Goal: Task Accomplishment & Management: Complete application form

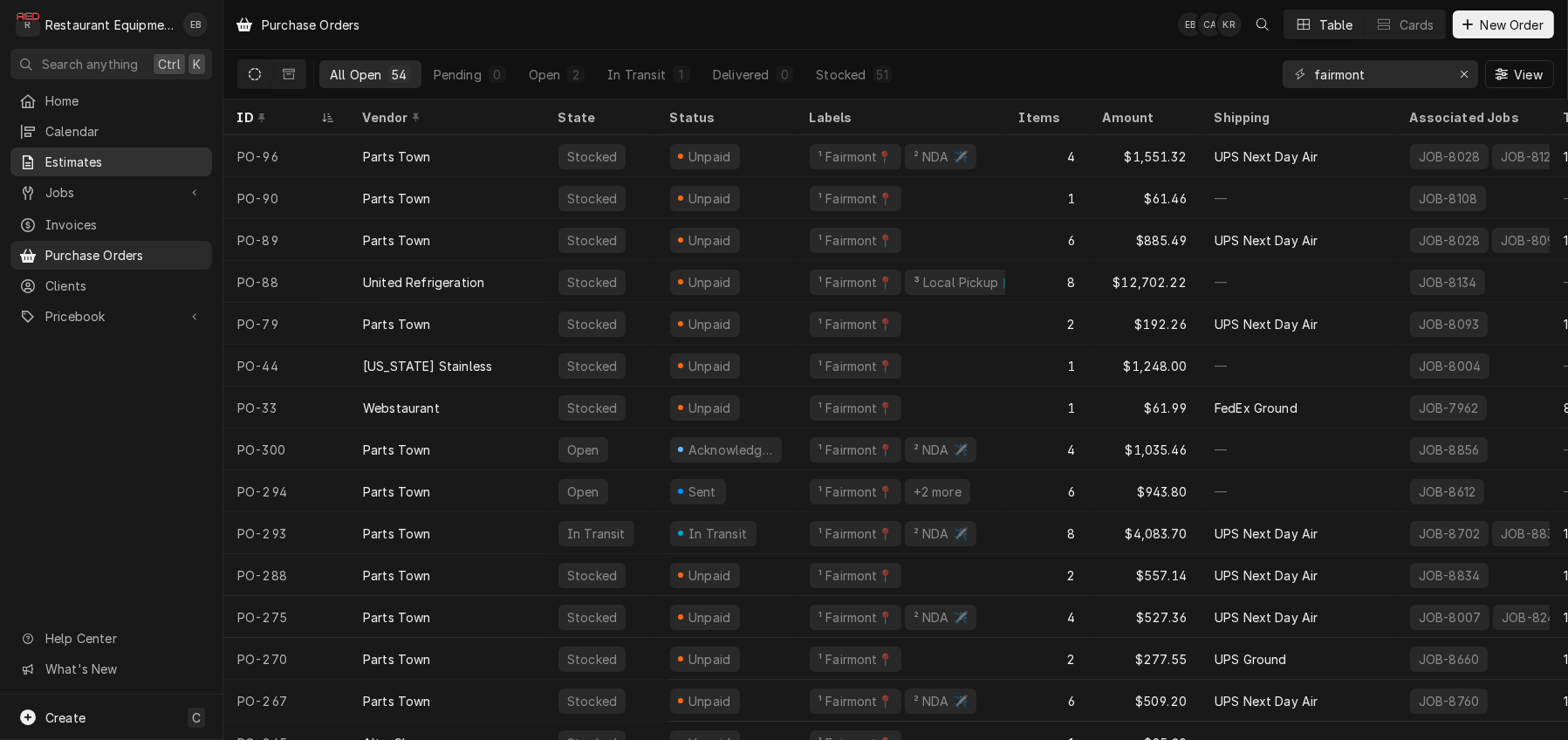
click at [157, 159] on span "Estimates" at bounding box center [124, 161] width 158 height 18
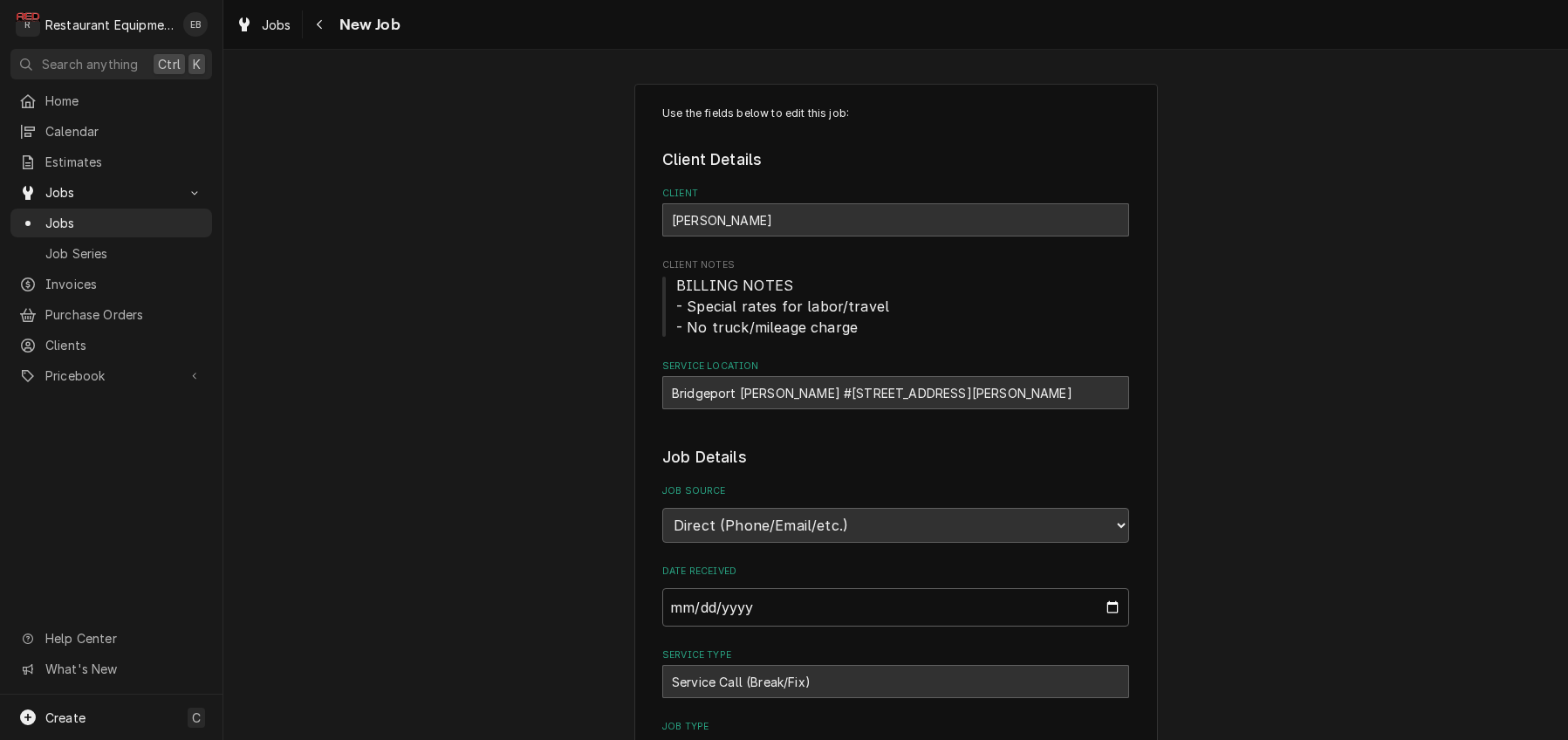
type textarea "x"
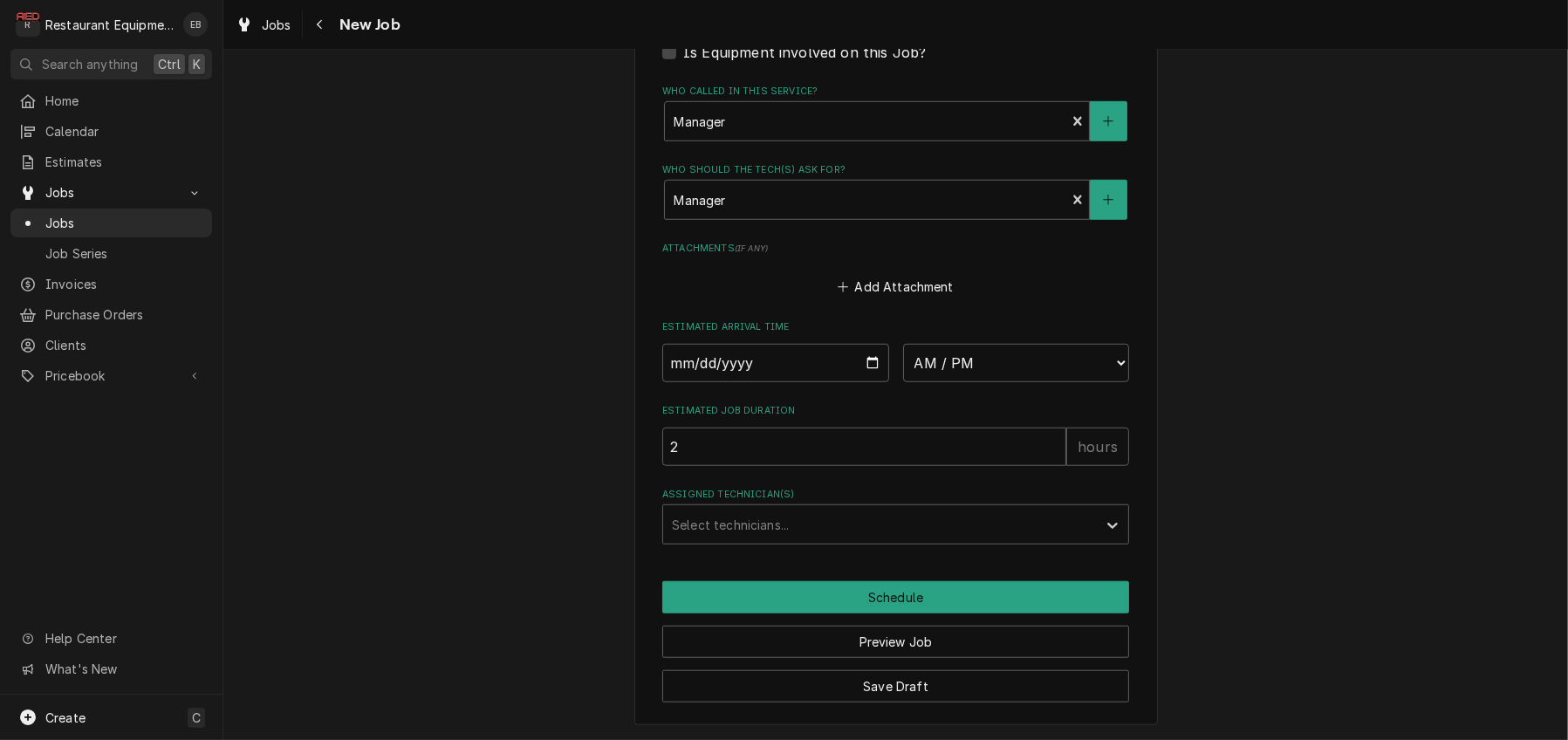
scroll to position [1724, 0]
click at [297, 38] on link "Jobs" at bounding box center [264, 24] width 70 height 29
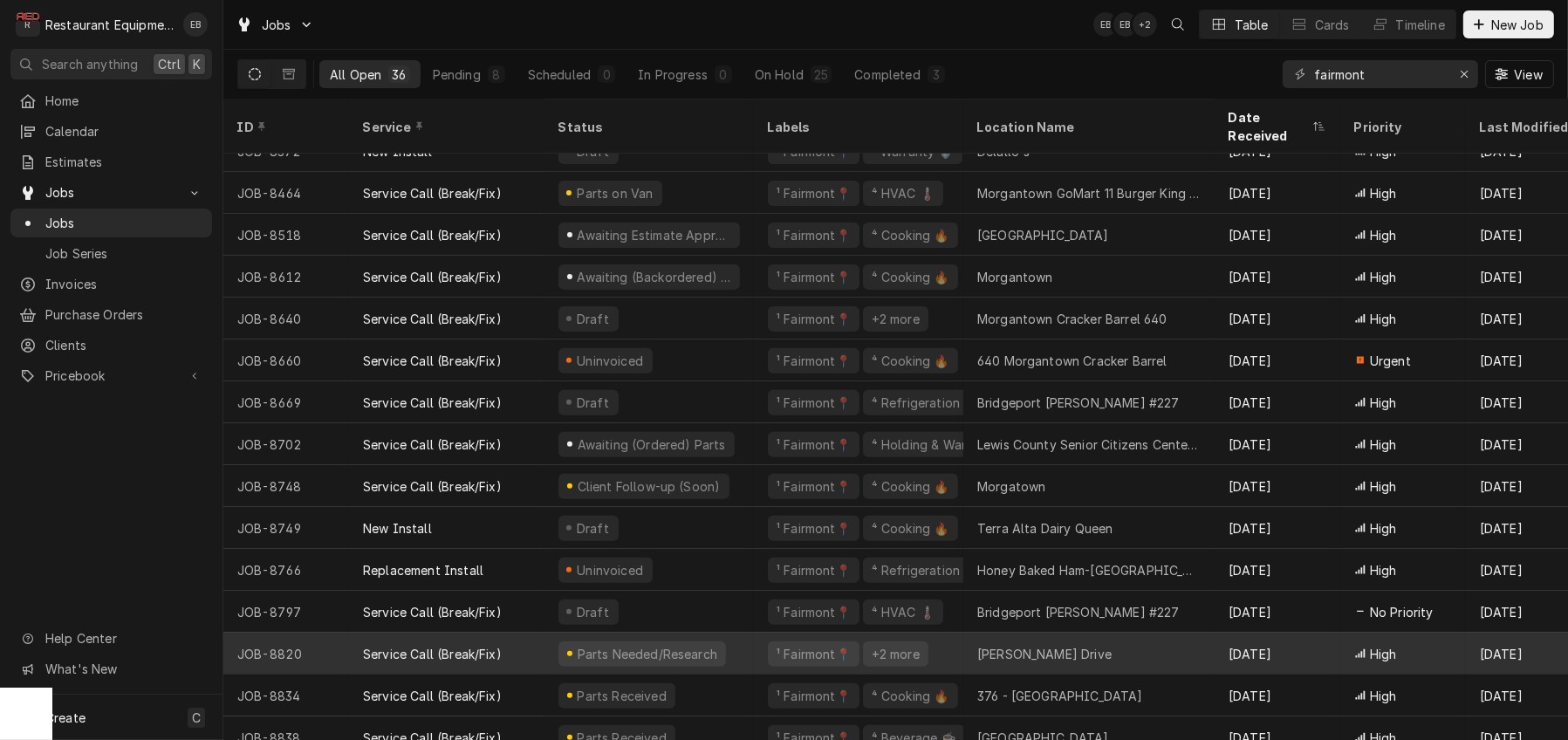
scroll to position [814, 0]
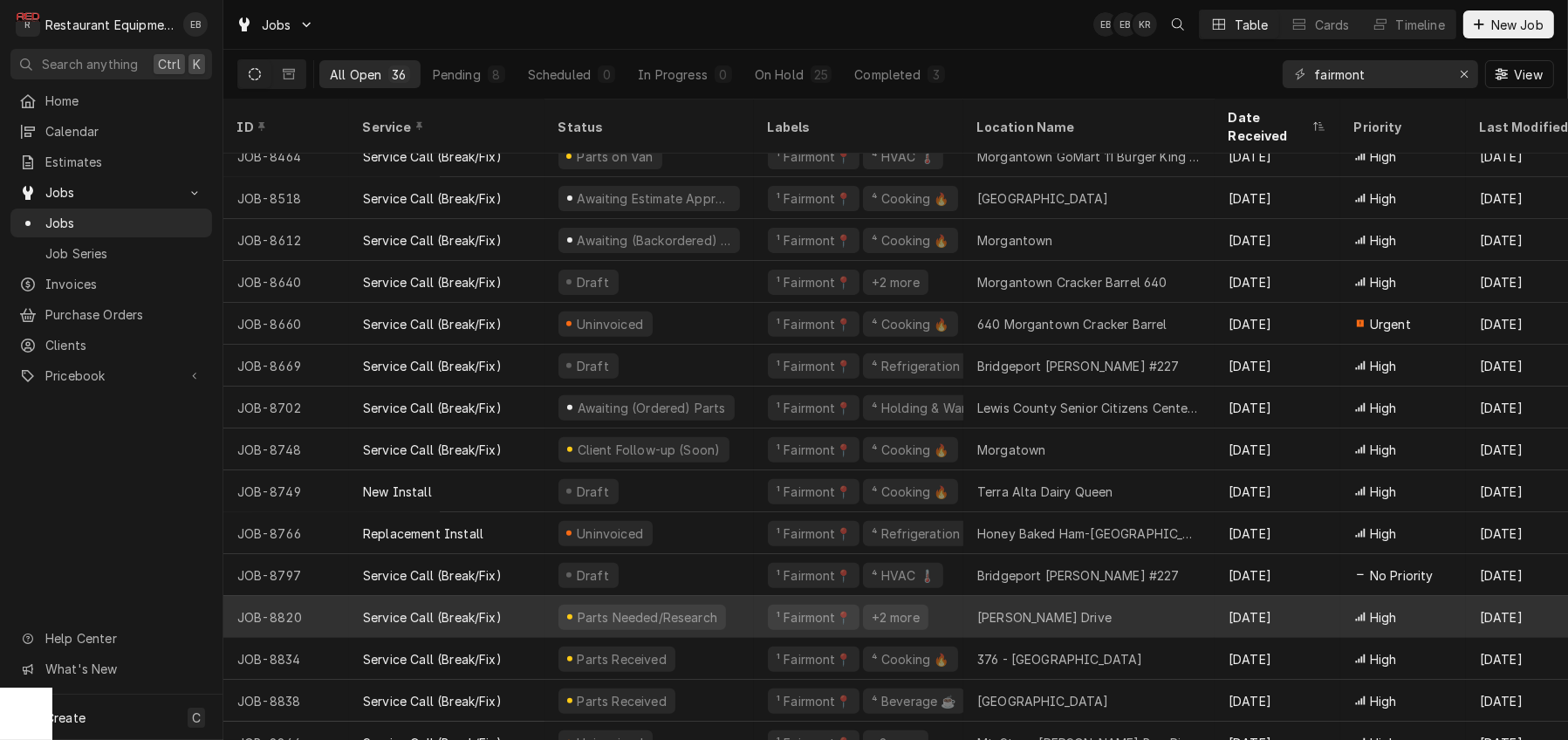
click at [753, 624] on div "Parts Needed/Research" at bounding box center [649, 616] width 209 height 42
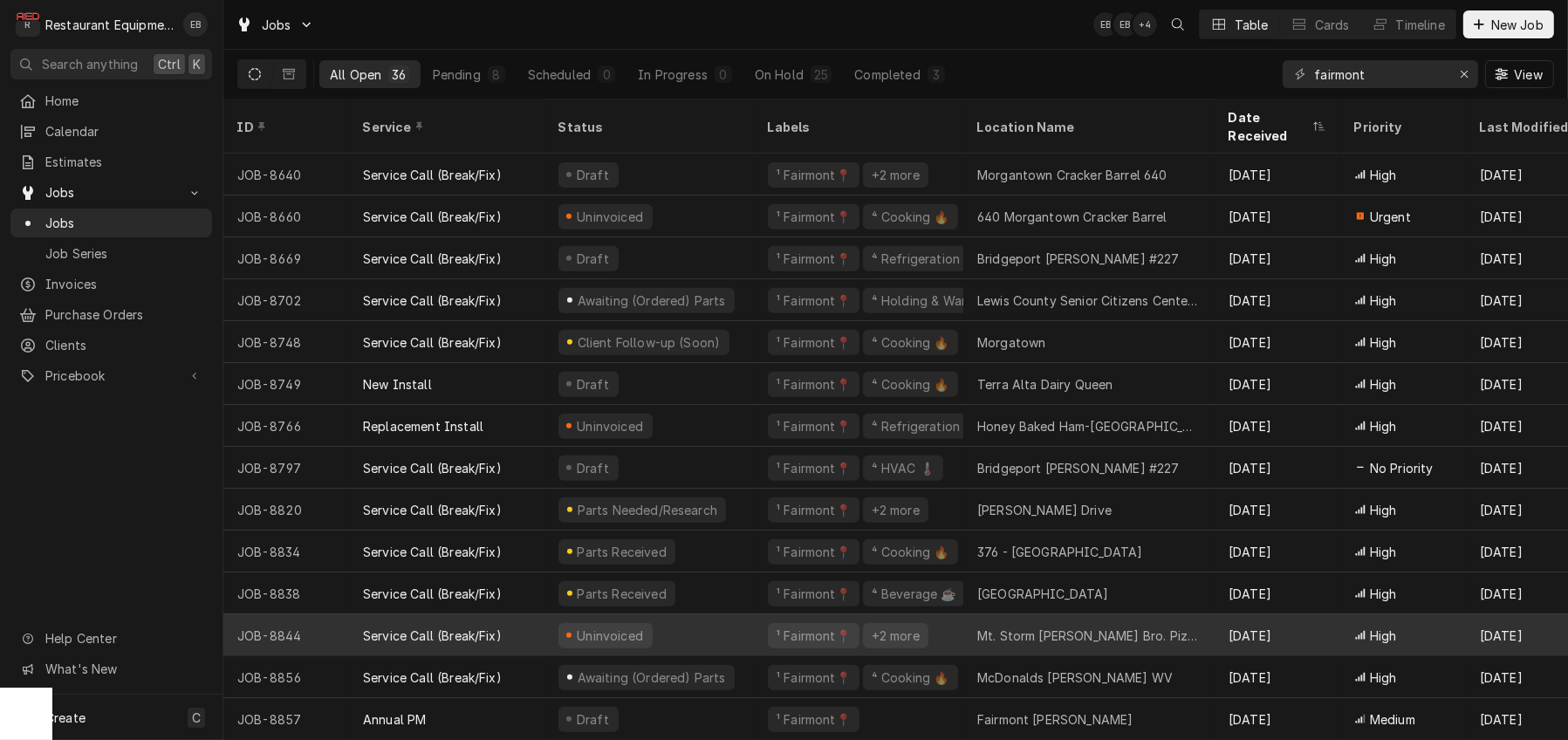
scroll to position [934, 0]
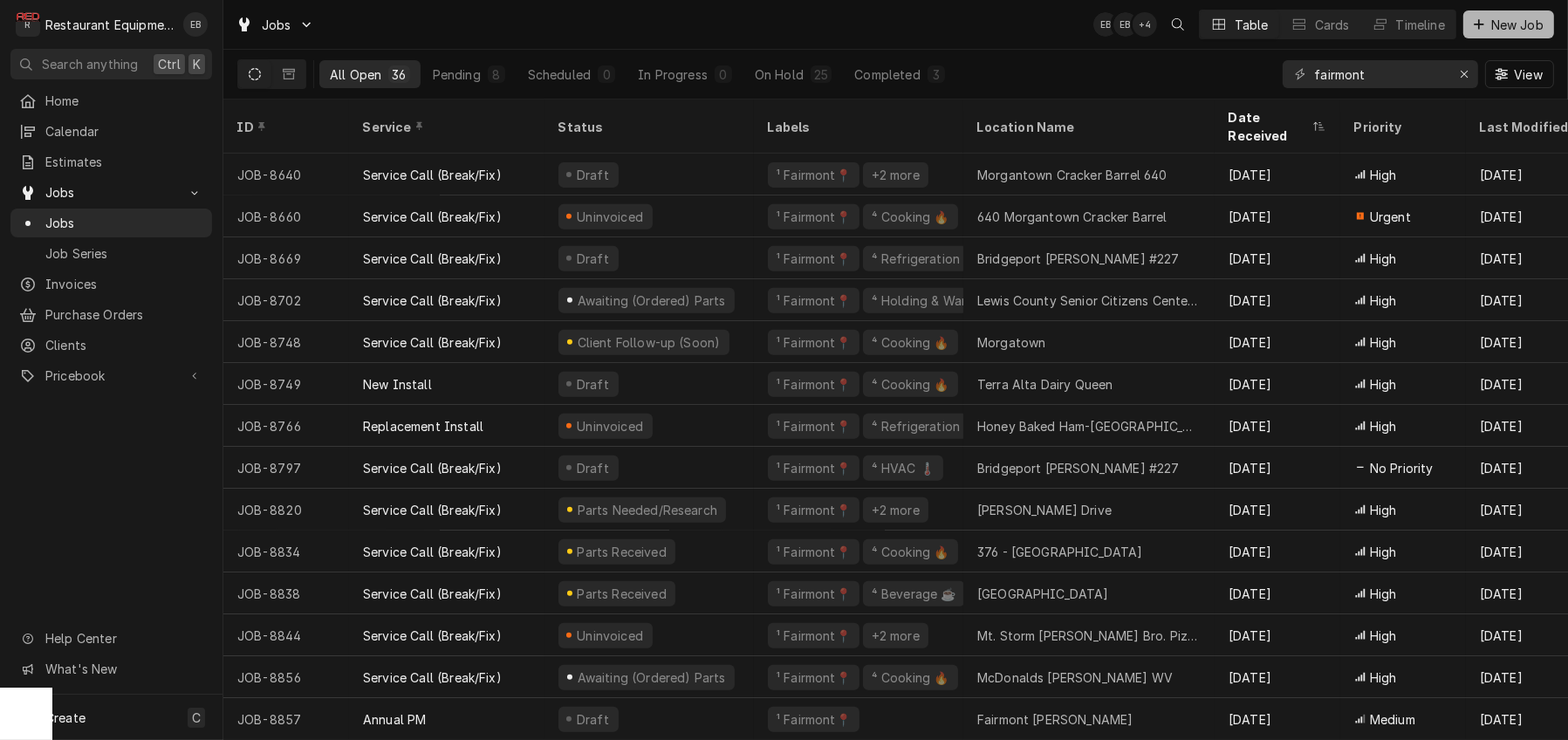
click at [1480, 18] on div "Dynamic Content Wrapper" at bounding box center [1478, 24] width 18 height 18
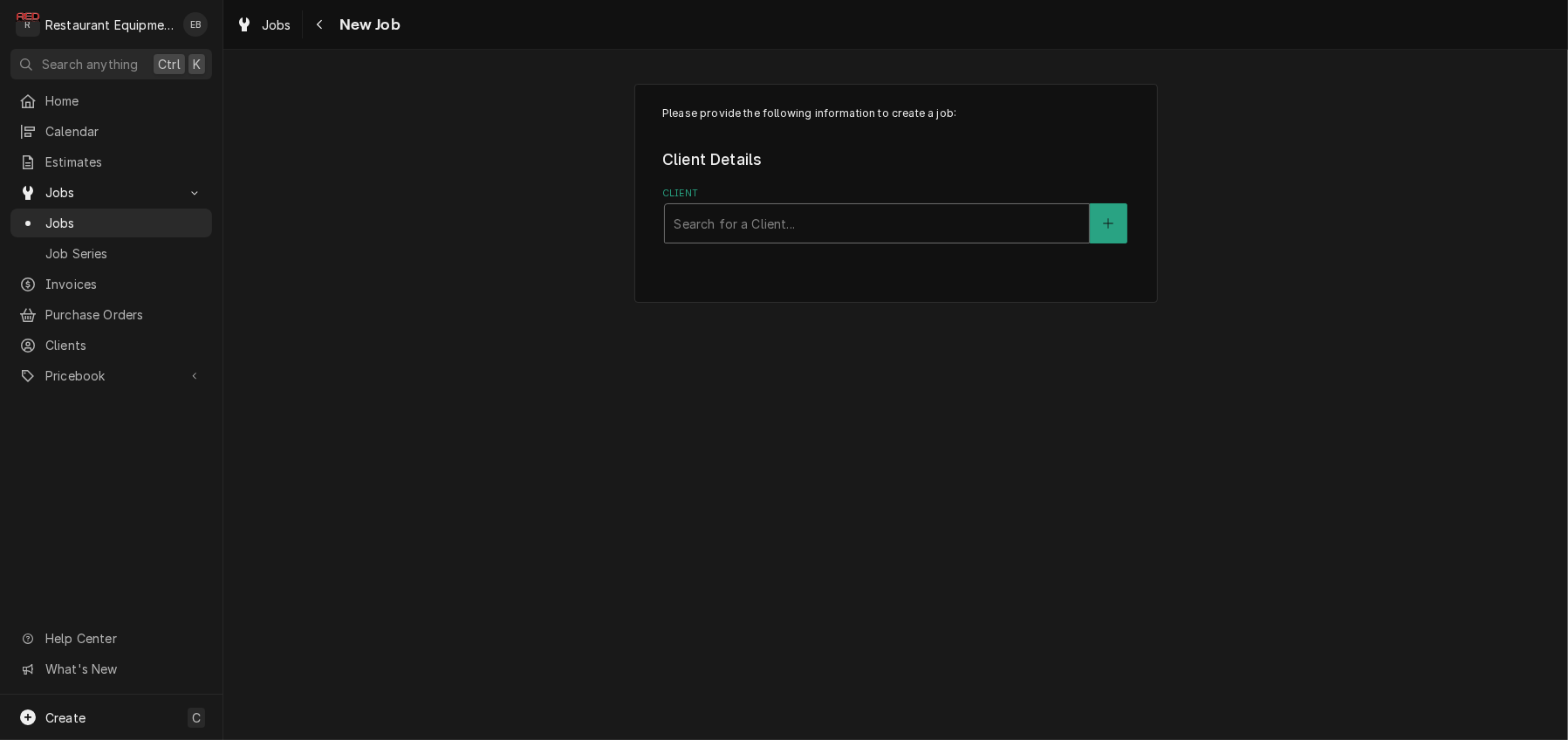
click at [733, 243] on div "Search for a Client..." at bounding box center [878, 223] width 425 height 39
type input "fairmont arby"
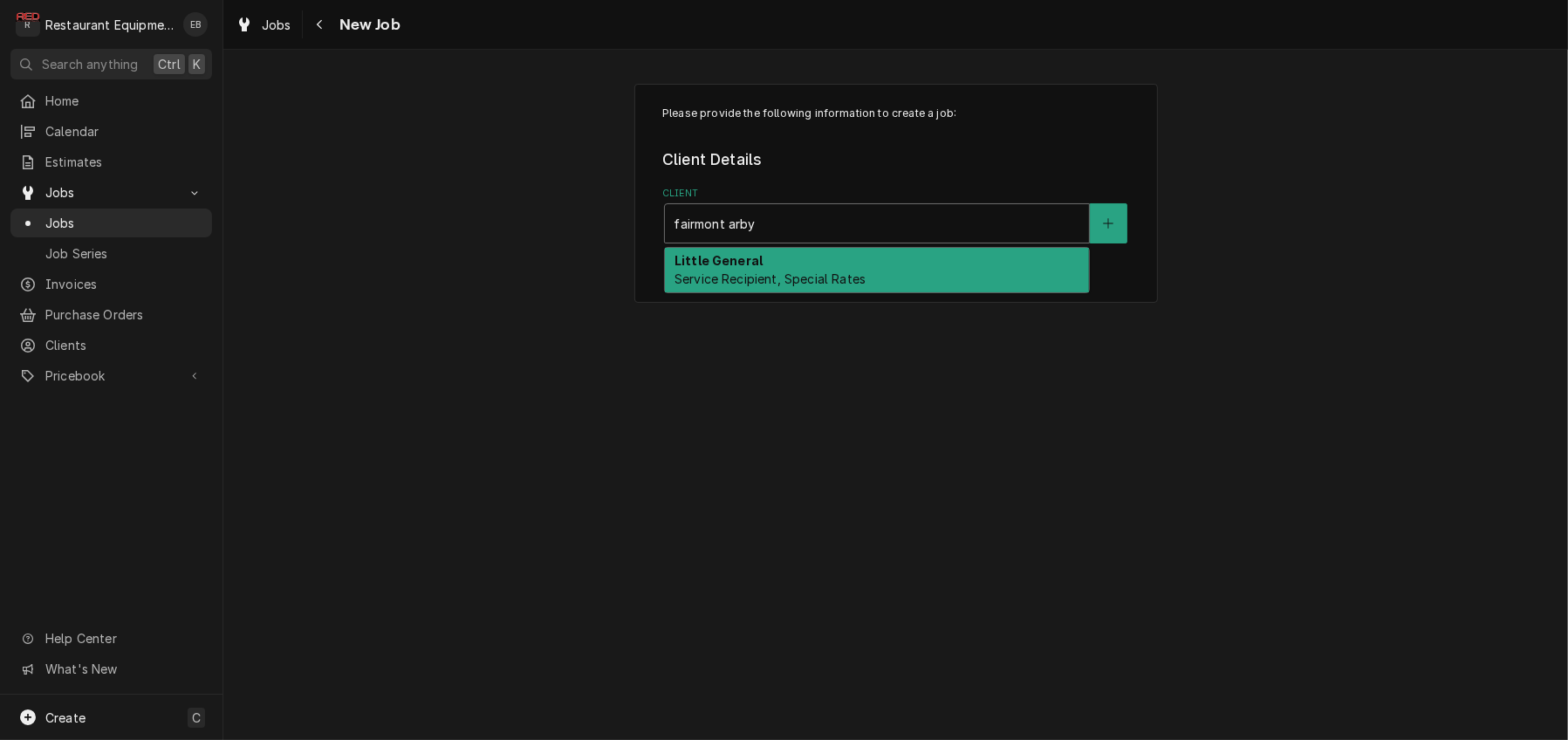
click at [771, 293] on div "Little General Service Recipient, Special Rates" at bounding box center [878, 270] width 425 height 45
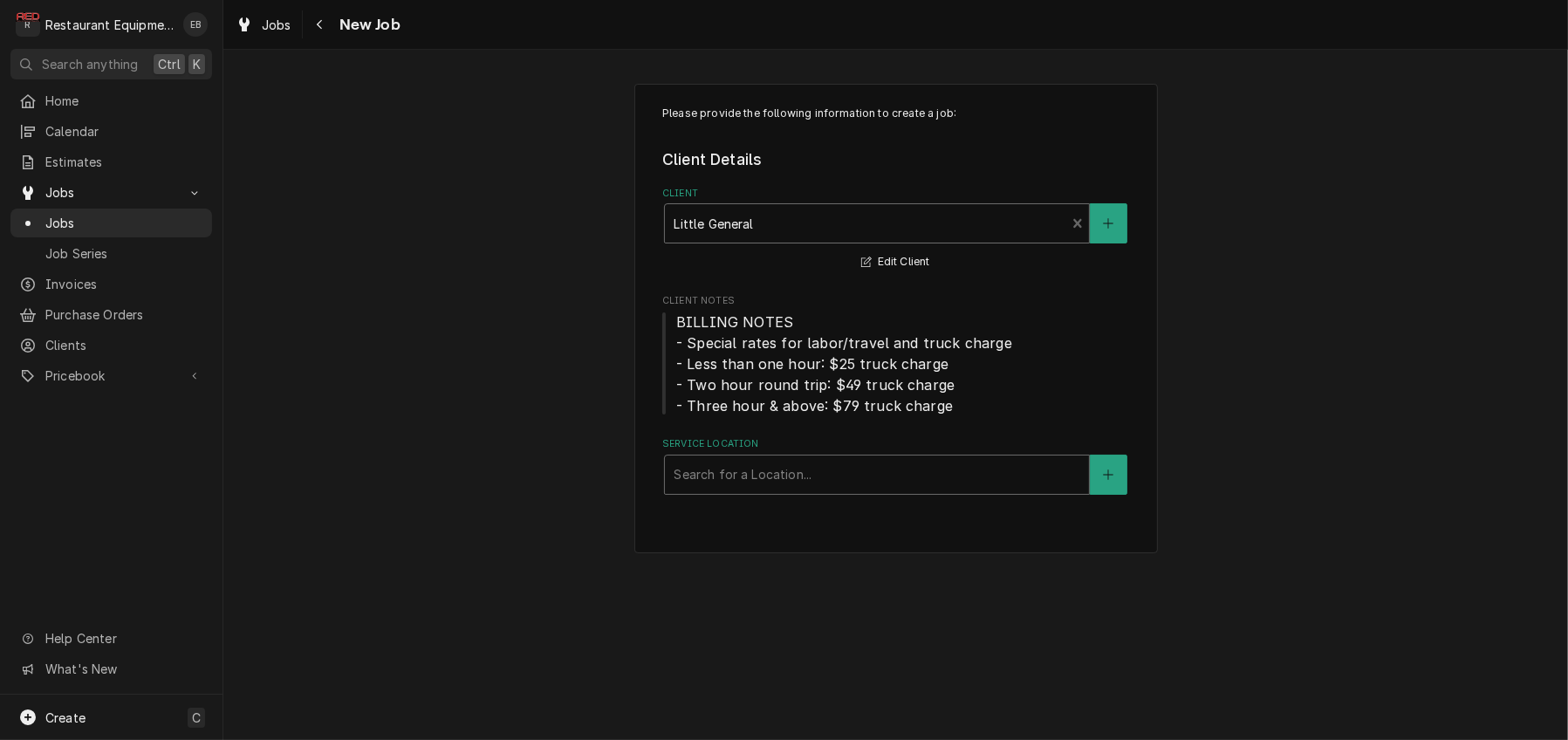
click at [725, 490] on div "Service Location" at bounding box center [877, 474] width 407 height 31
type input "arbys"
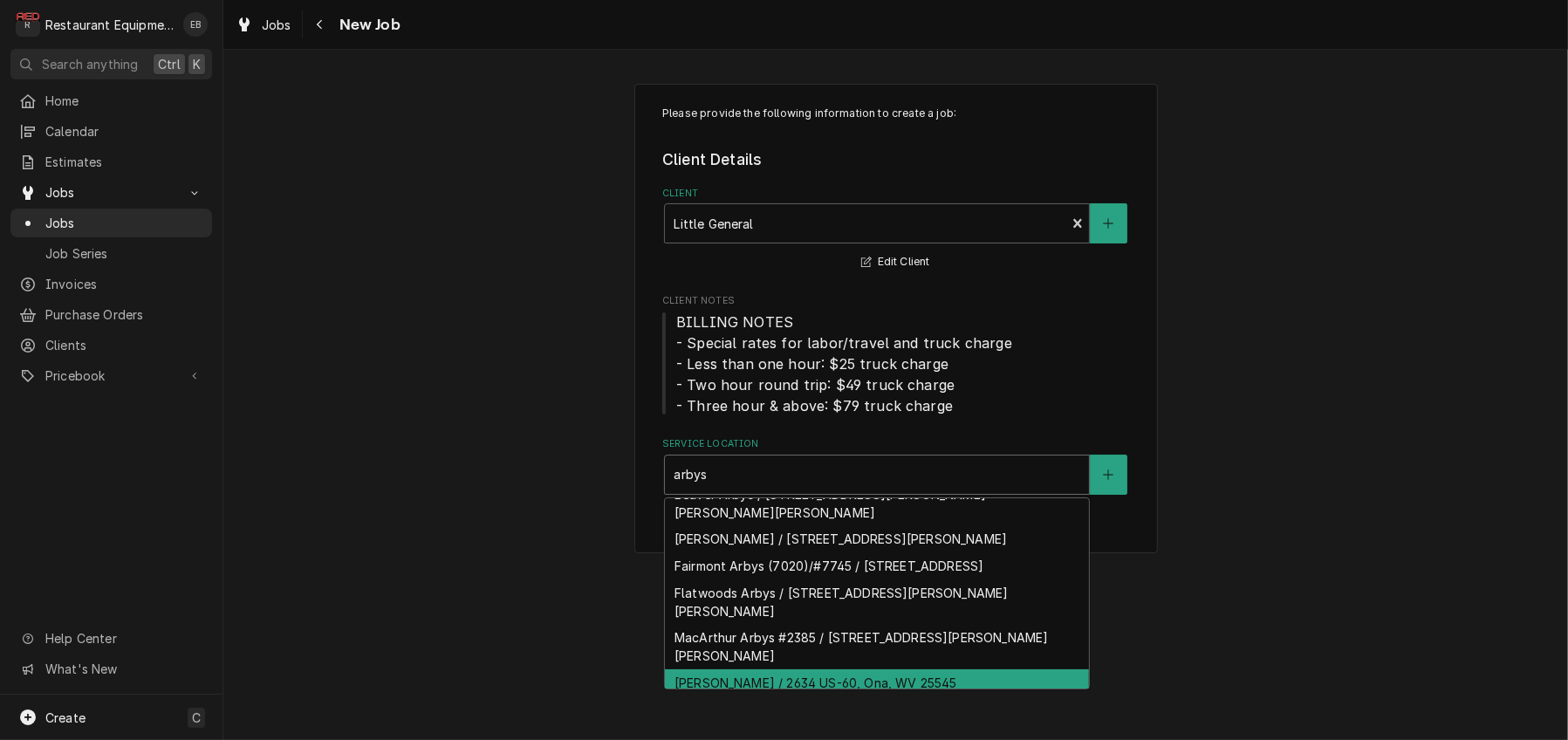
scroll to position [38, 0]
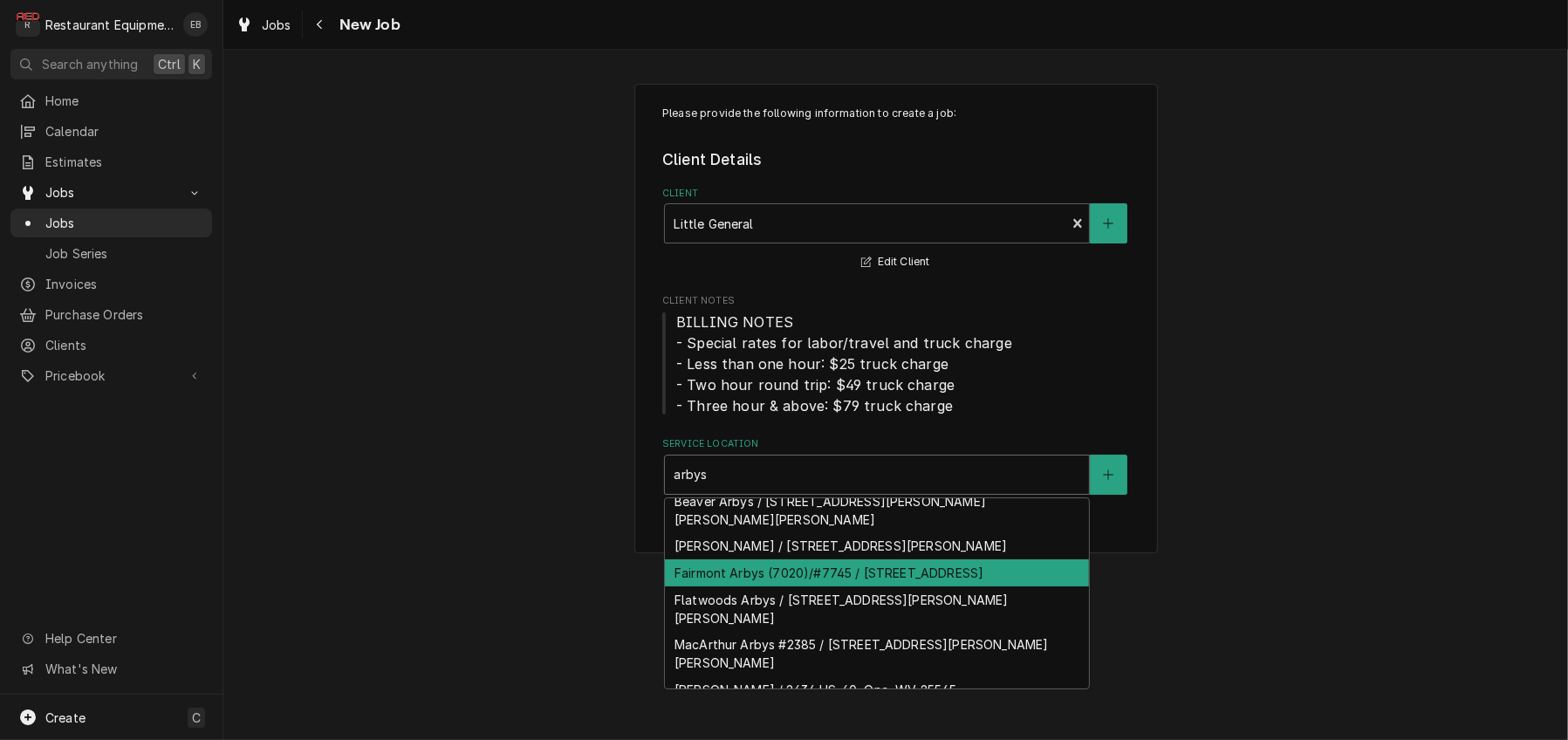
click at [784, 586] on div "Fairmont Arbys (7020)/#7745 / 190 E Grafton Rd, Fairmont, WV 26554" at bounding box center [878, 572] width 425 height 27
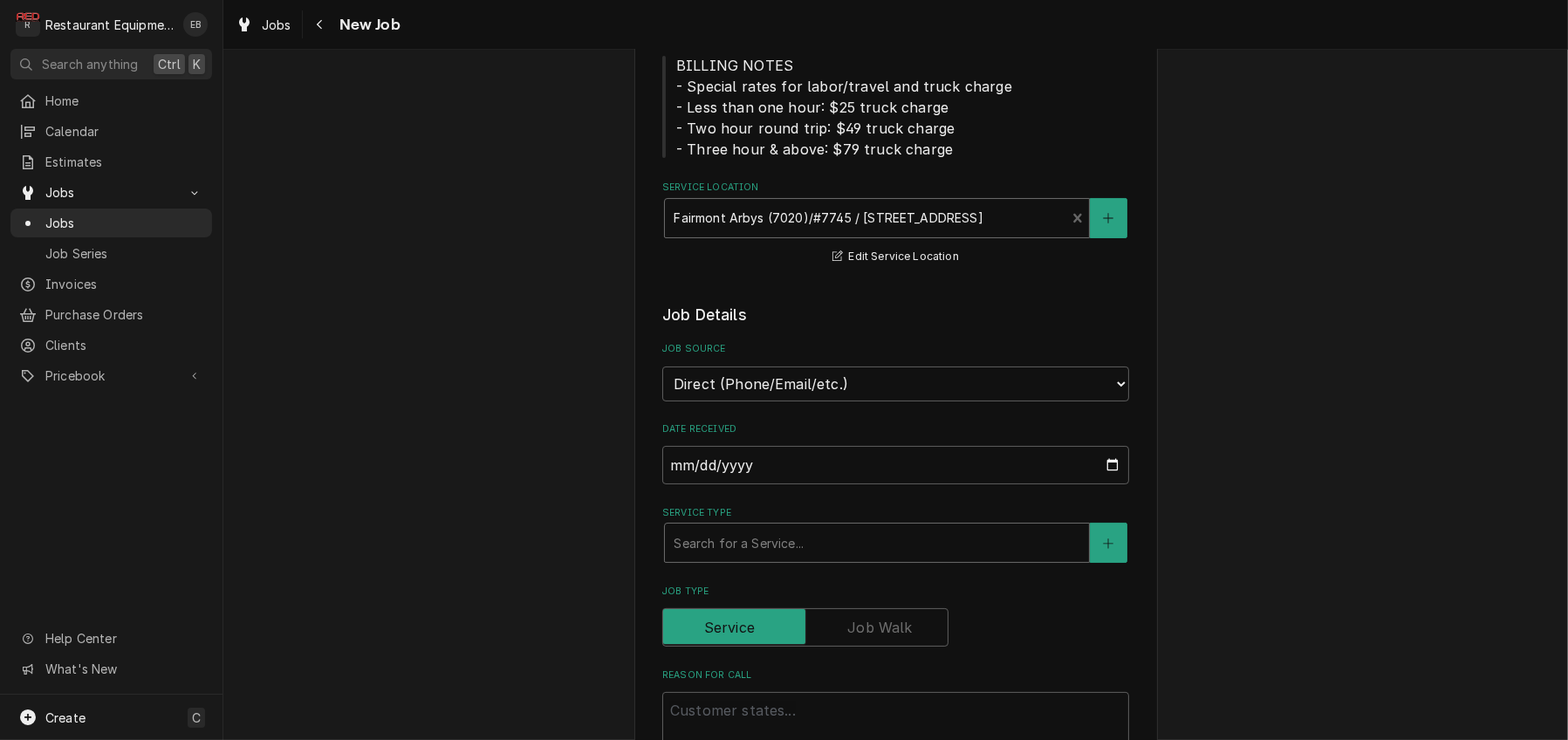
scroll to position [291, 0]
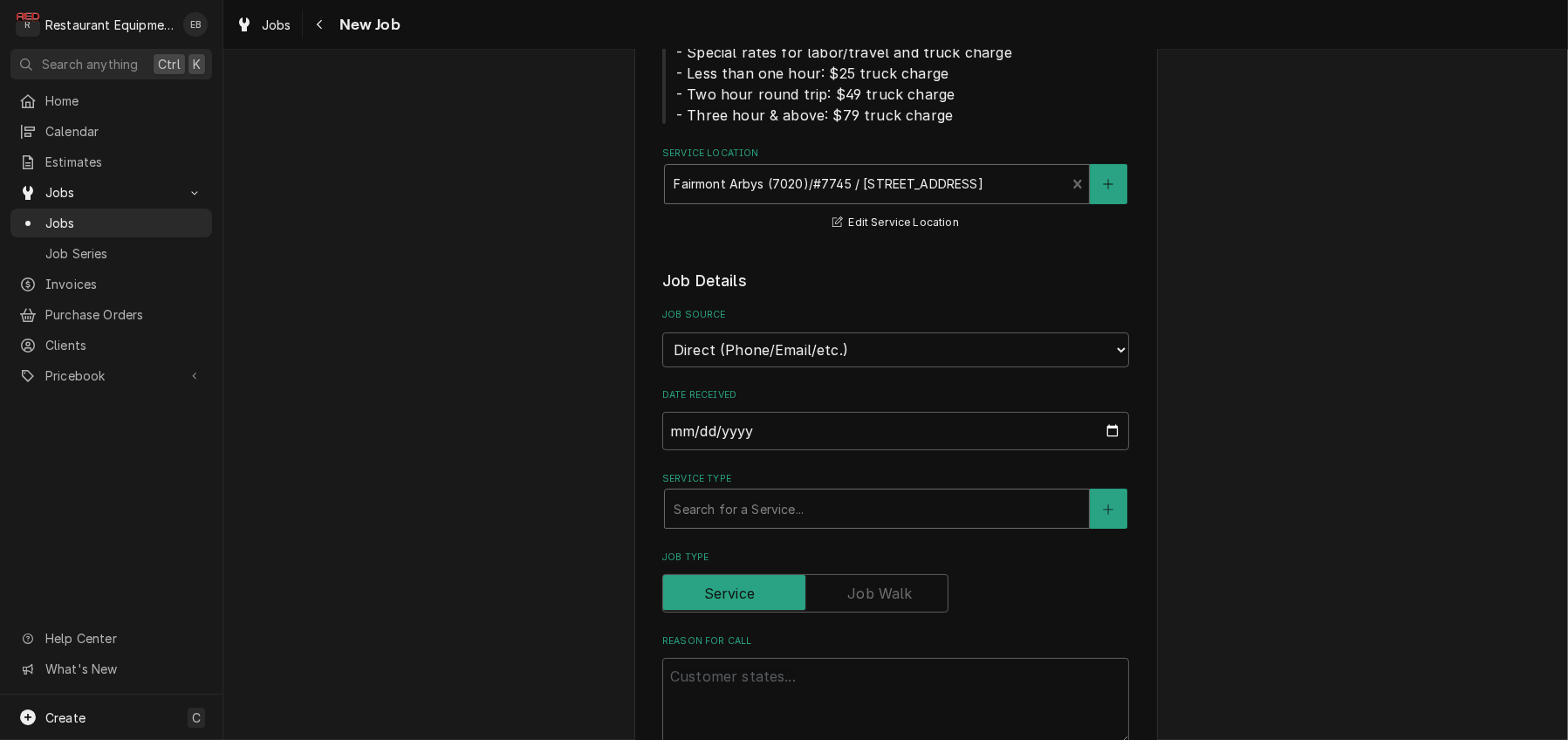
click at [736, 524] on div "Service Type" at bounding box center [877, 508] width 407 height 31
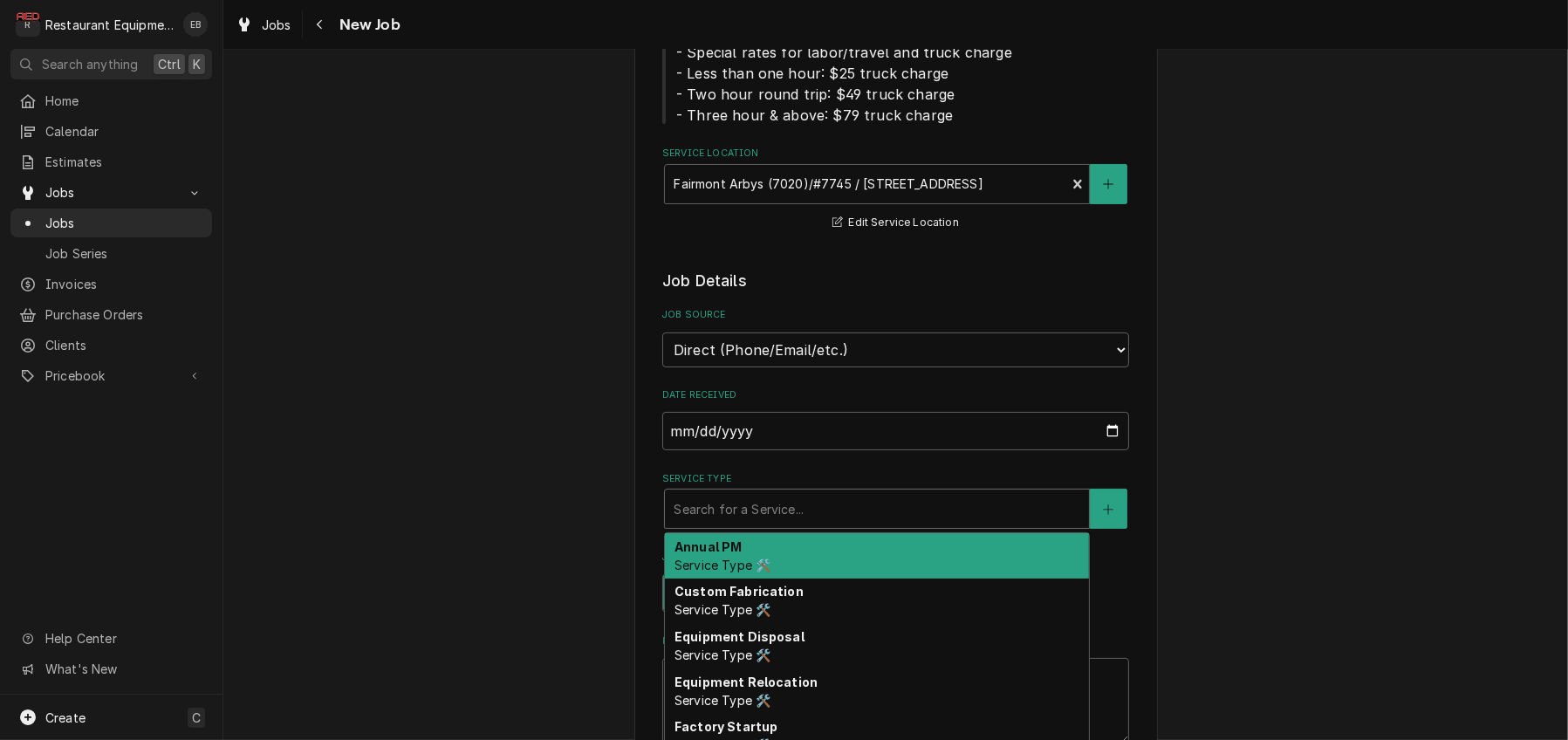
type textarea "x"
type input "b"
type textarea "x"
type input "br"
type textarea "x"
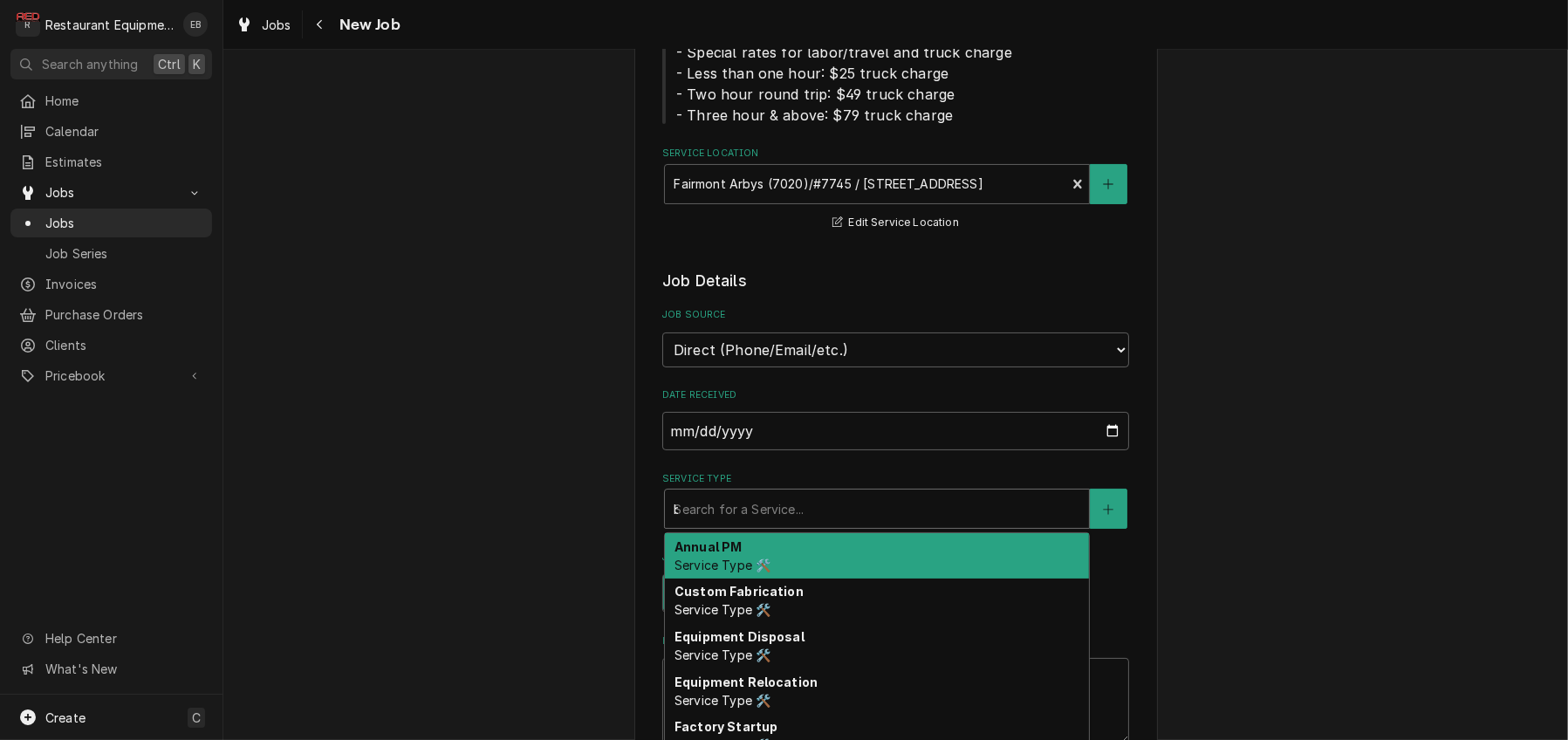
type input "bre"
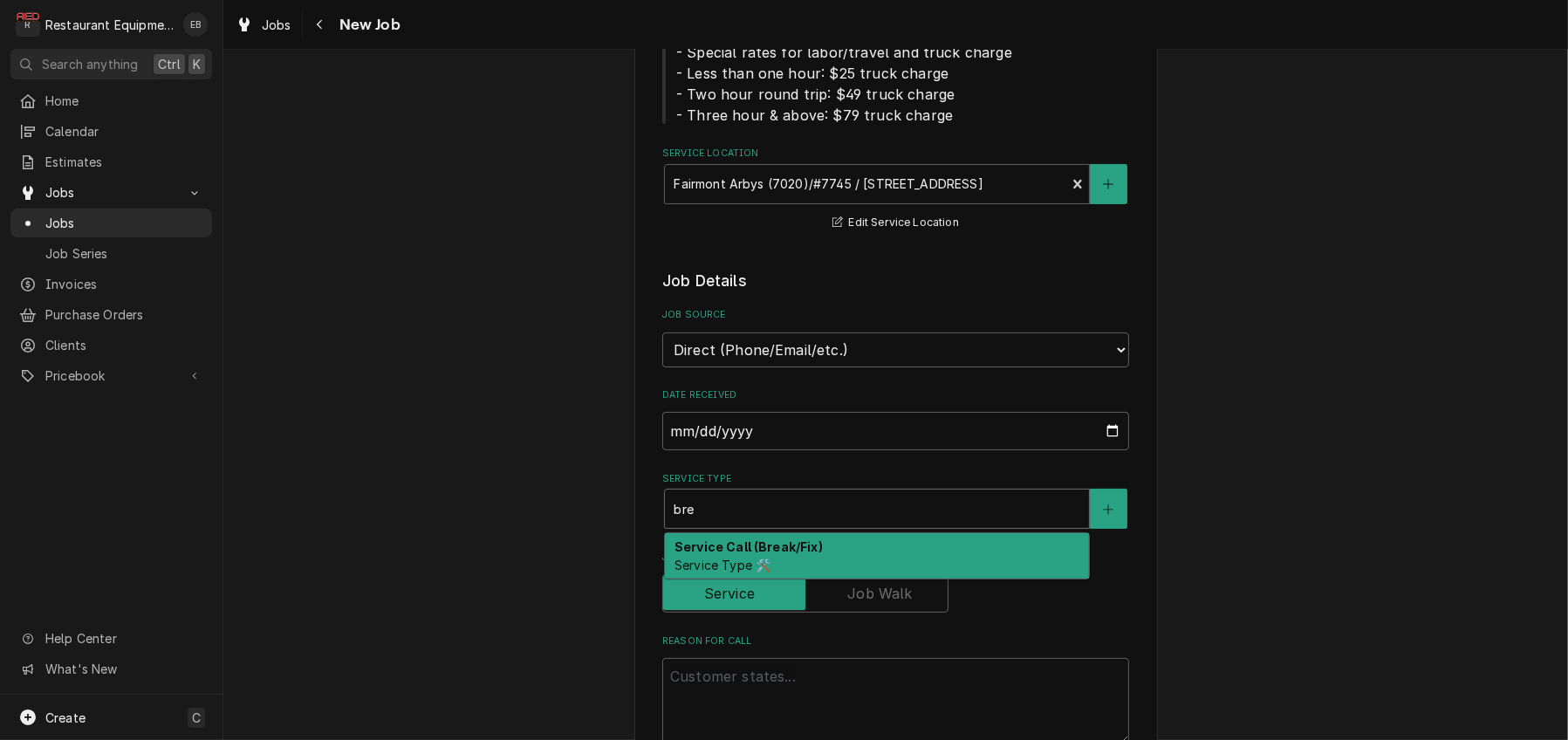
click at [747, 554] on strong "Service Call (Break/Fix)" at bounding box center [748, 546] width 149 height 15
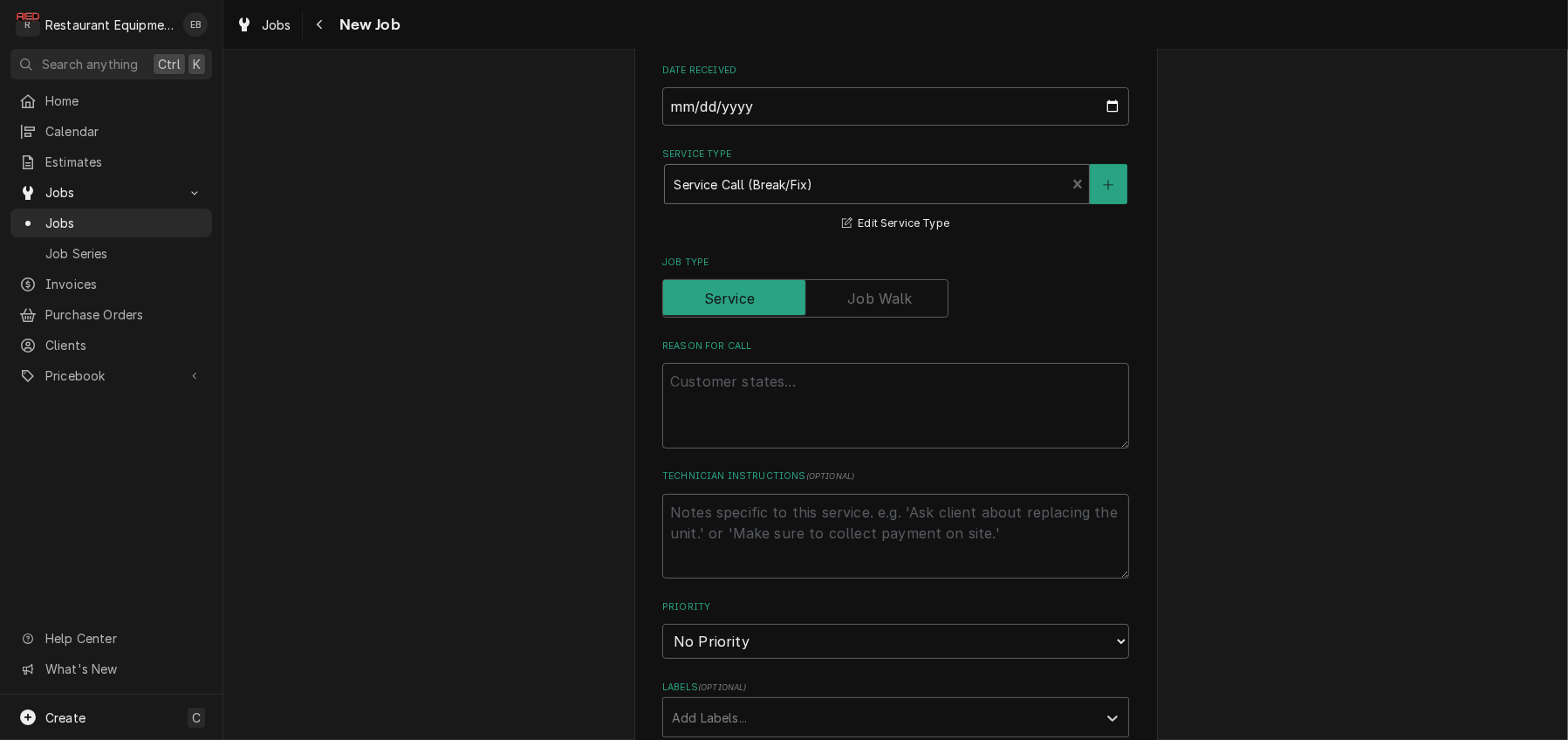
scroll to position [639, 0]
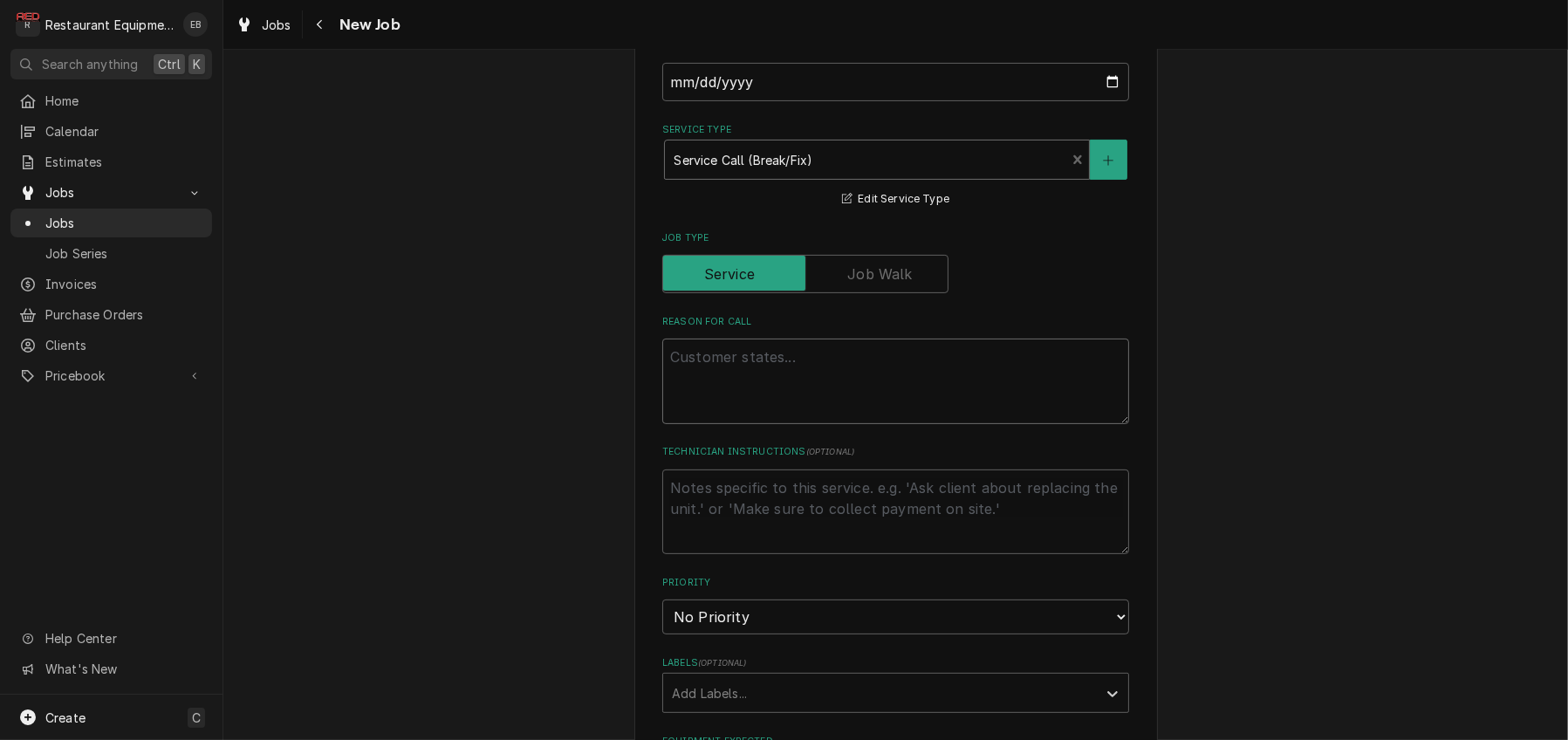
click at [747, 424] on textarea "Reason For Call" at bounding box center [896, 381] width 467 height 86
type textarea "x"
type textarea "W"
type textarea "x"
type textarea "WO"
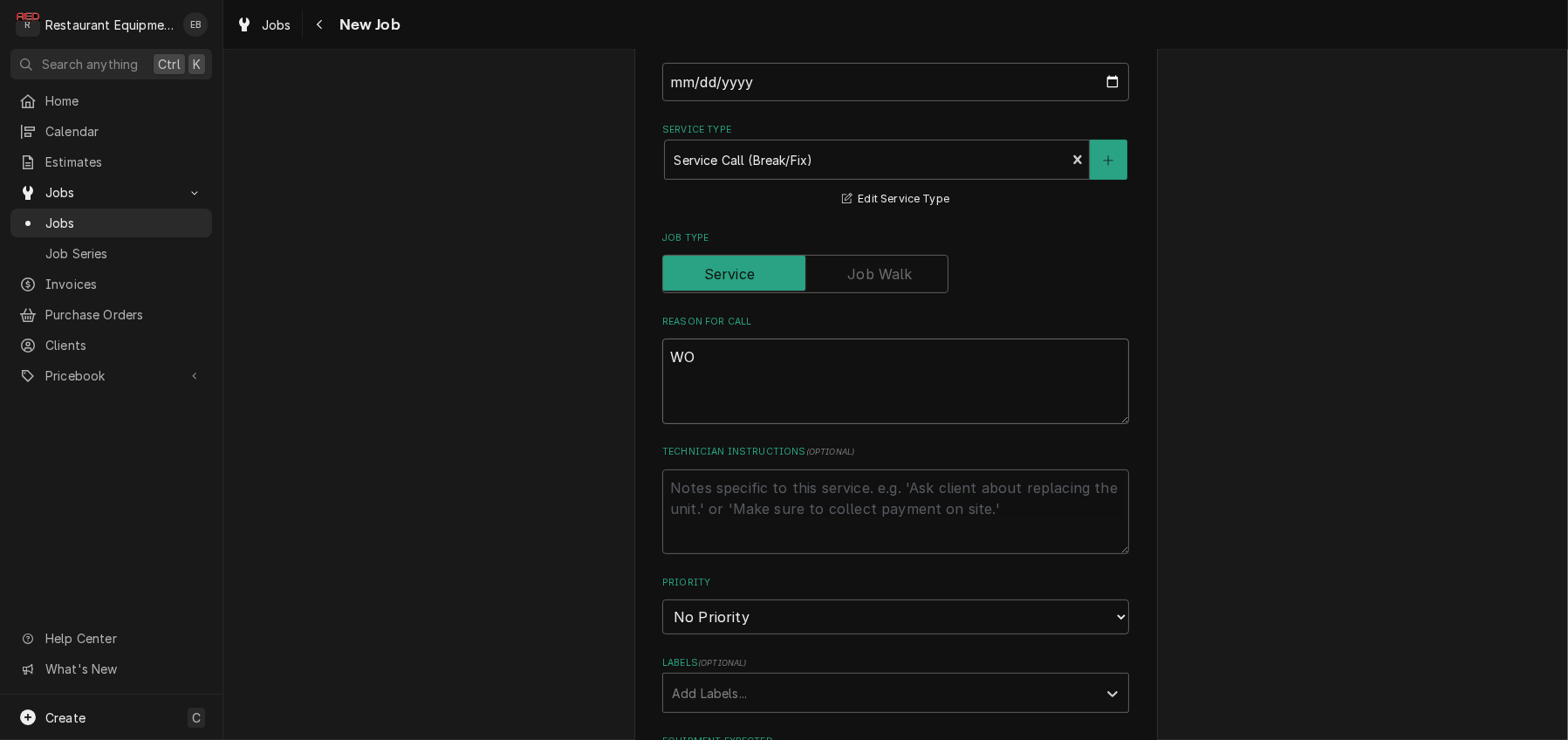
type textarea "x"
type textarea "WO#"
type textarea "x"
type textarea "WO#"
type textarea "x"
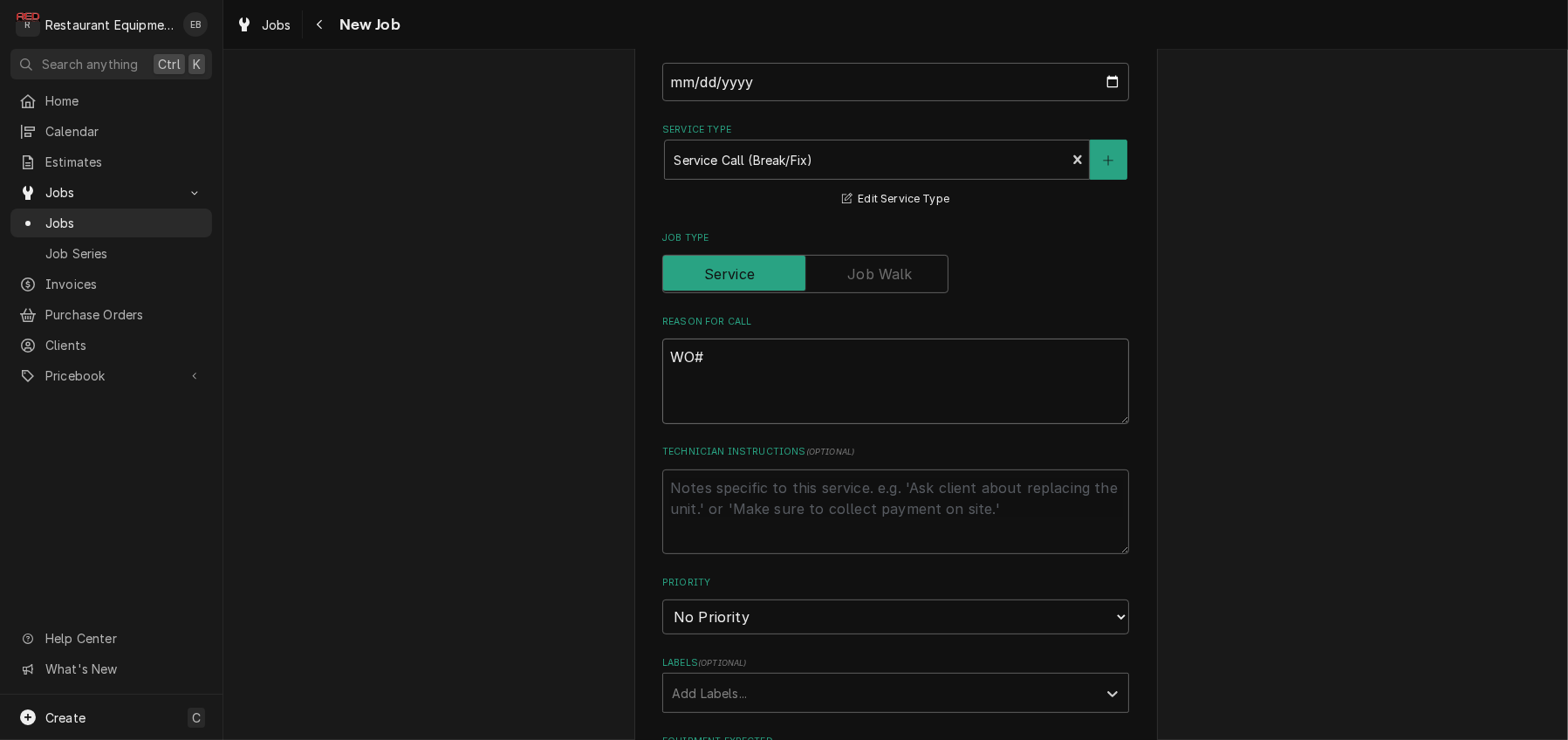
type textarea "WO# 8"
type textarea "x"
type textarea "WO# 88"
type textarea "x"
type textarea "WO# 885"
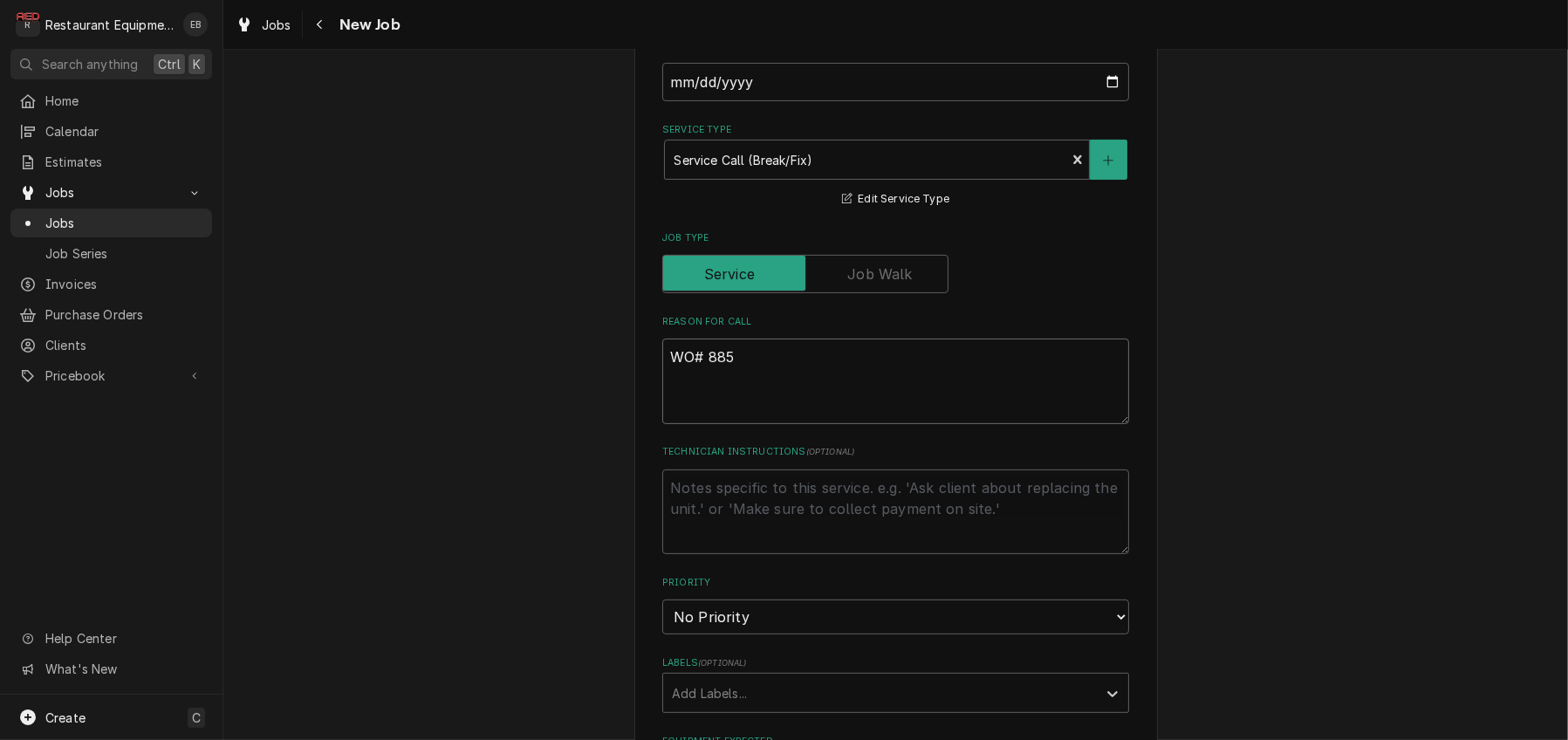
type textarea "x"
type textarea "WO# 8852"
type textarea "x"
type textarea "WO# 88529"
type textarea "x"
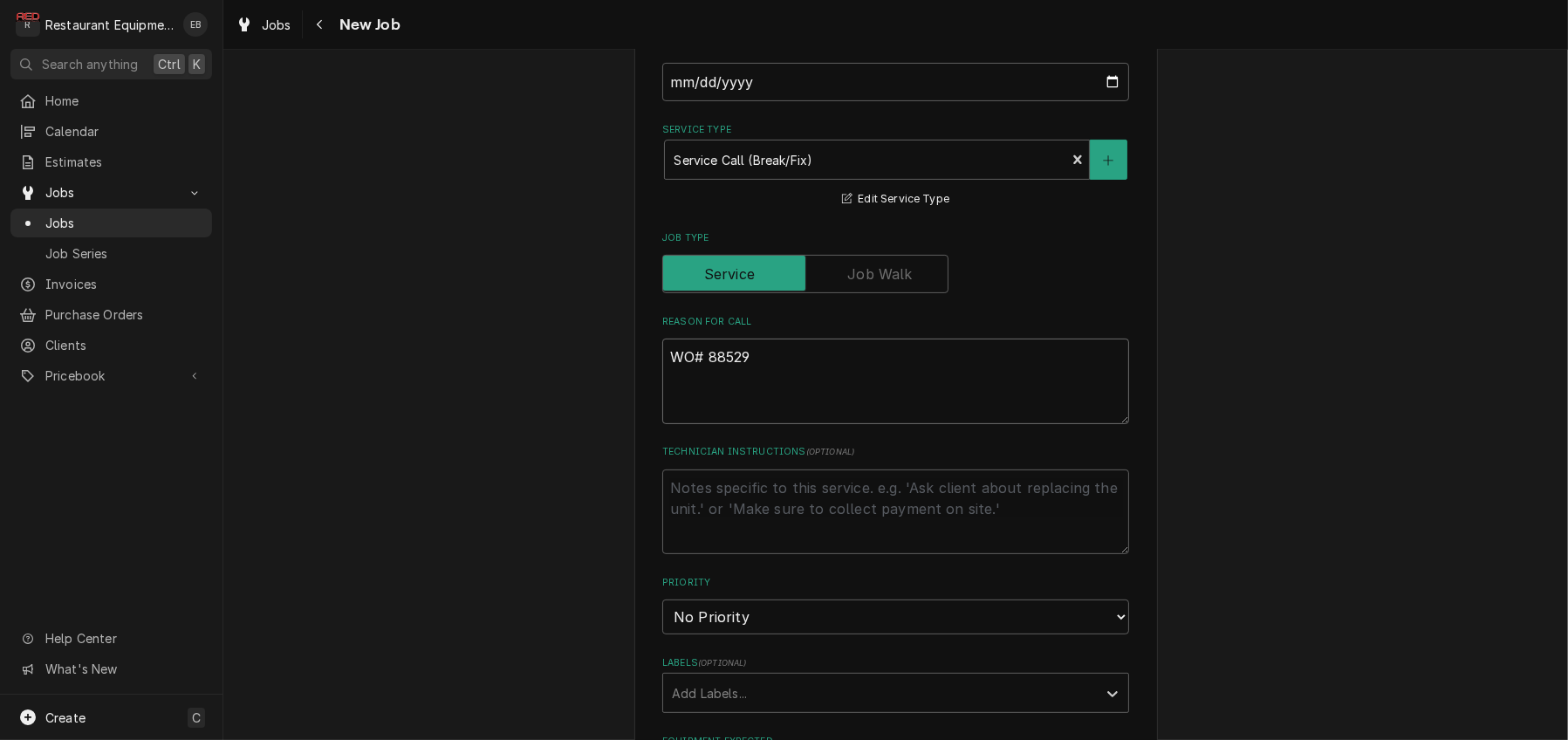
type textarea "WO# 88529"
type textarea "x"
type textarea "WO# 88529"
type textarea "x"
type textarea "WO# 88529 P"
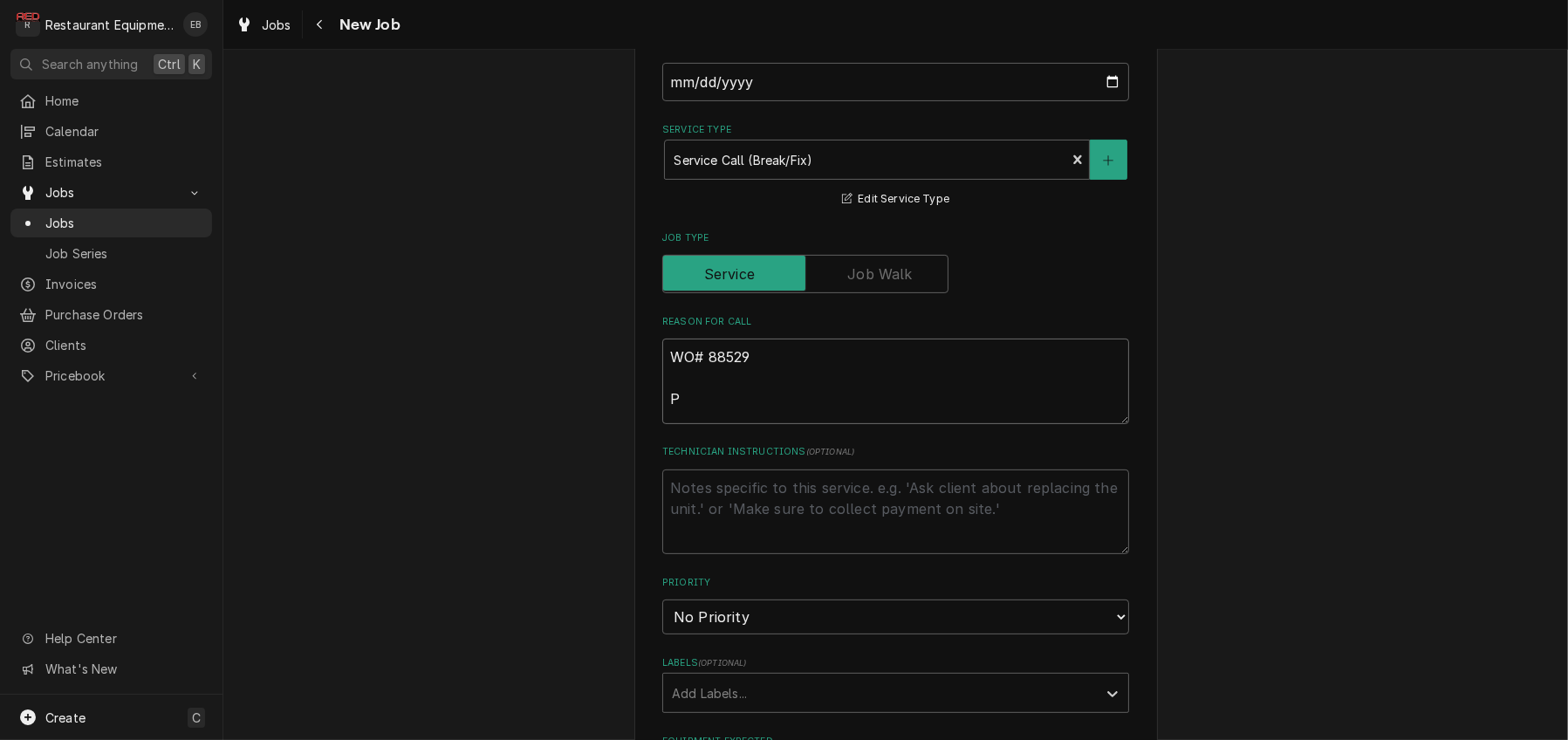
type textarea "x"
type textarea "WO# 88529 Pr"
type textarea "x"
type textarea "WO# 88529 Pre"
type textarea "x"
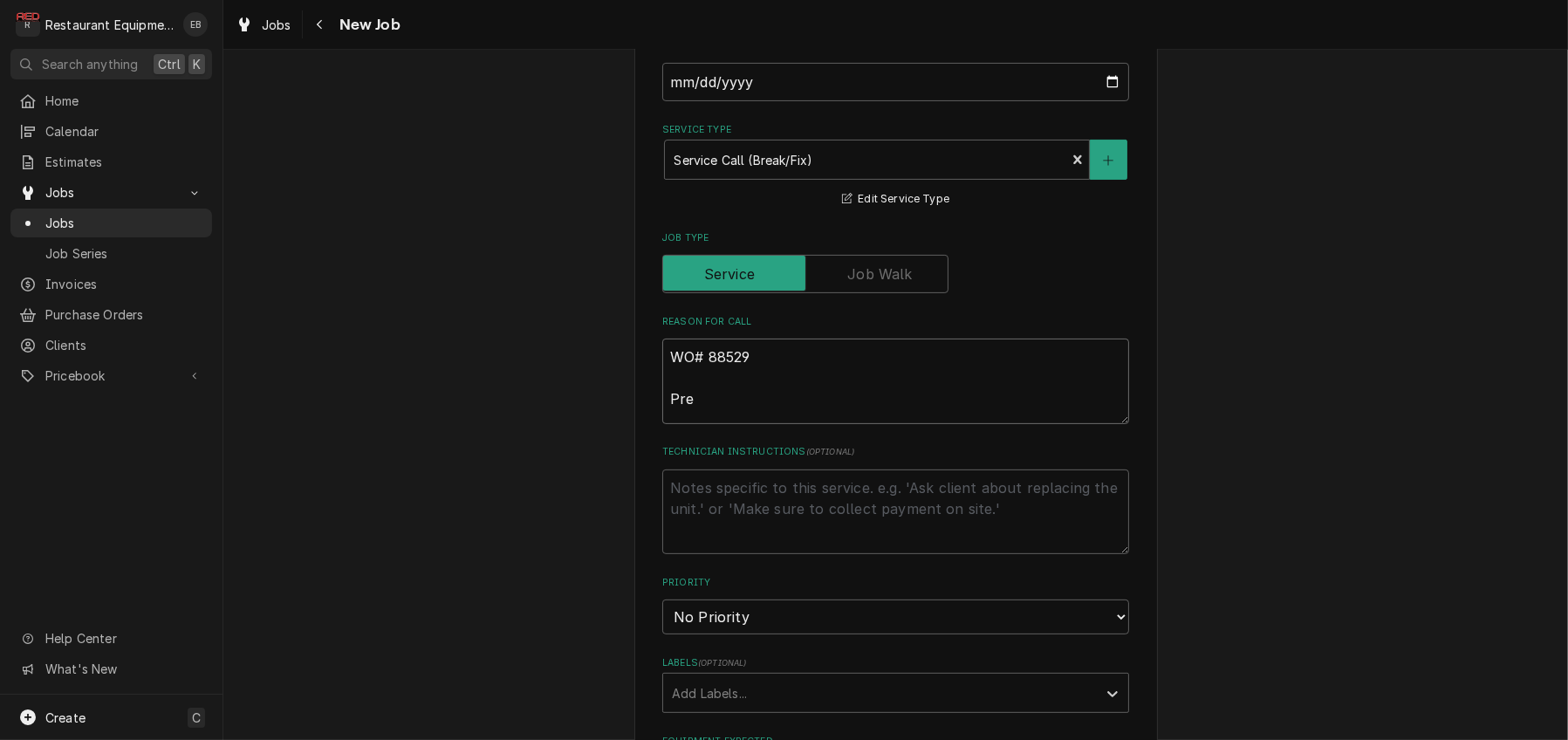
type textarea "WO# 88529 Prep"
type textarea "x"
type textarea "WO# 88529 Prep"
type textarea "x"
type textarea "WO# 88529 Prep S"
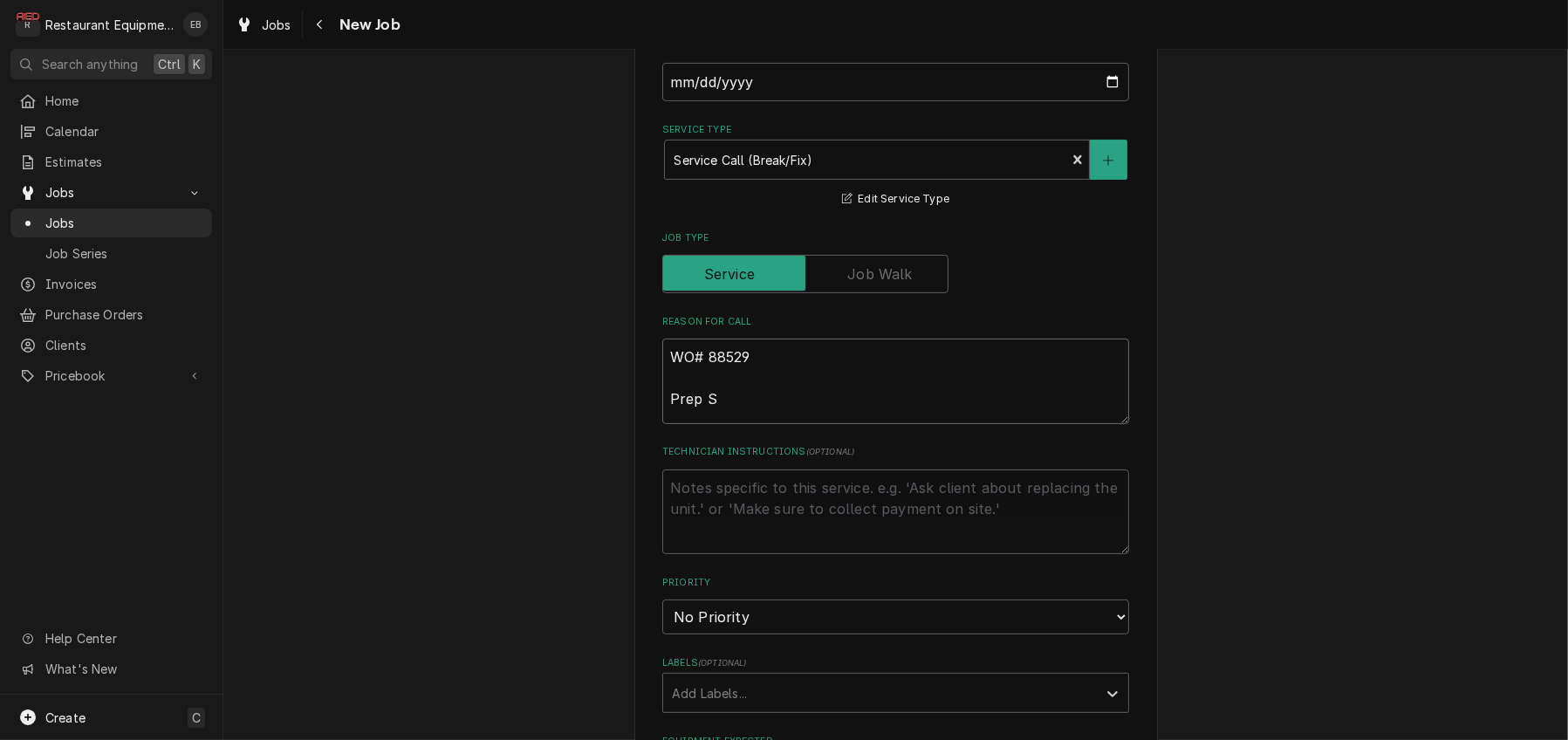
type textarea "x"
type textarea "WO# 88529 Prep Sl"
type textarea "x"
type textarea "WO# 88529 Prep Sli"
type textarea "x"
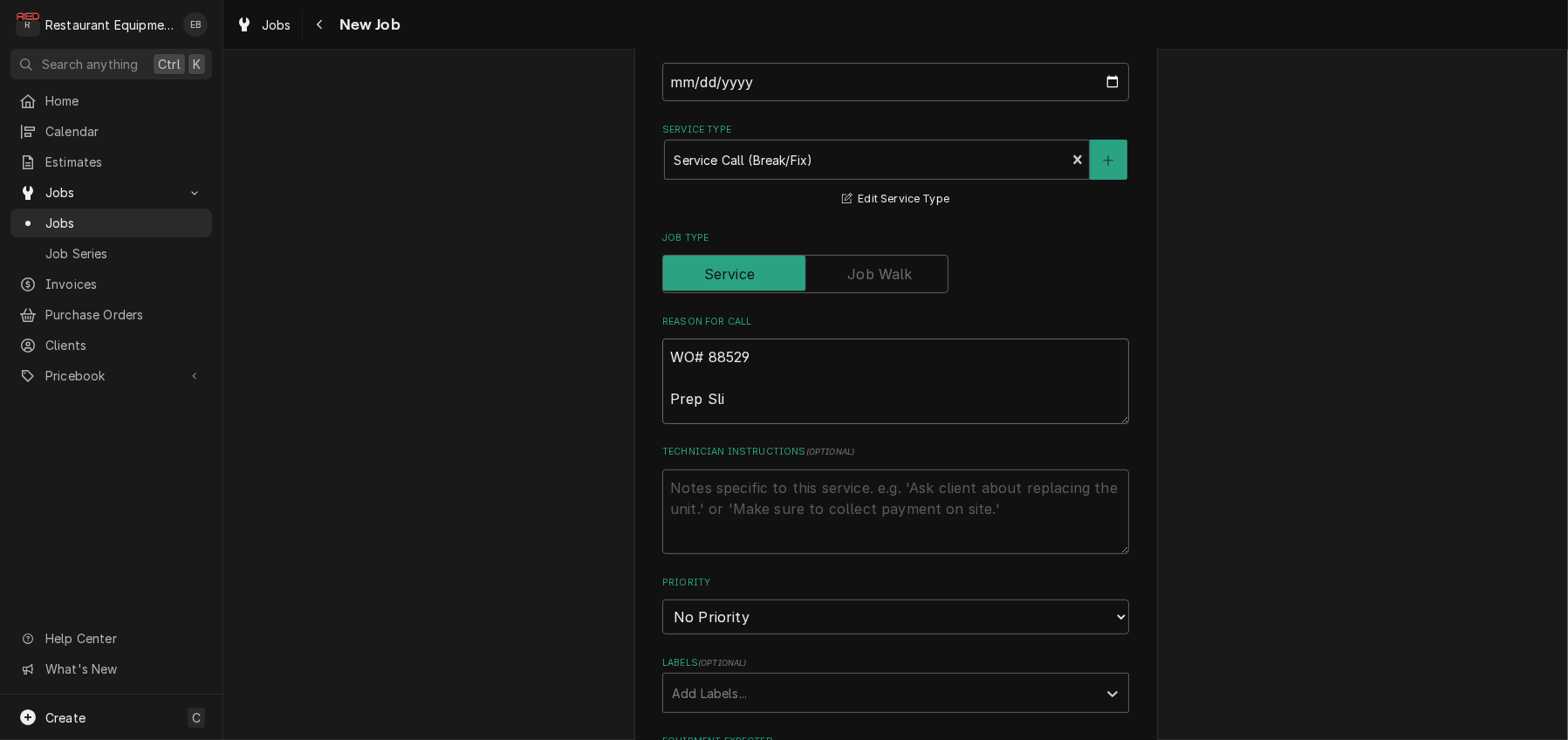
type textarea "WO# 88529 Prep Slic"
type textarea "x"
type textarea "WO# 88529 Prep Slice"
type textarea "x"
type textarea "WO# 88529 Prep Slicer"
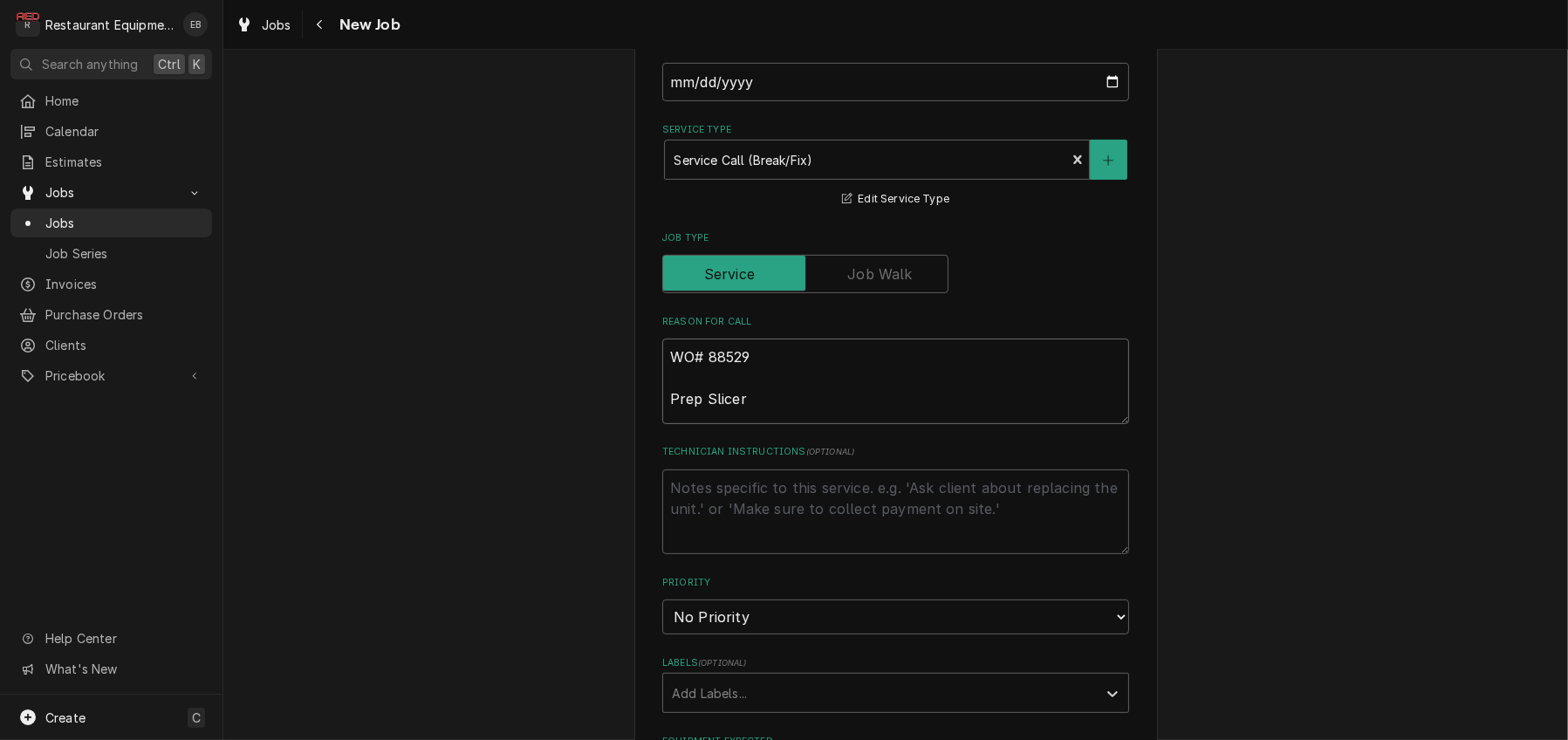
type textarea "x"
type textarea "WO# 88529 Prep Slicer"
type textarea "x"
type textarea "WO# 88529 Prep Slicer i"
type textarea "x"
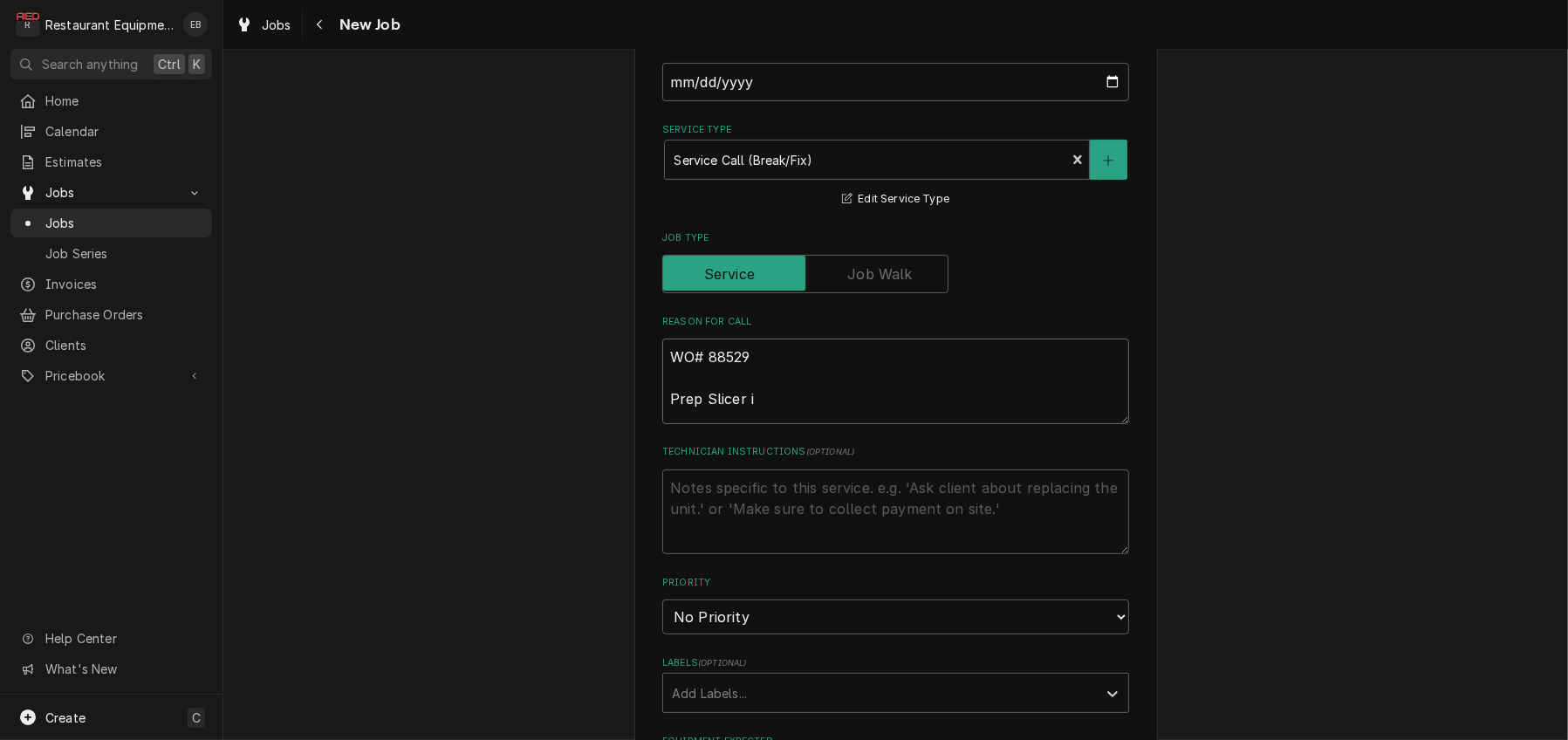
type textarea "WO# 88529 Prep Slicer is"
type textarea "x"
type textarea "WO# 88529 Prep Slicer is"
type textarea "x"
type textarea "WO# 88529 Prep Slicer is l"
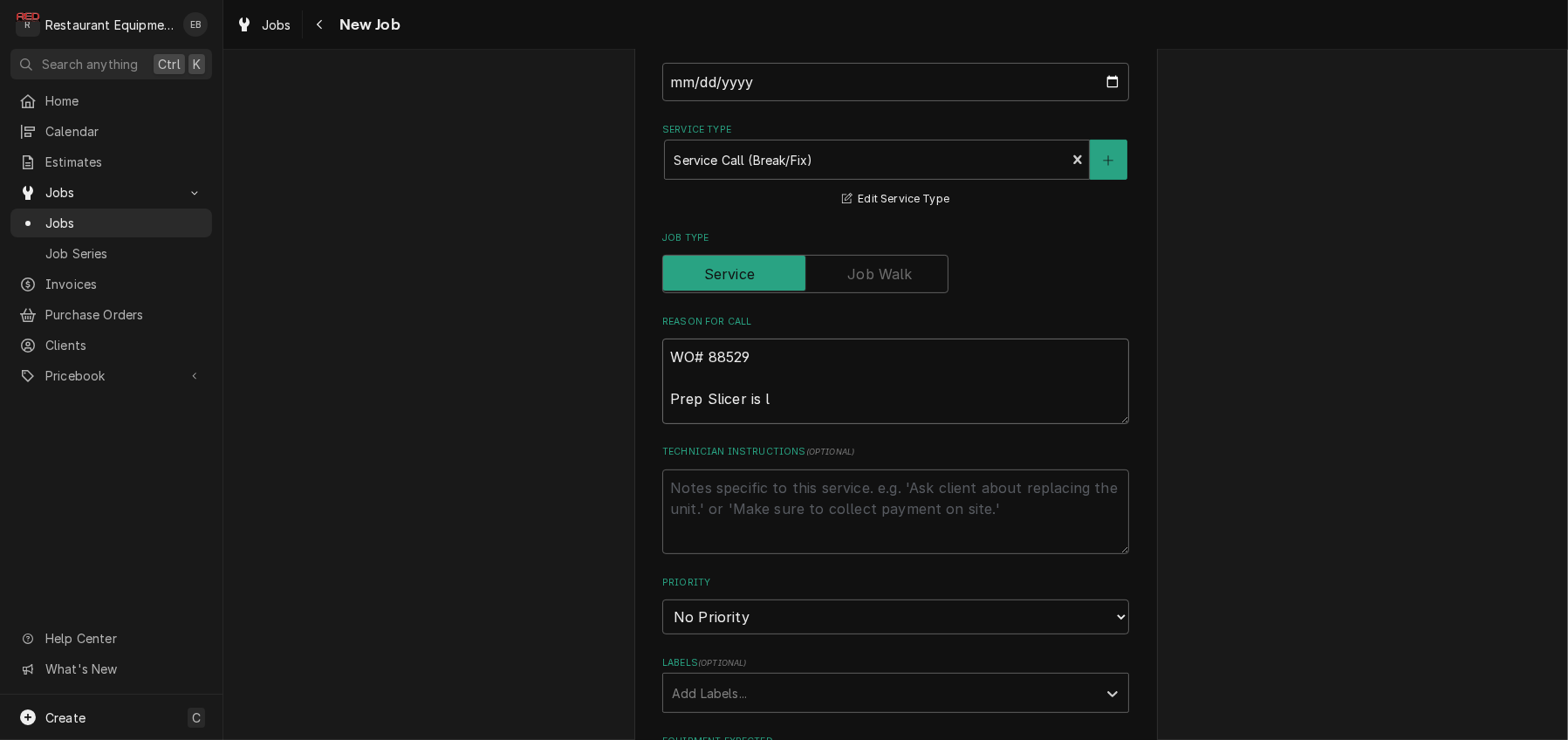
type textarea "x"
type textarea "WO# 88529 Prep Slicer is lo"
type textarea "x"
type textarea "WO# 88529 Prep Slicer is loc"
type textarea "x"
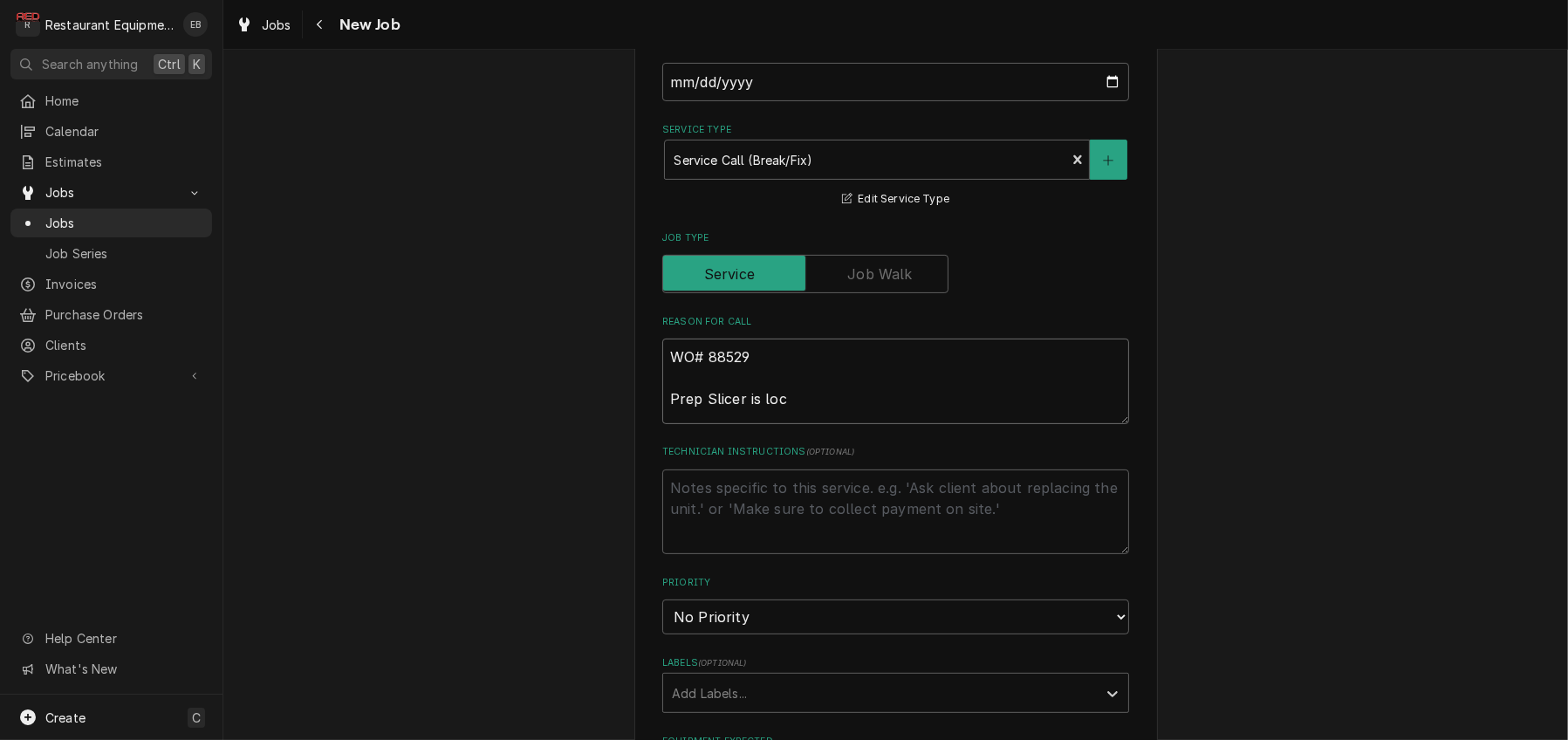
type textarea "WO# 88529 Prep Slicer is lock"
type textarea "x"
type textarea "WO# 88529 Prep Slicer is locke"
type textarea "x"
type textarea "WO# 88529 Prep Slicer is locked"
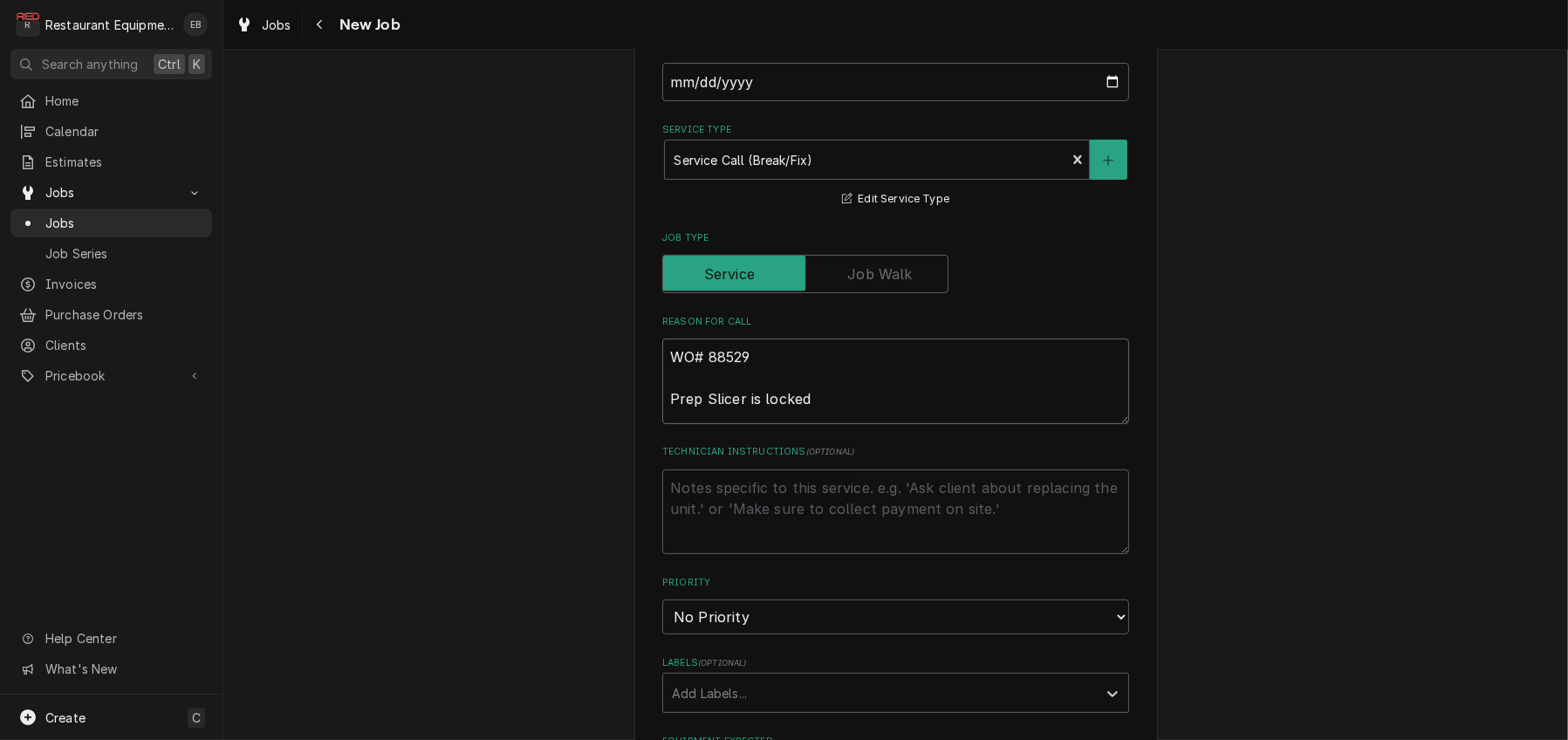
type textarea "x"
type textarea "WO# 88529 Prep Slicer is locked"
type textarea "x"
type textarea "WO# 88529 Prep Slicer is locked u"
type textarea "x"
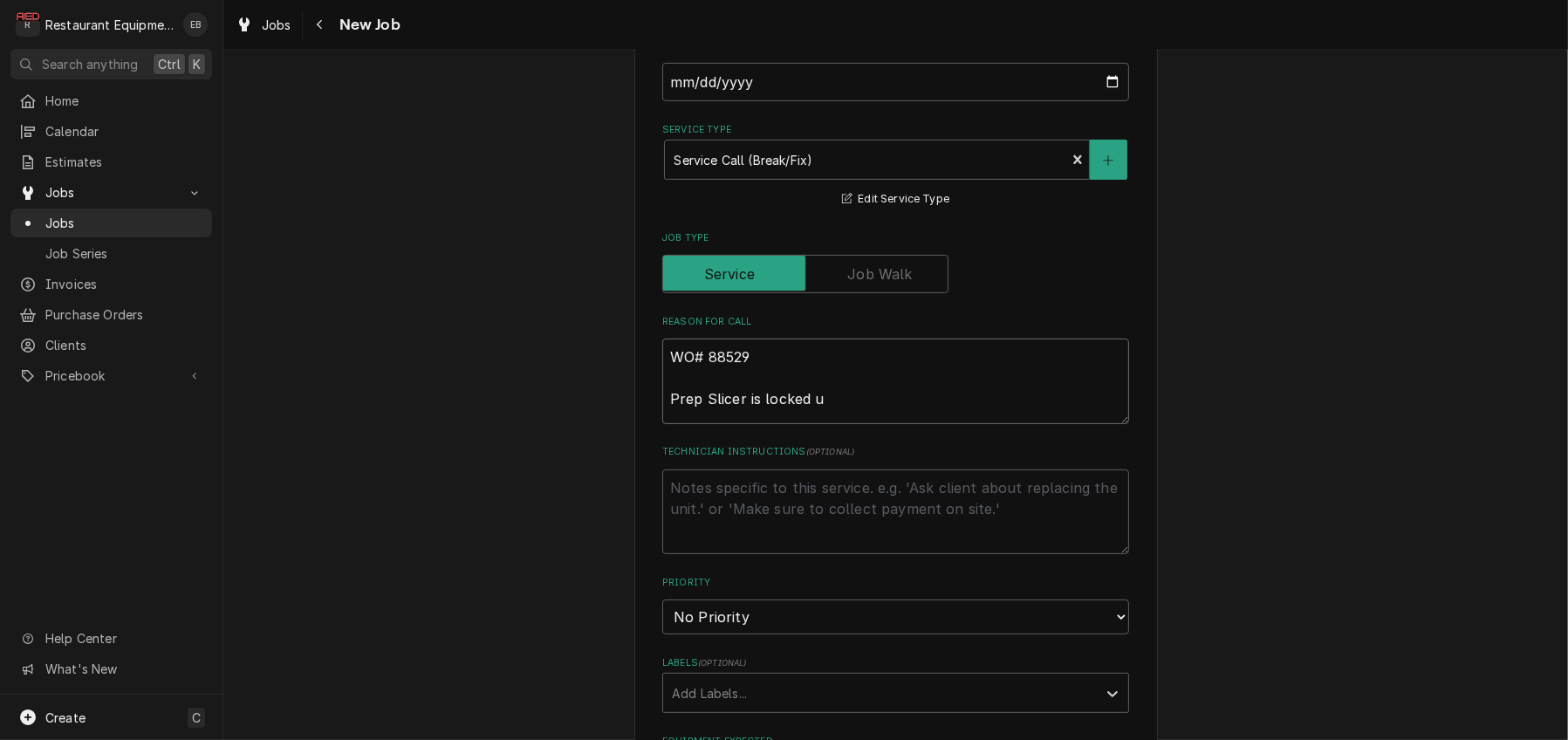
type textarea "WO# 88529 Prep Slicer is locked up"
type textarea "x"
type textarea "WO# 88529 Prep Slicer is locked up."
type textarea "x"
type textarea "WO# 88529 Prep Slicer is locked up.."
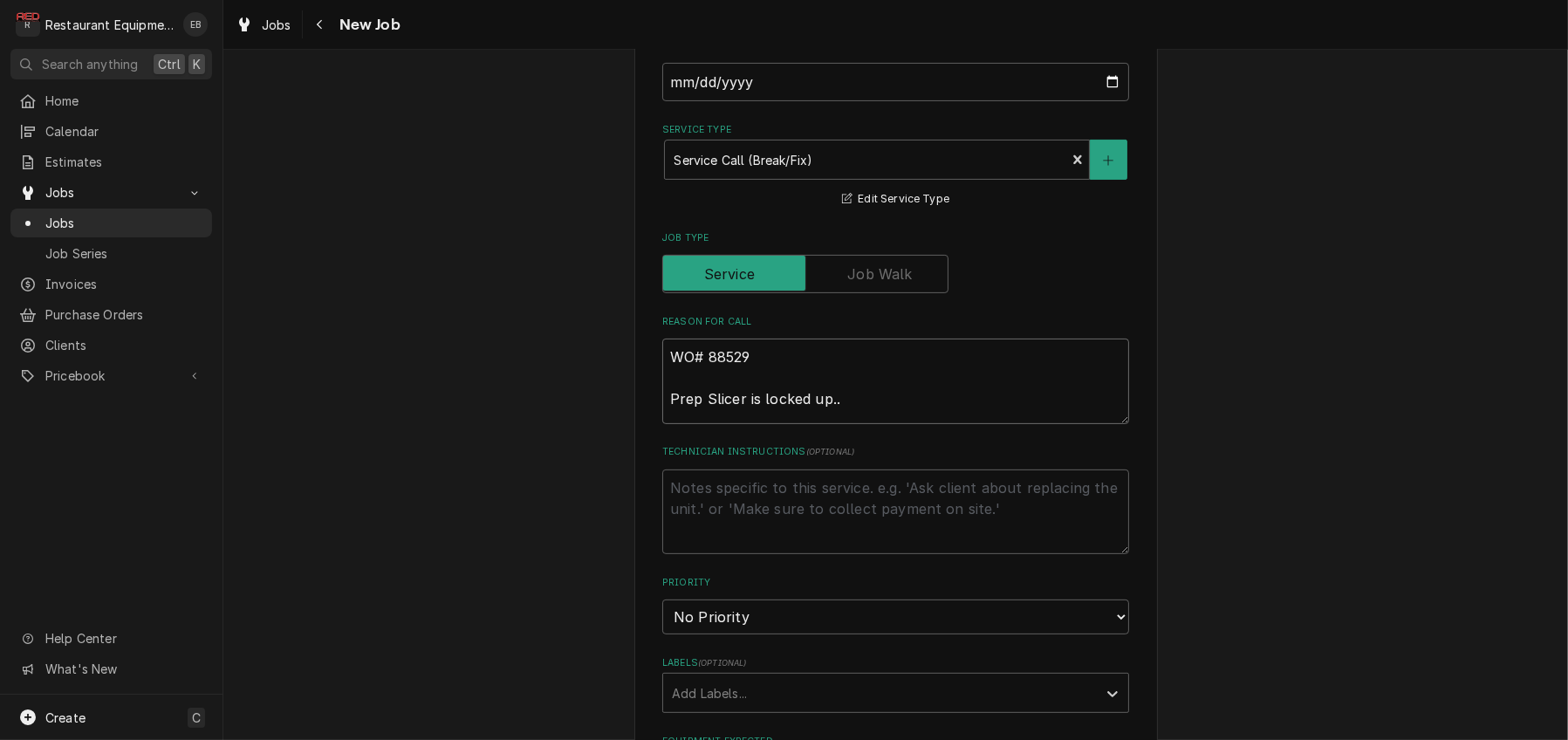
type textarea "x"
type textarea "WO# 88529 Prep Slicer is locked up."
type textarea "x"
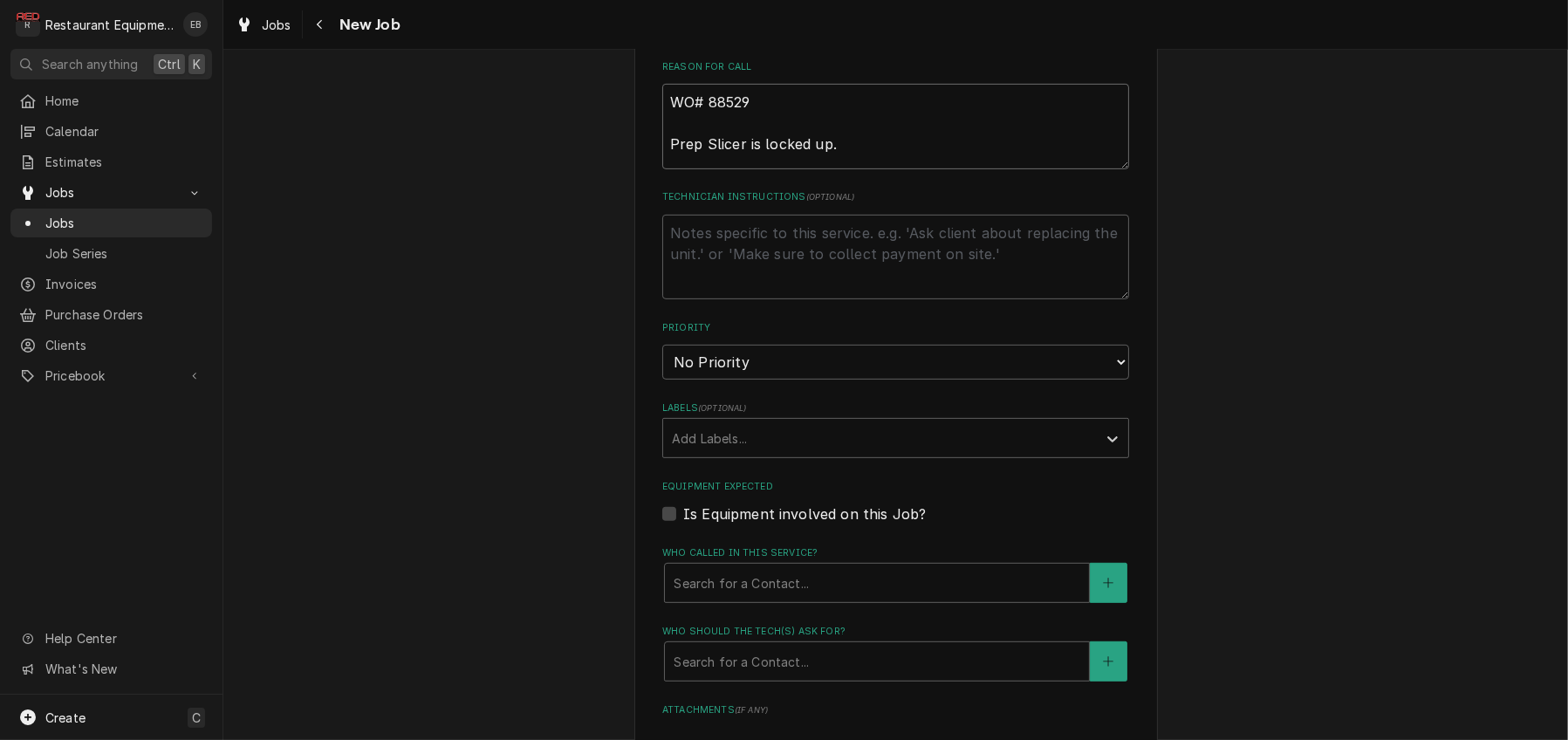
scroll to position [988, 0]
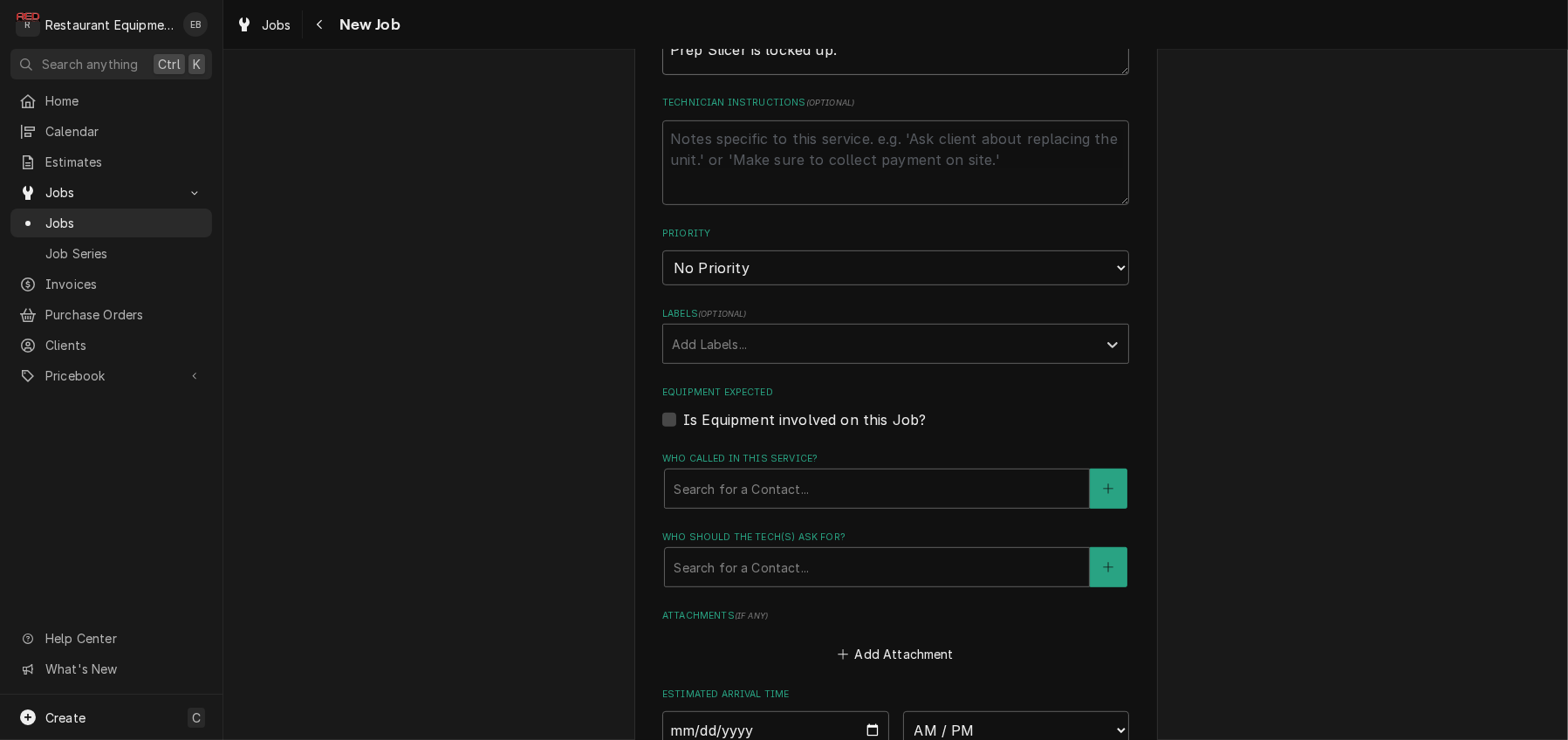
type textarea "WO# 88529 Prep Slicer is locked up."
click at [825, 285] on select "No Priority Urgent High Medium Low" at bounding box center [896, 268] width 467 height 35
select select "2"
click at [663, 285] on select "No Priority Urgent High Medium Low" at bounding box center [896, 268] width 467 height 35
type textarea "x"
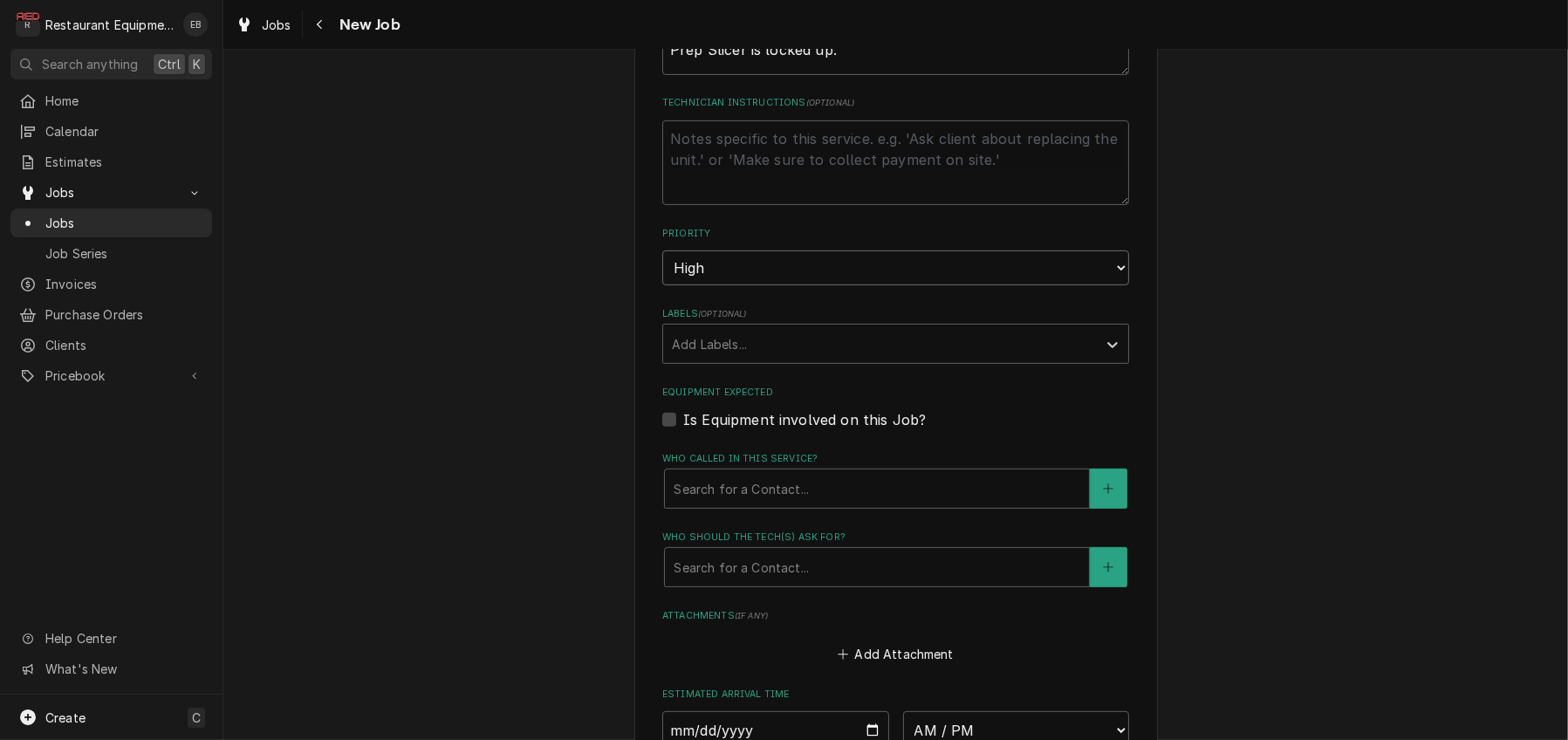
drag, startPoint x: 818, startPoint y: 393, endPoint x: 811, endPoint y: 403, distance: 12.2
click at [818, 285] on select "No Priority Urgent High Medium Low" at bounding box center [896, 268] width 467 height 35
select select "3"
click at [663, 285] on select "No Priority Urgent High Medium Low" at bounding box center [896, 268] width 467 height 35
click at [733, 360] on div "Labels" at bounding box center [880, 344] width 416 height 31
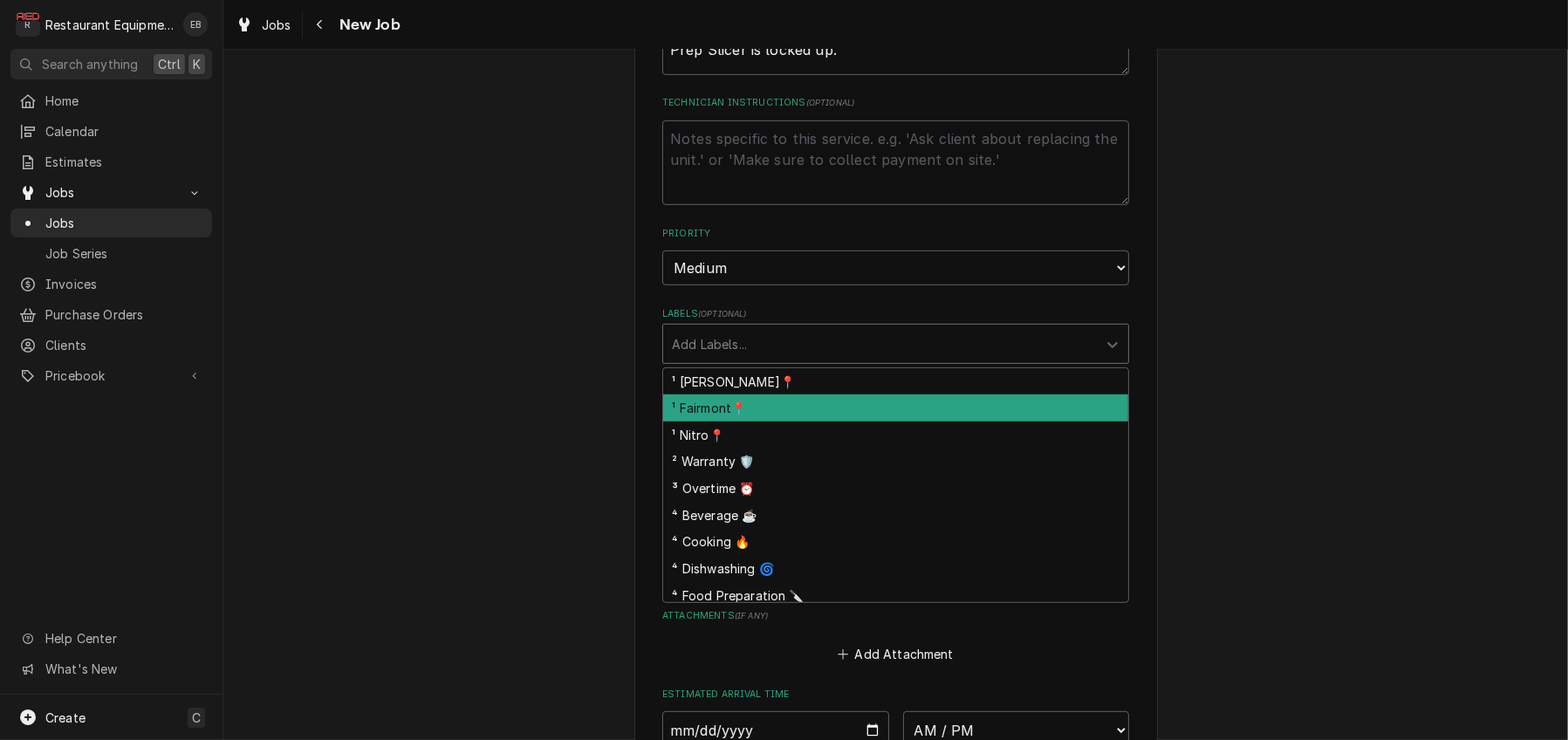
click at [729, 422] on div "¹ Fairmont📍" at bounding box center [896, 407] width 465 height 27
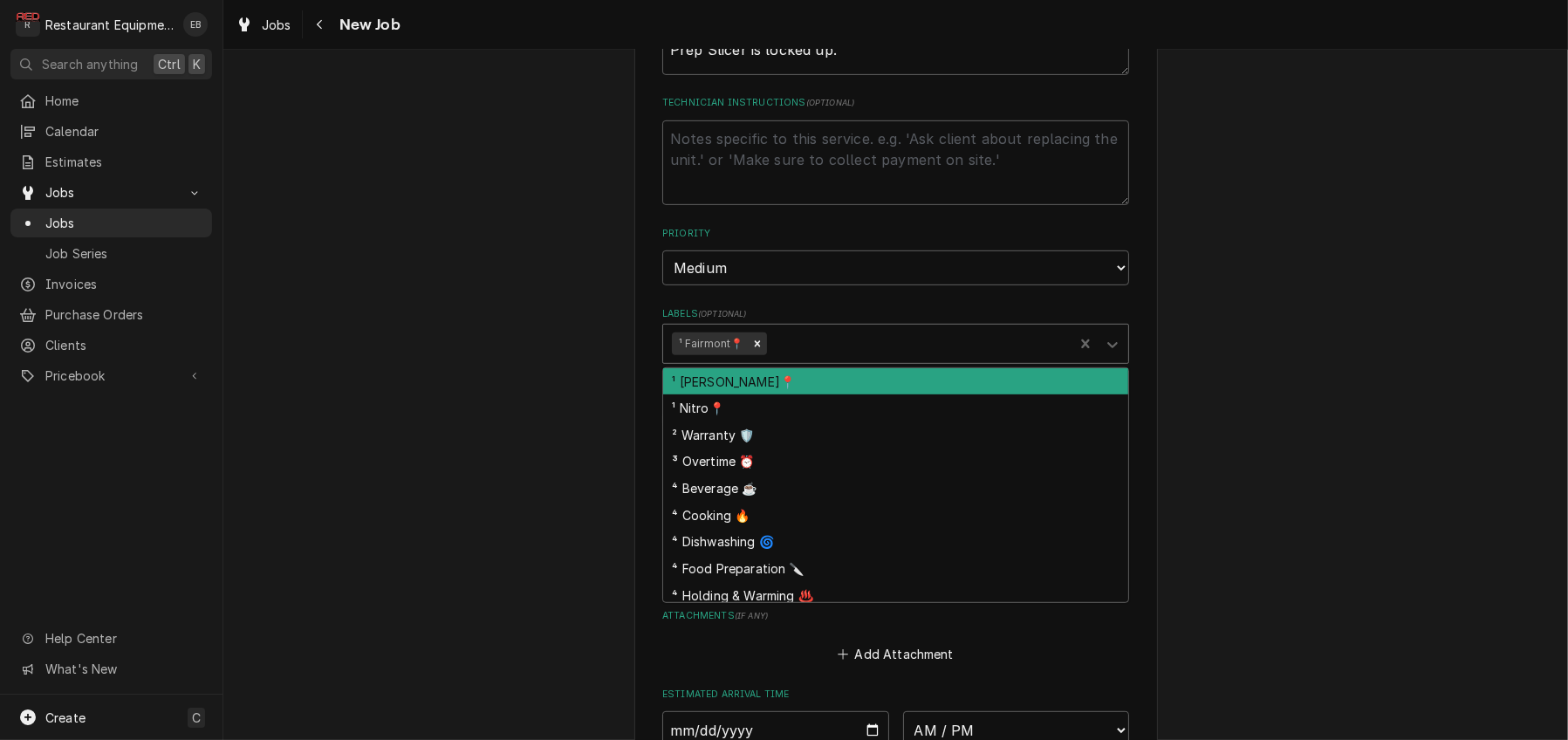
click at [836, 360] on div "Labels" at bounding box center [917, 344] width 295 height 31
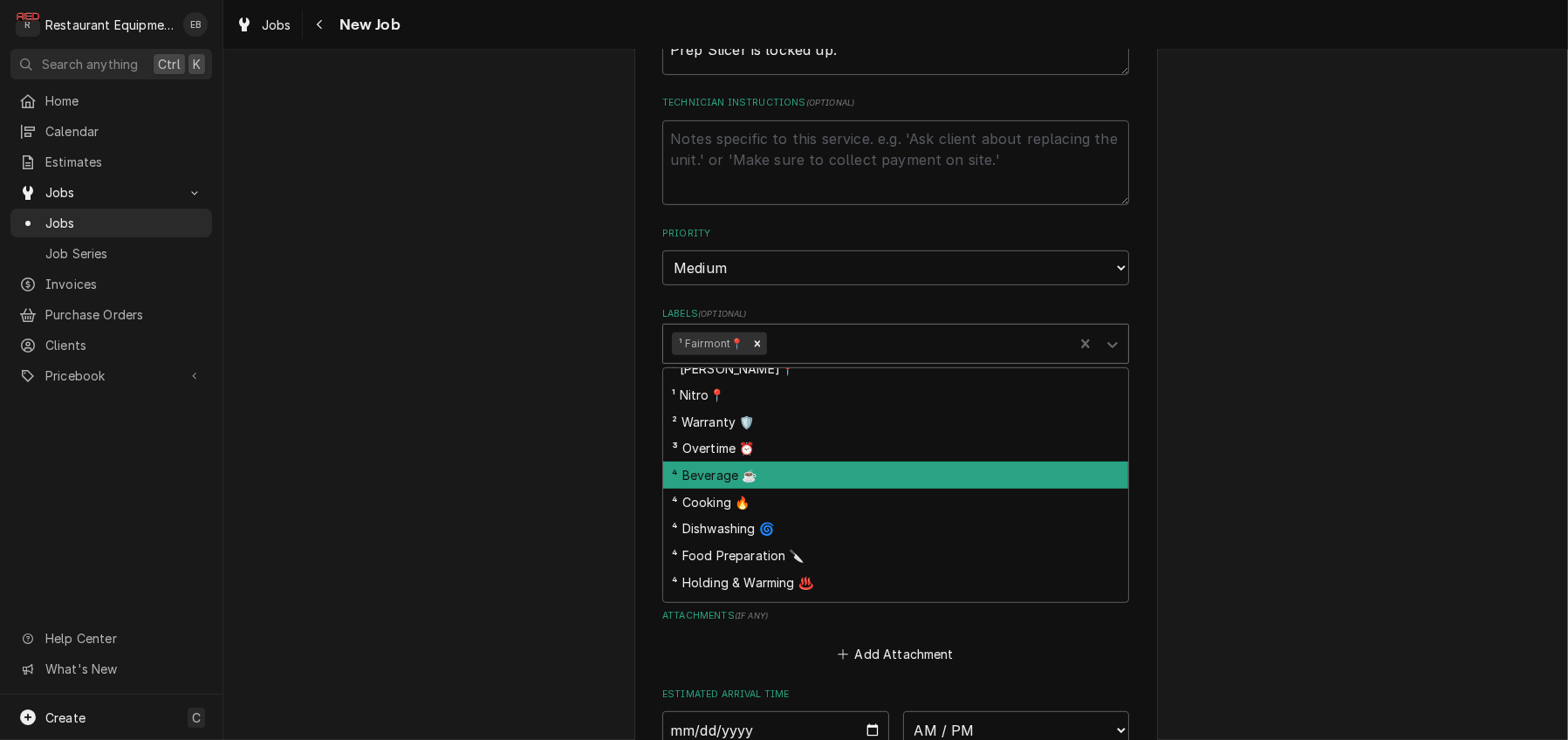
scroll to position [57, 0]
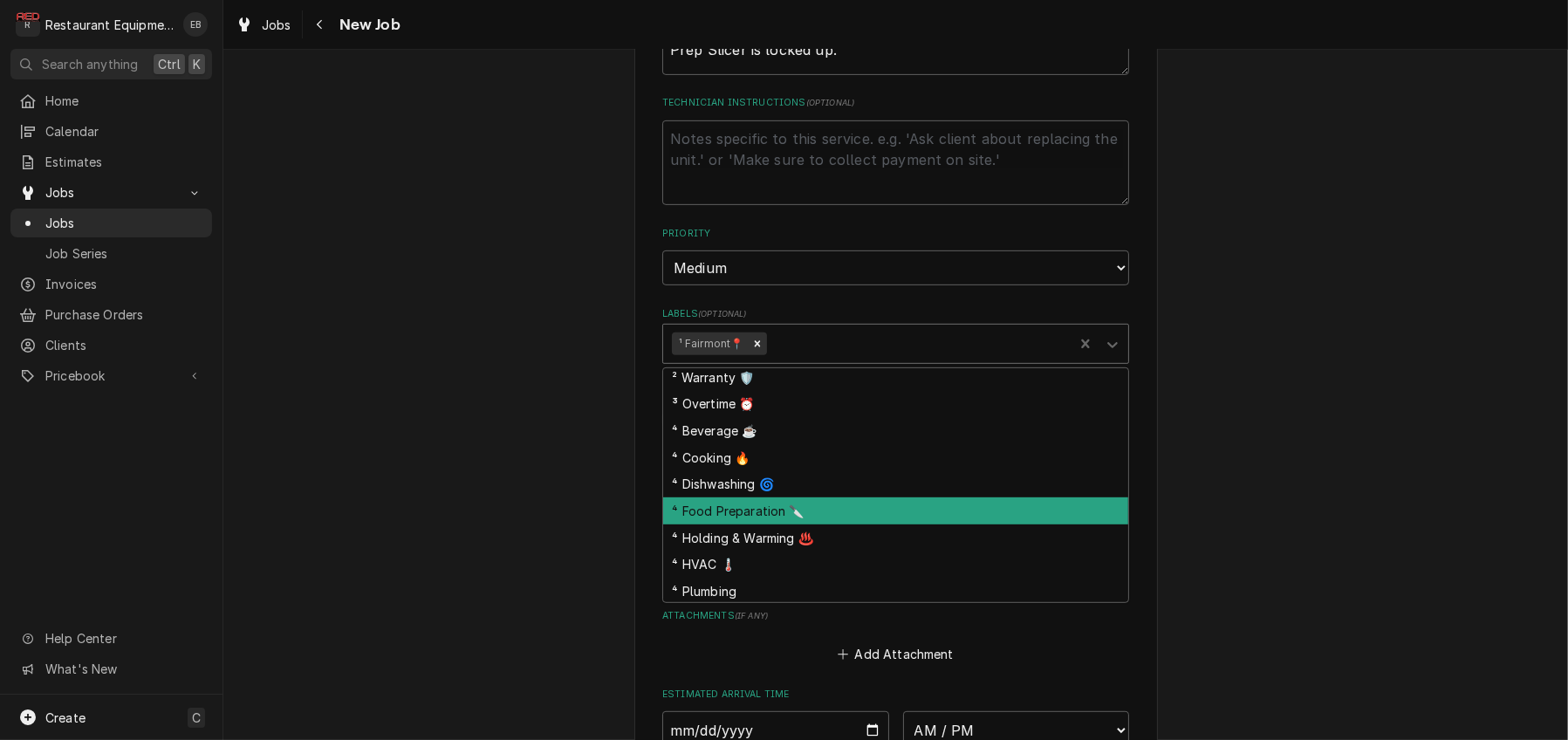
click at [765, 524] on div "⁴ Food Preparation 🔪" at bounding box center [896, 510] width 465 height 27
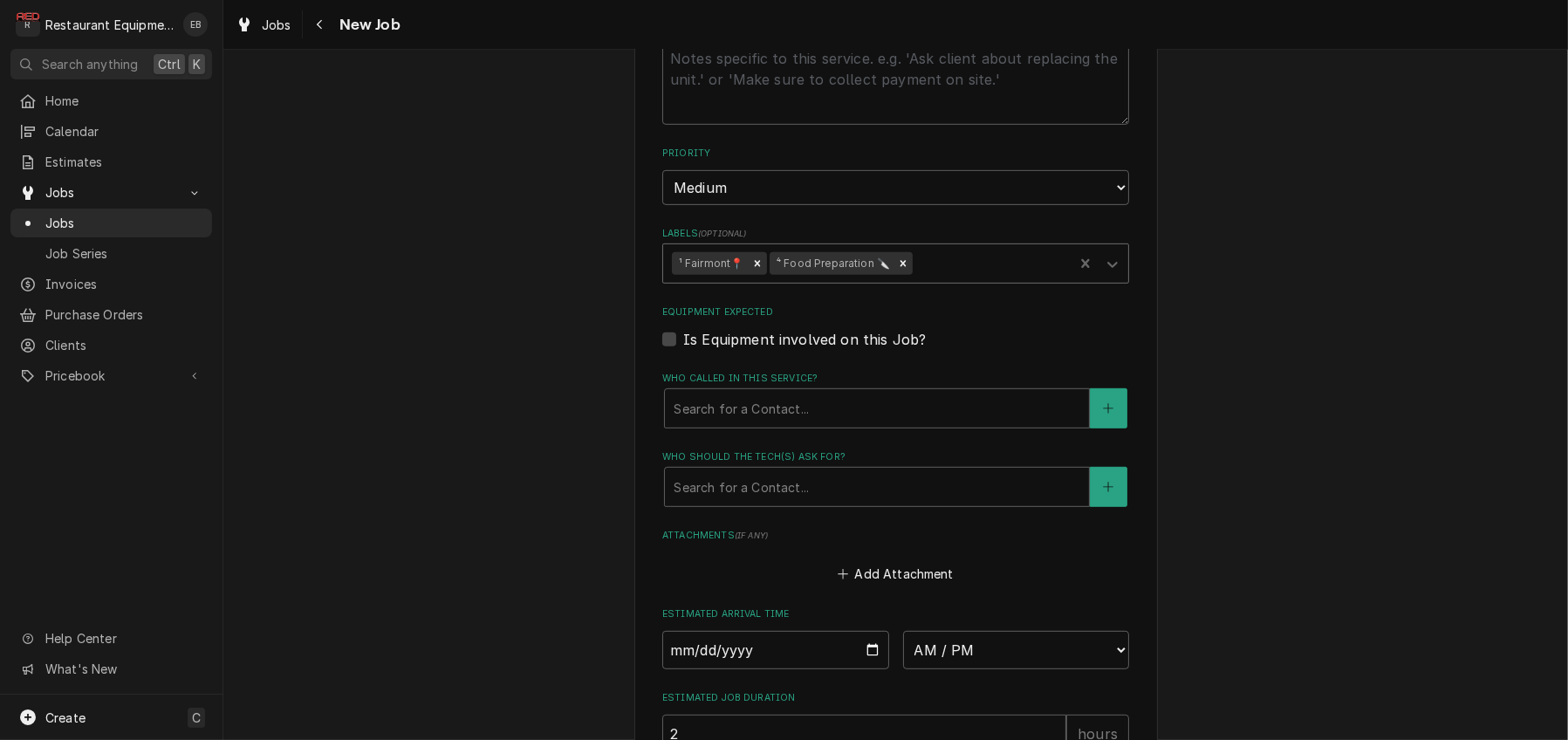
scroll to position [1163, 0]
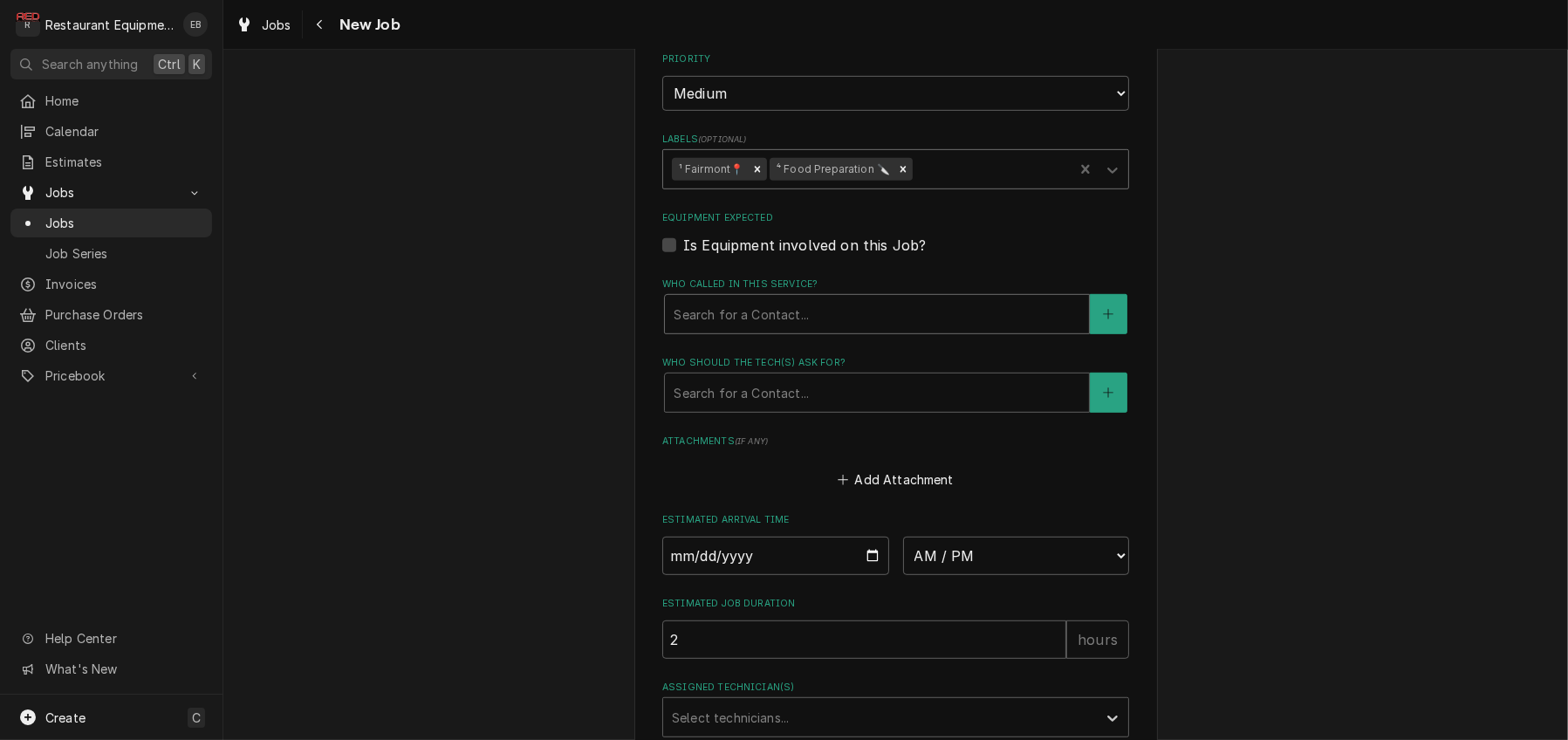
click at [779, 329] on div "Who called in this service?" at bounding box center [877, 314] width 407 height 31
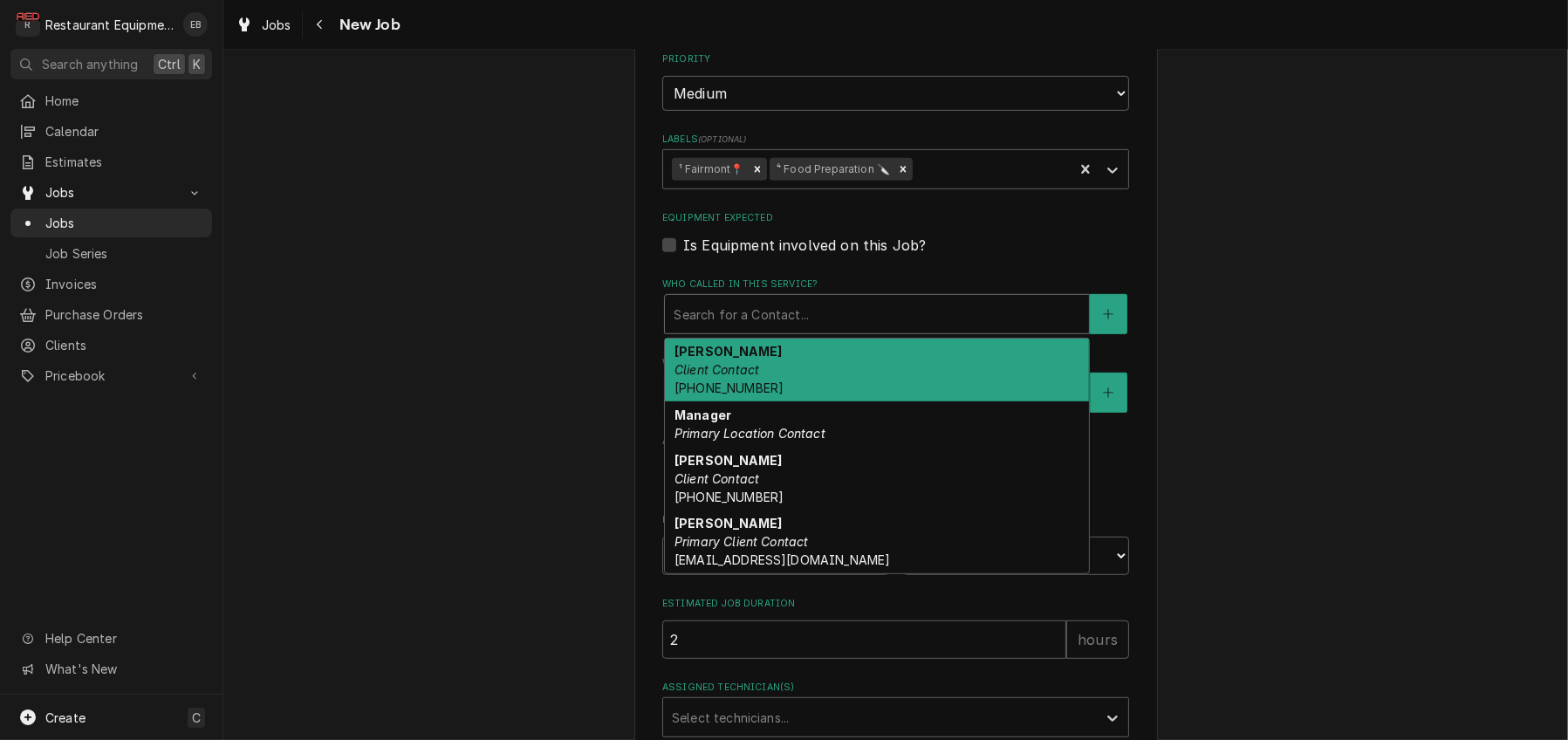
click at [752, 395] on span "(304) 380-1860" at bounding box center [729, 388] width 109 height 15
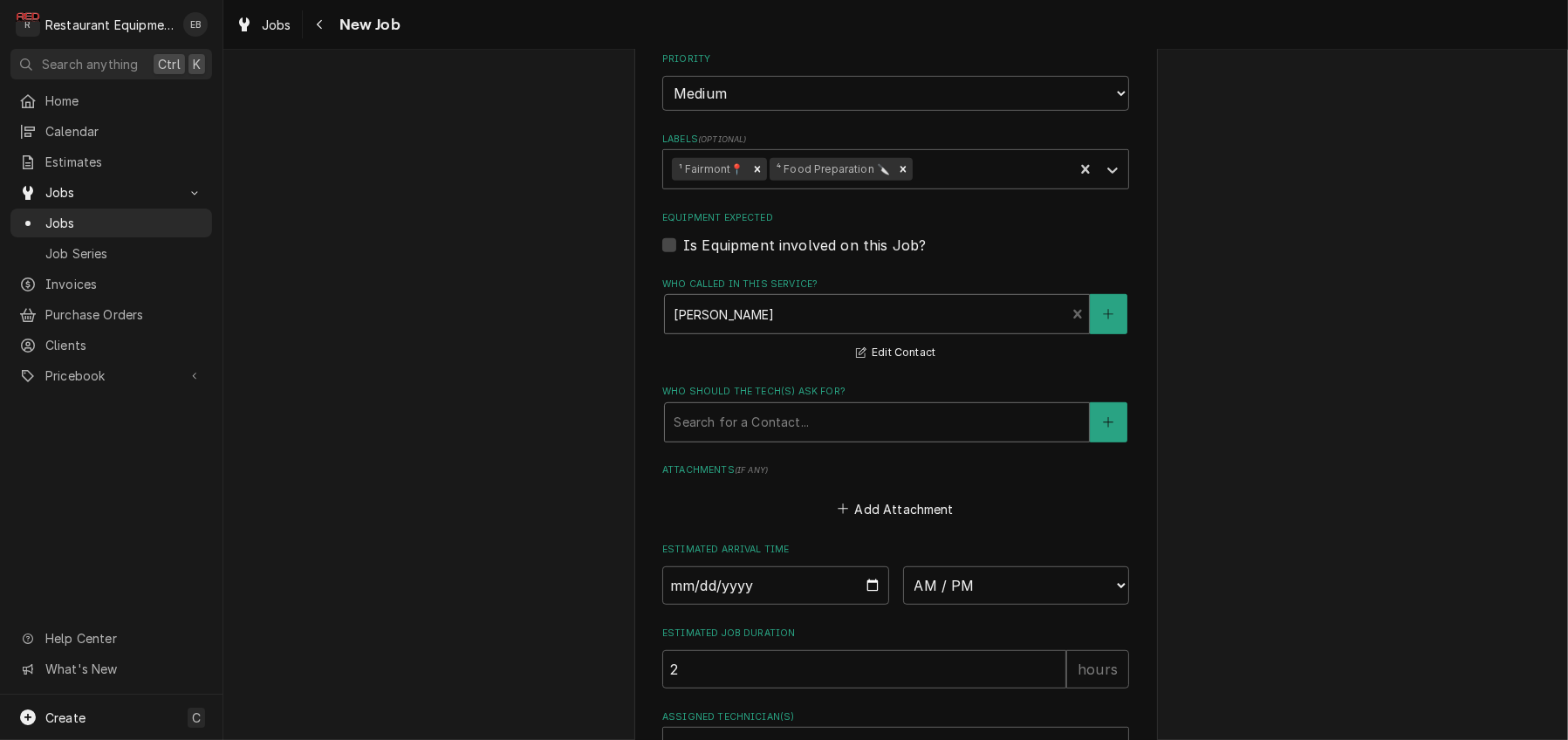
click at [743, 438] on div "Who should the tech(s) ask for?" at bounding box center [877, 423] width 407 height 31
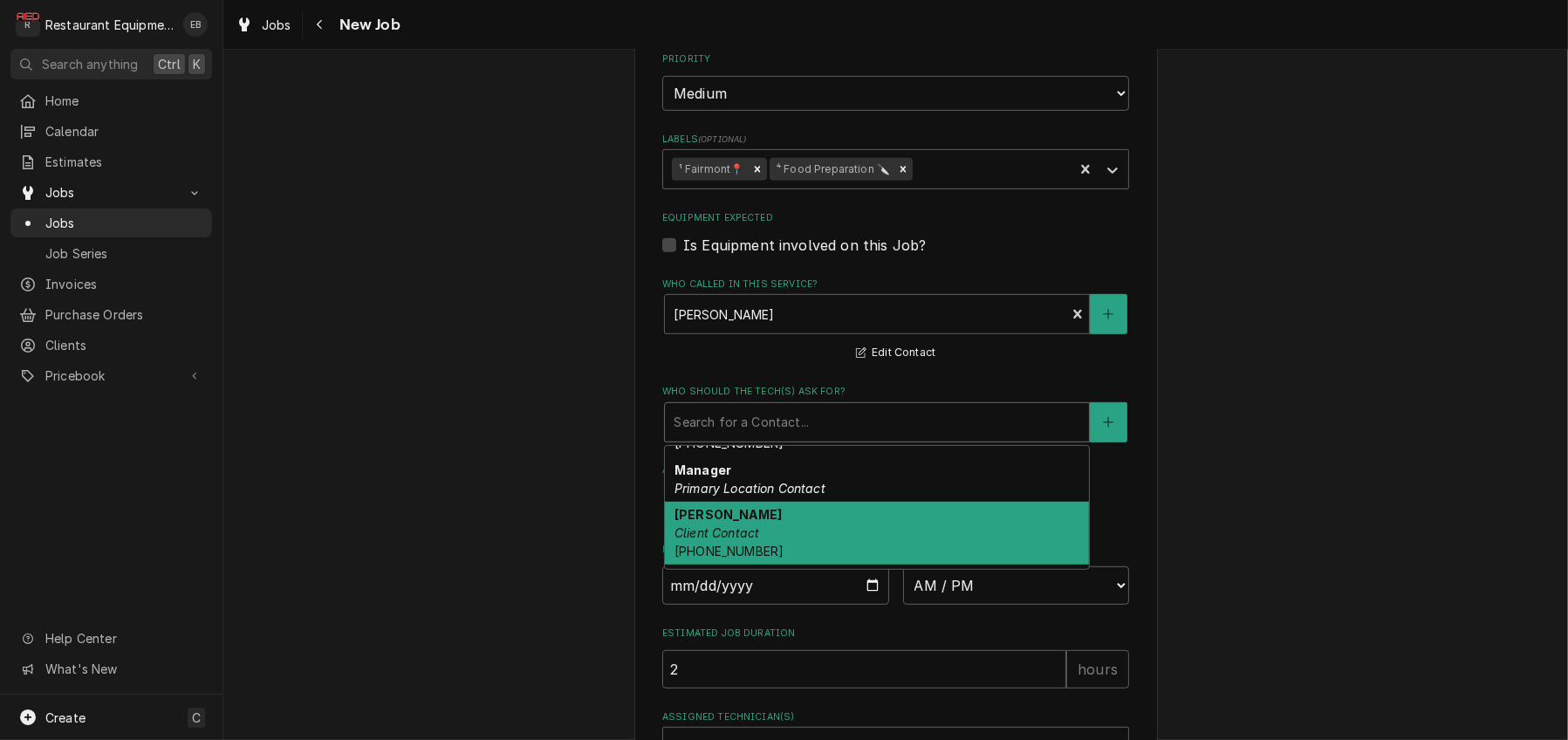
scroll to position [57, 0]
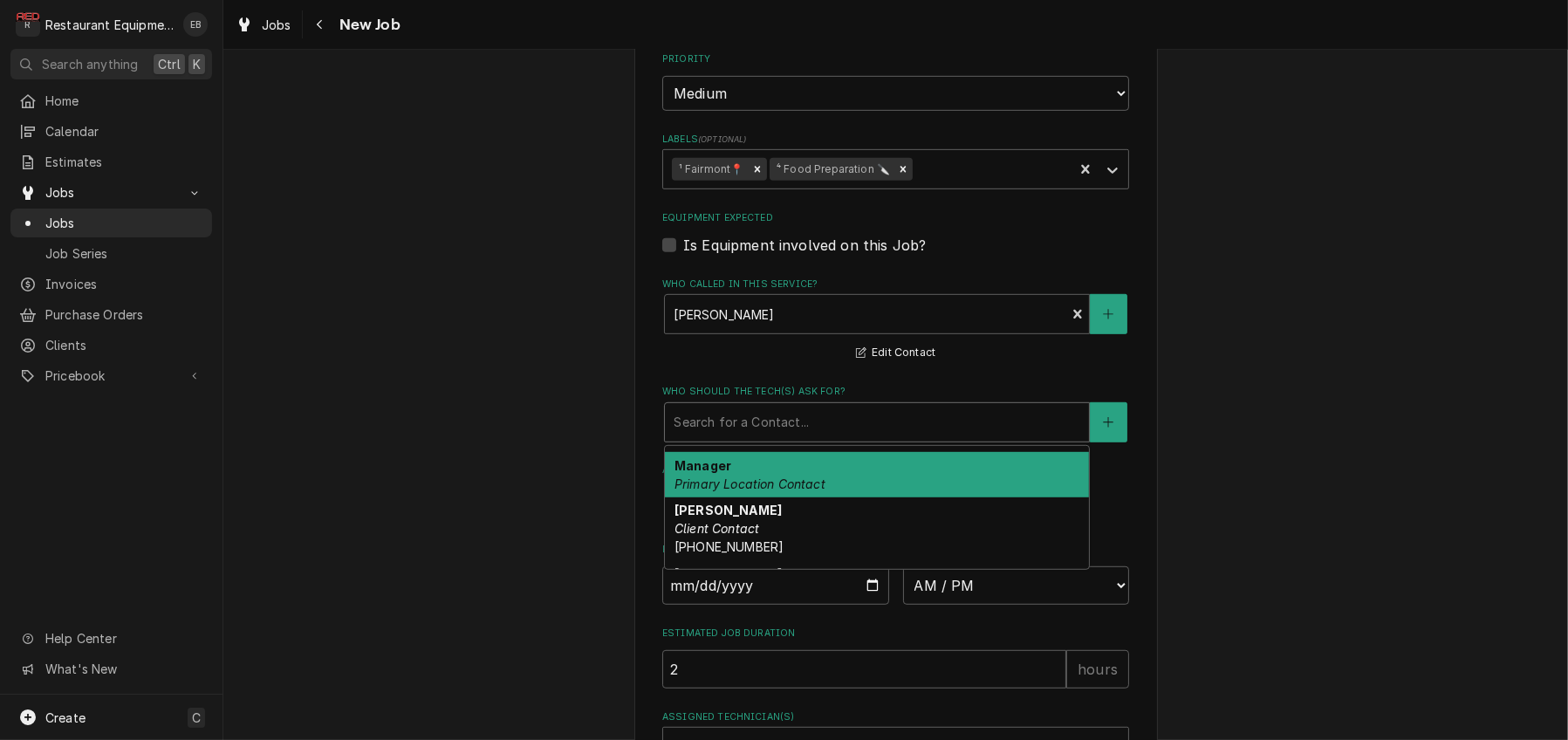
click at [725, 497] on div "Manager Primary Location Contact" at bounding box center [878, 474] width 425 height 45
type textarea "x"
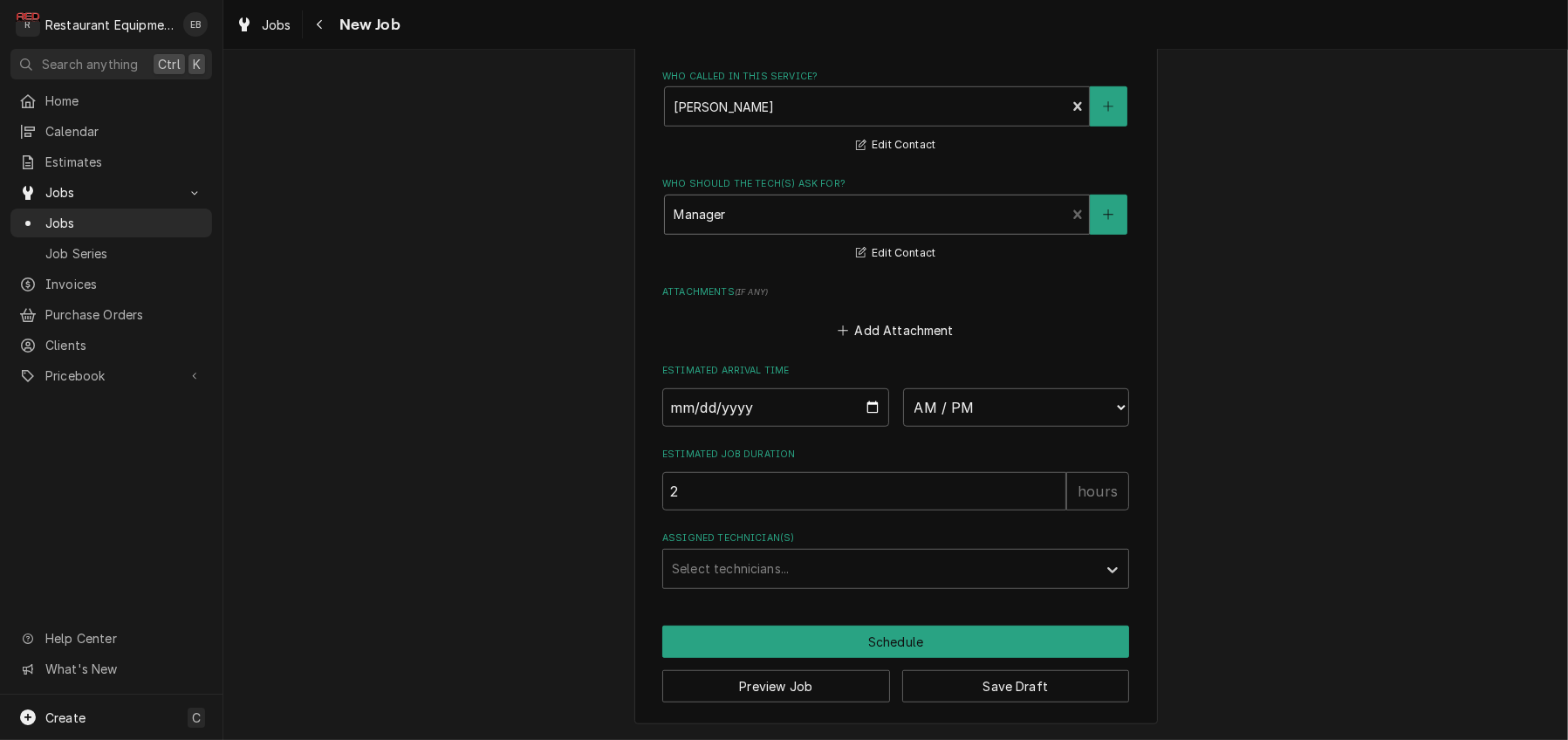
scroll to position [1570, 0]
click at [957, 580] on div "Assigned Technician(s)" at bounding box center [880, 568] width 416 height 31
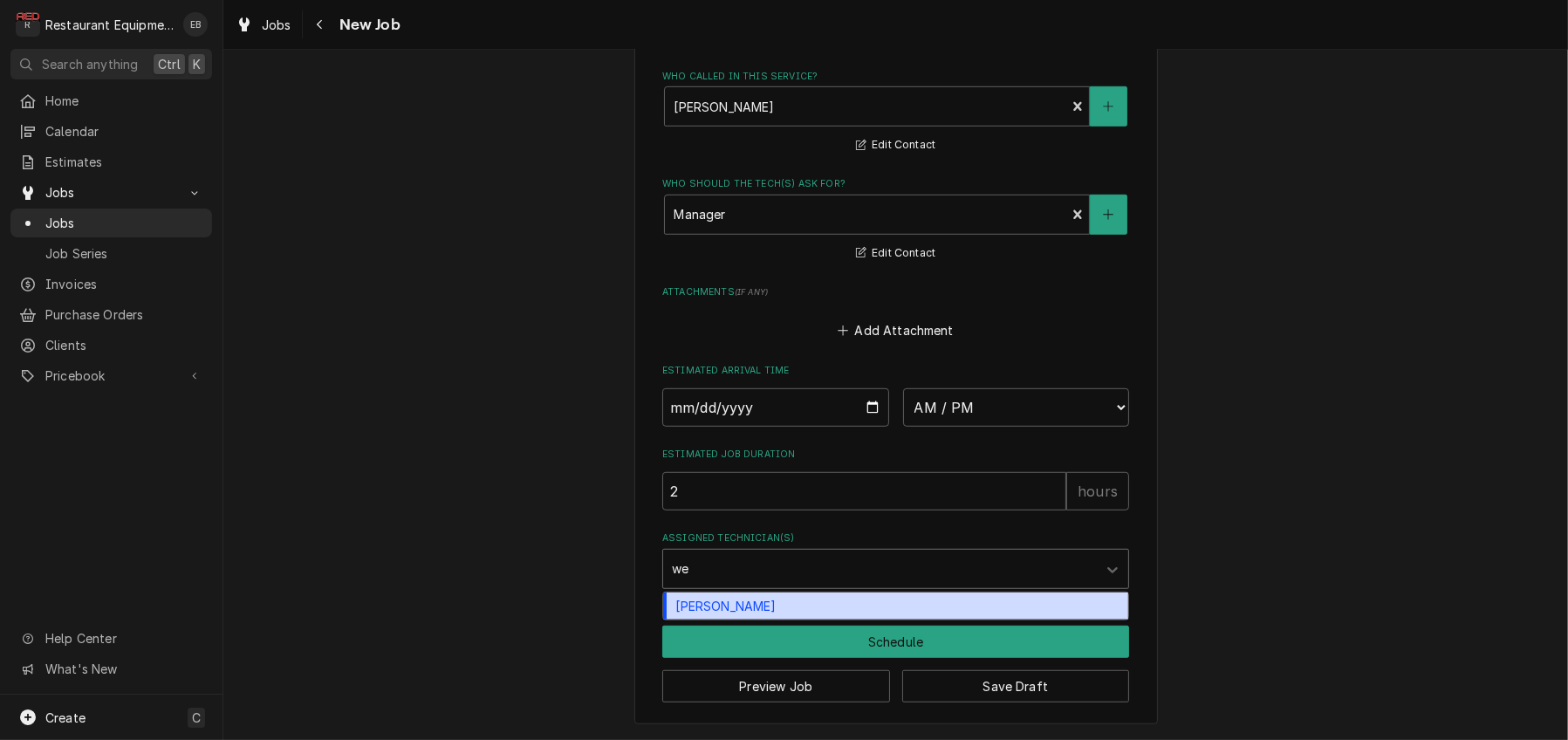
type input "wes"
click at [811, 611] on div "Wesley Fisher" at bounding box center [896, 605] width 465 height 27
type textarea "x"
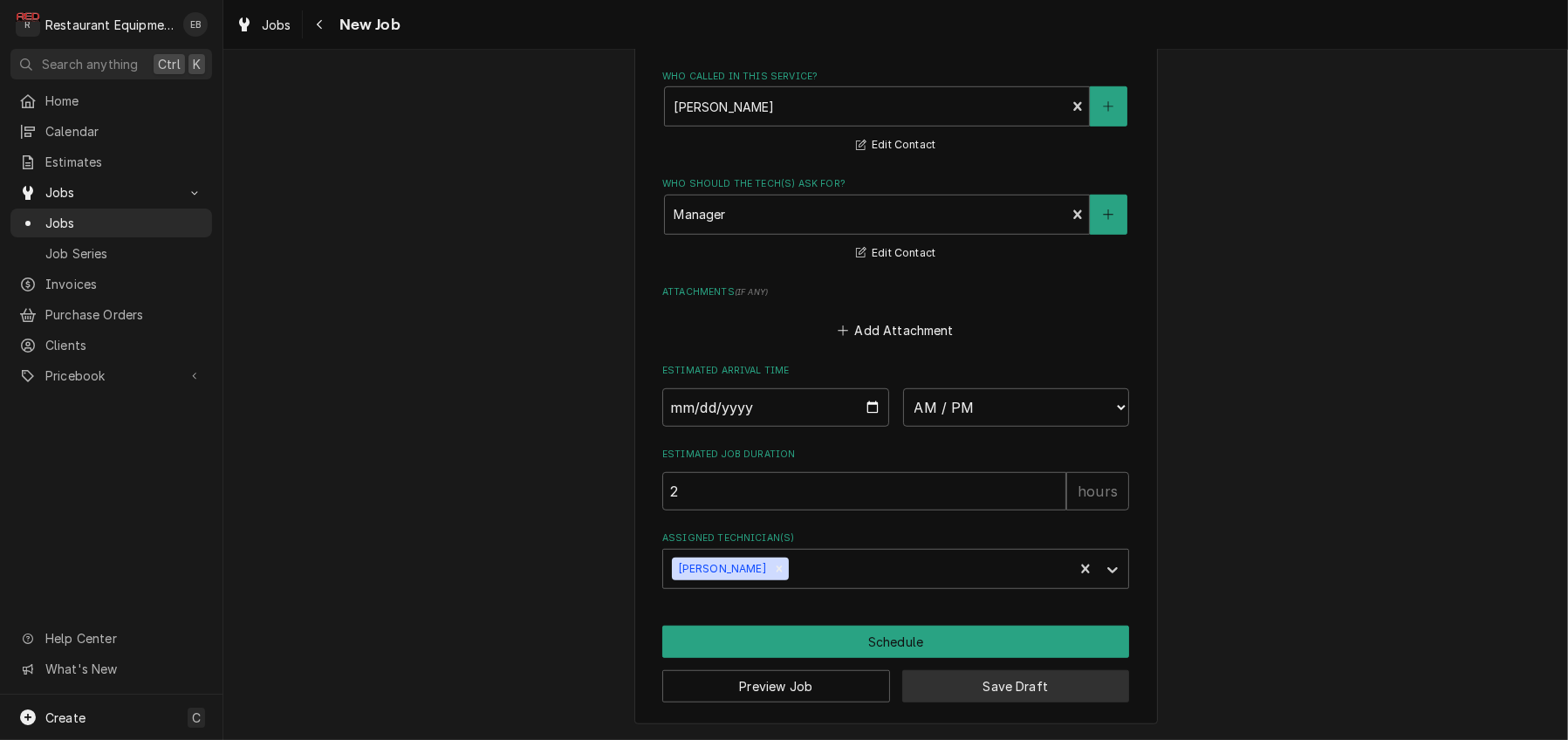
click at [969, 702] on button "Save Draft" at bounding box center [1016, 686] width 228 height 32
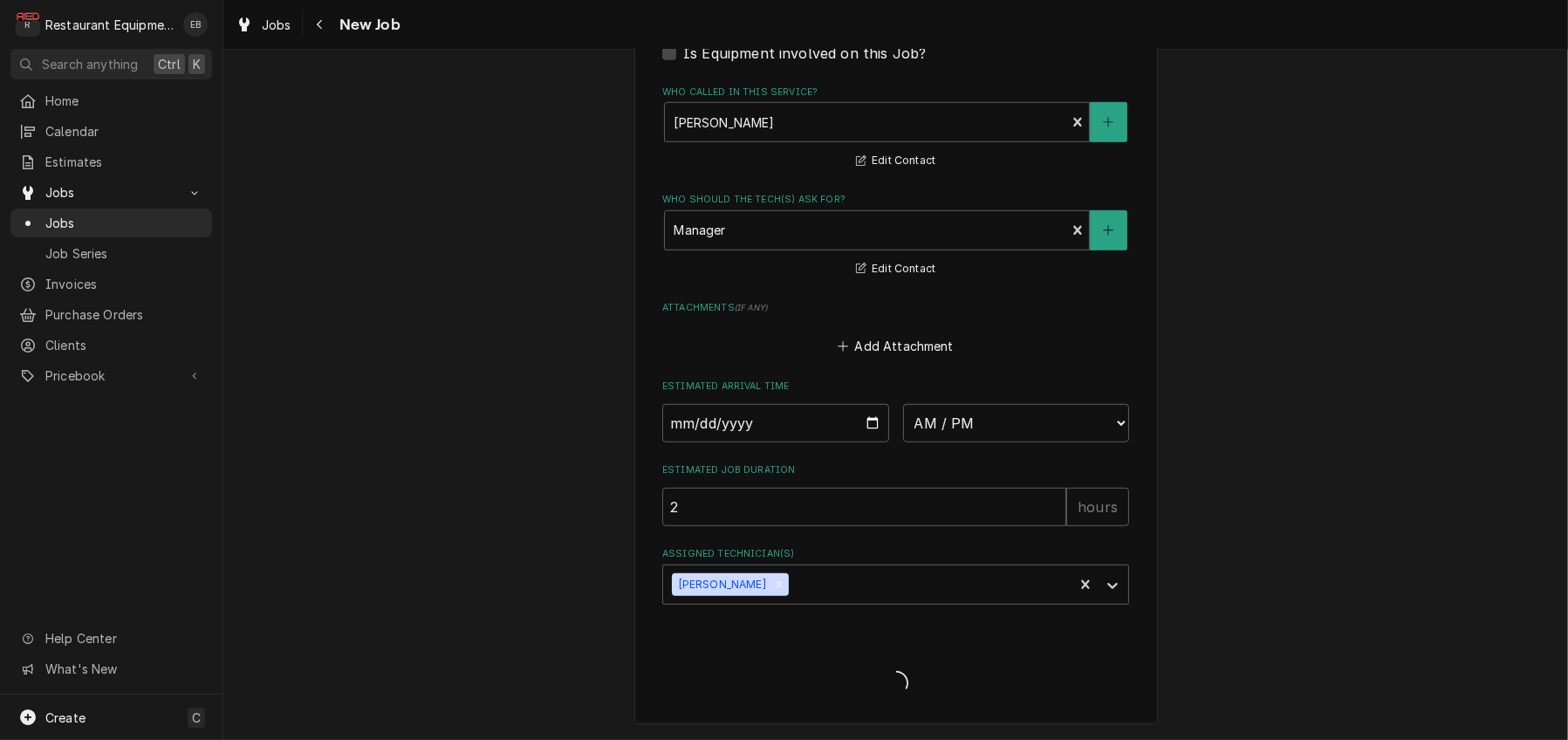
type textarea "x"
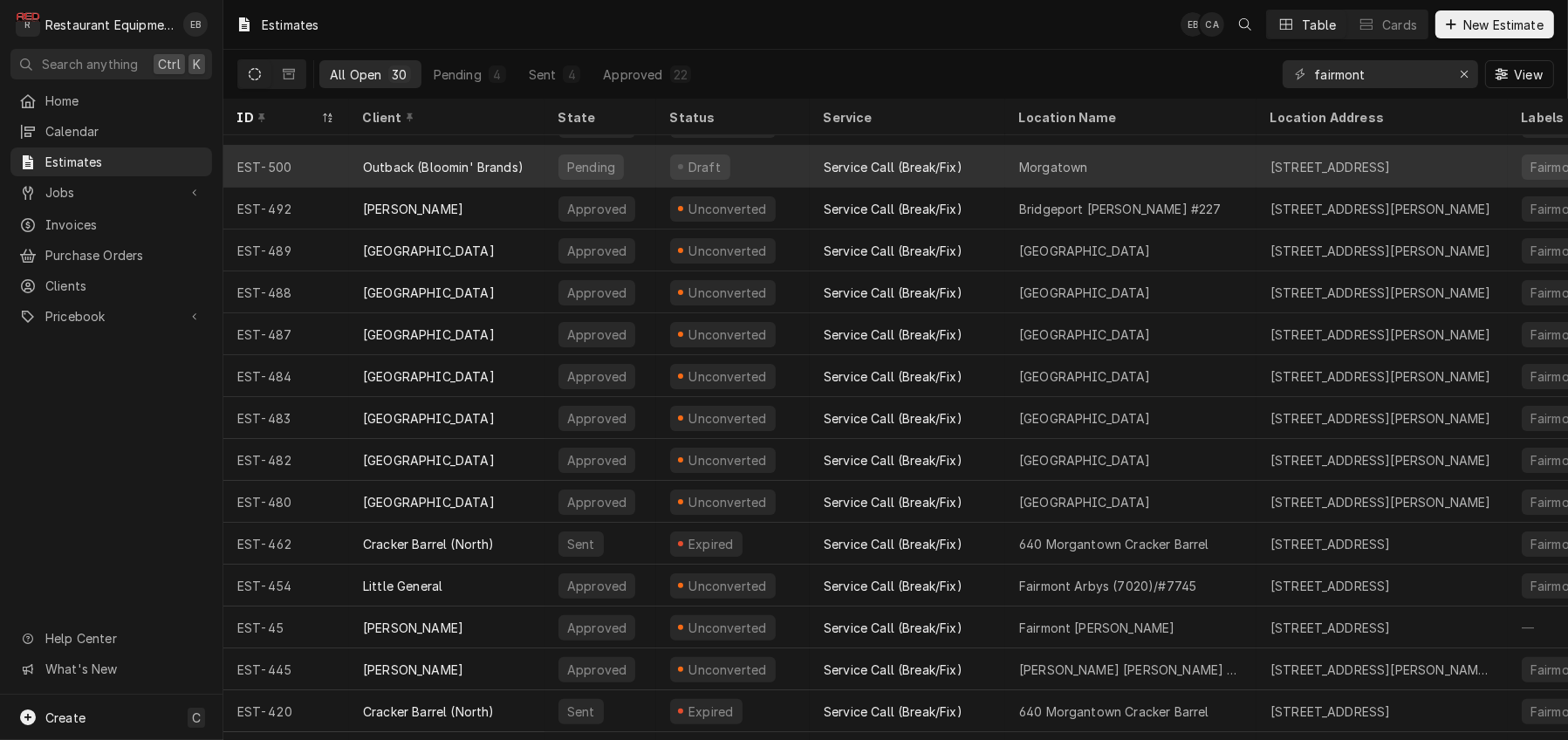
scroll to position [543, 0]
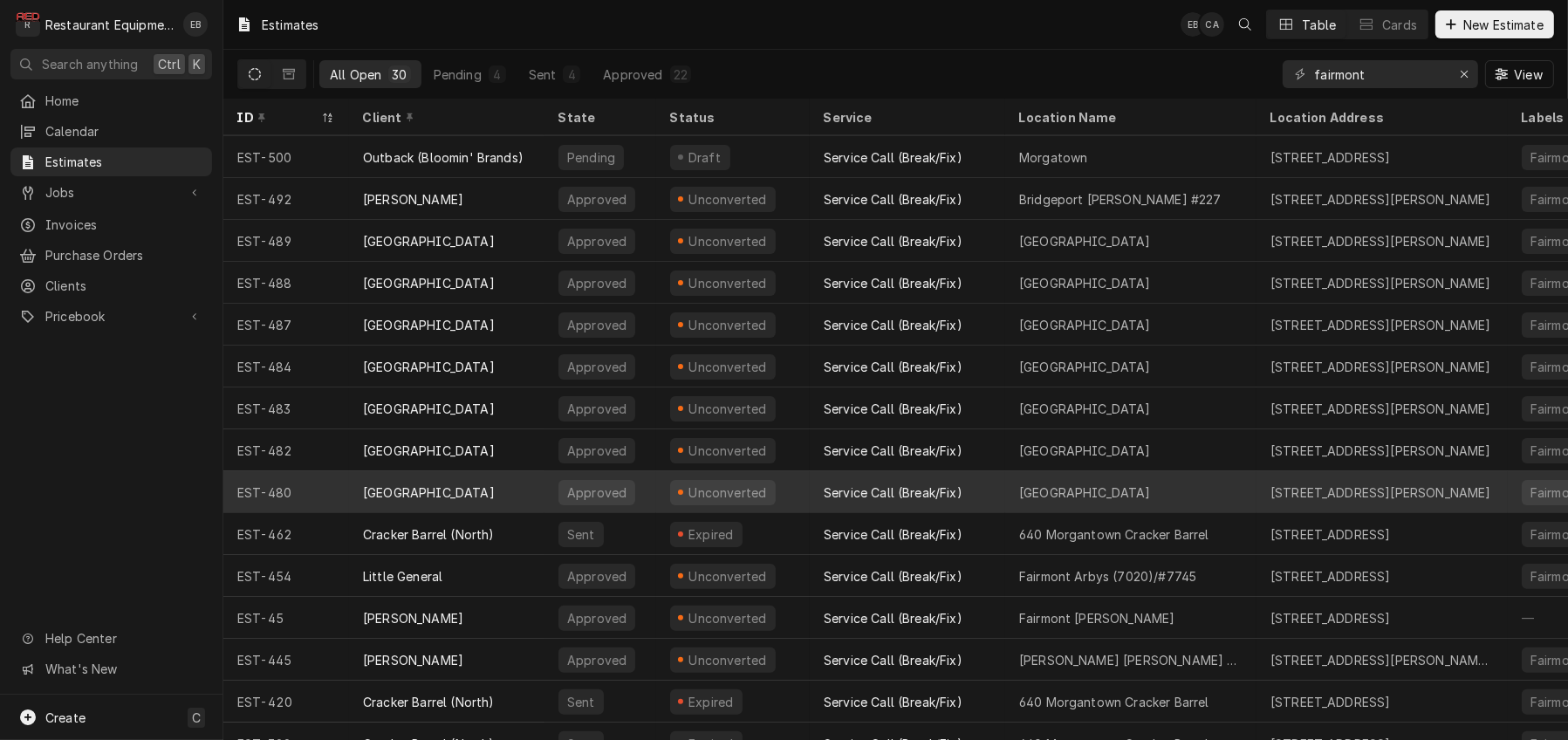
click at [545, 489] on div "[GEOGRAPHIC_DATA]" at bounding box center [447, 492] width 196 height 42
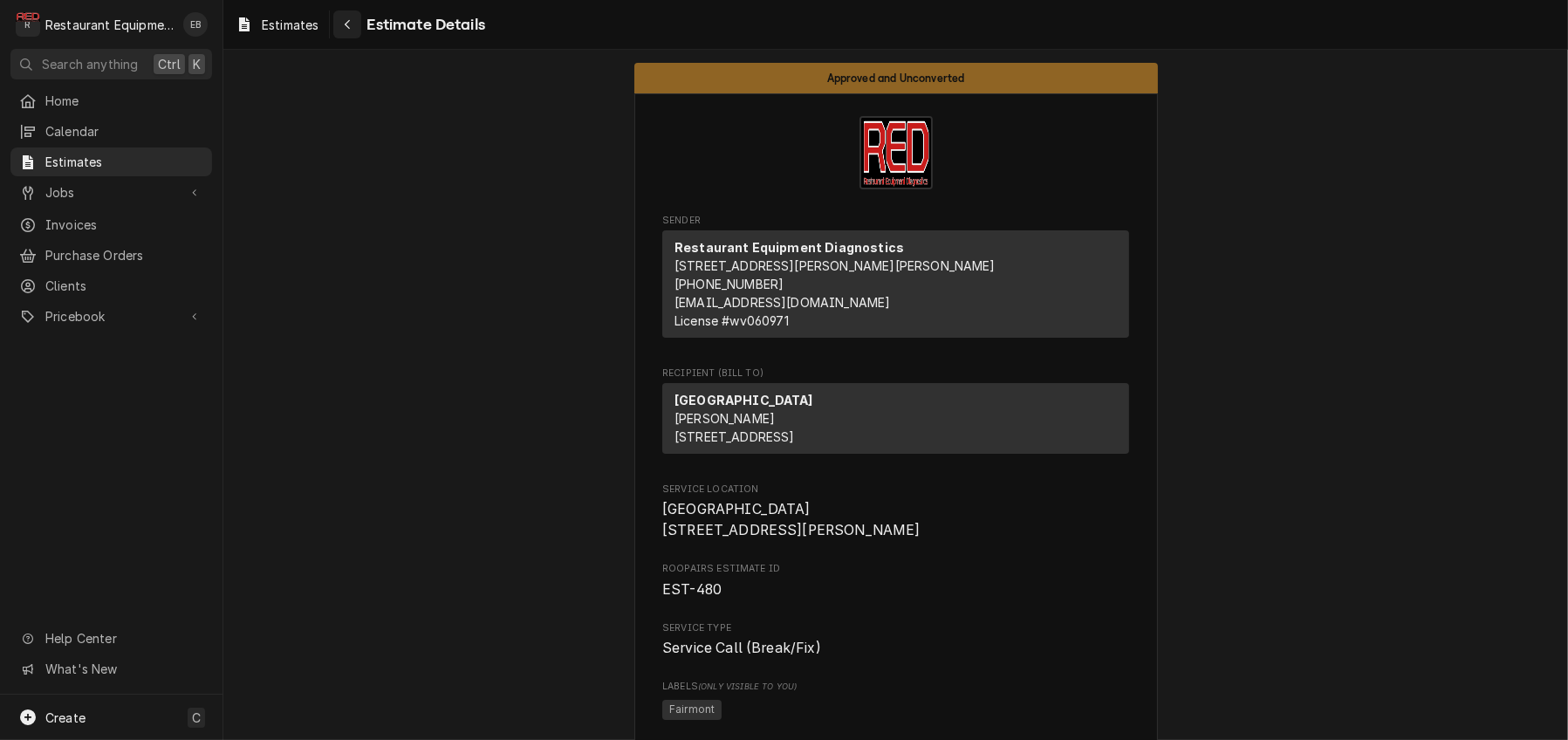
click at [356, 30] on div "Navigate back" at bounding box center [347, 24] width 18 height 18
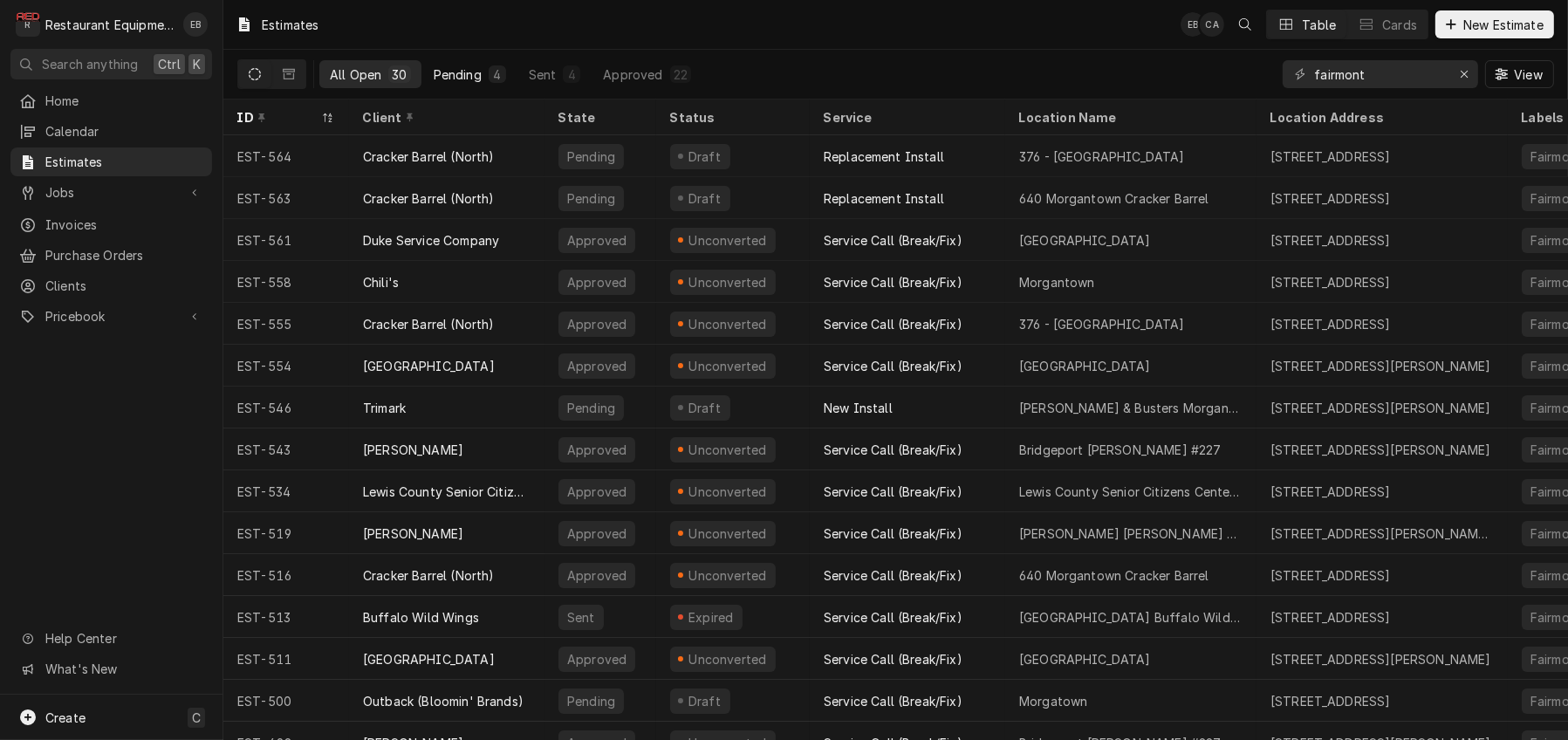
click at [482, 83] on div "Pending" at bounding box center [458, 75] width 48 height 18
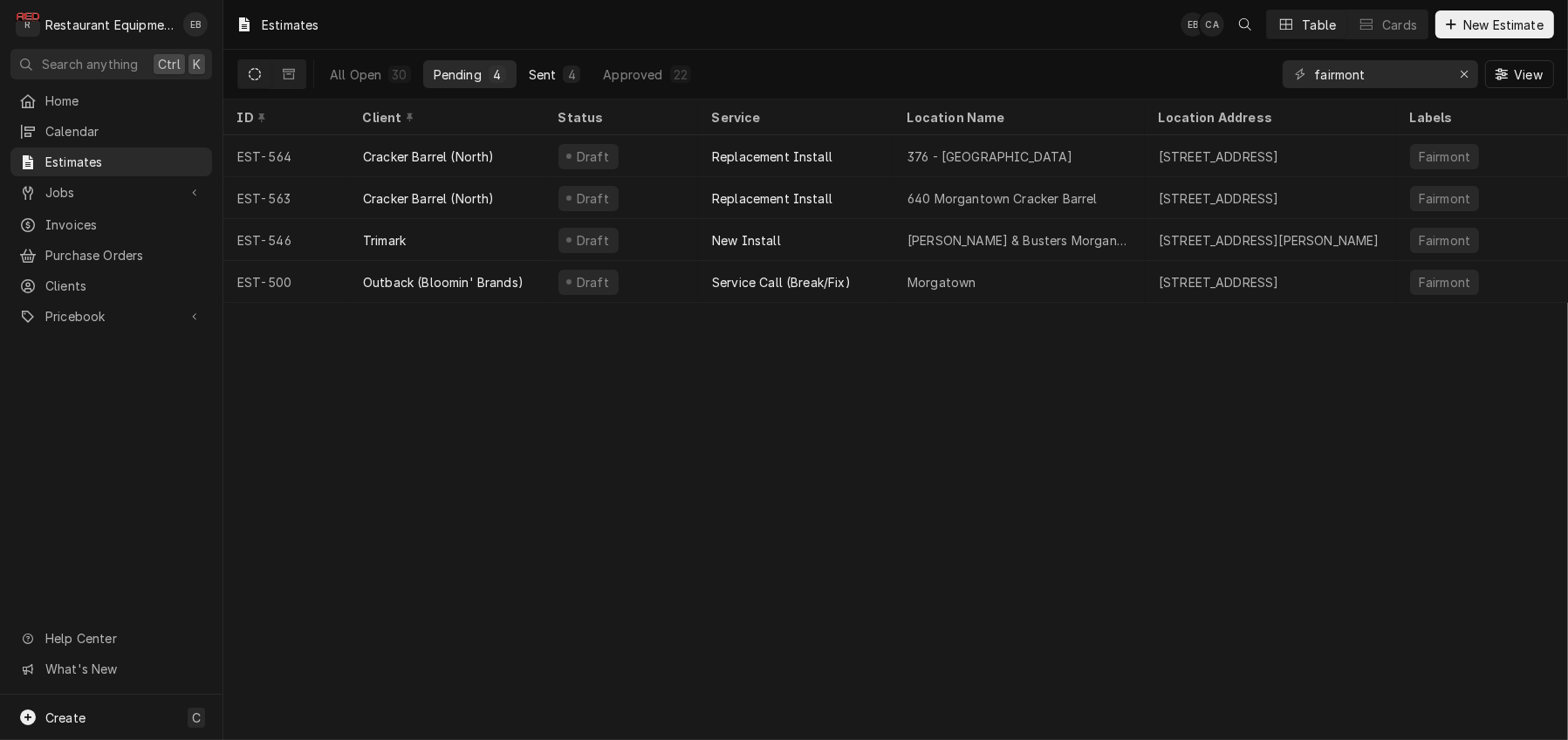
click at [557, 77] on div "Sent" at bounding box center [543, 75] width 28 height 18
click at [482, 84] on div "Pending" at bounding box center [458, 75] width 48 height 18
click at [365, 82] on div "All Open" at bounding box center [355, 75] width 52 height 18
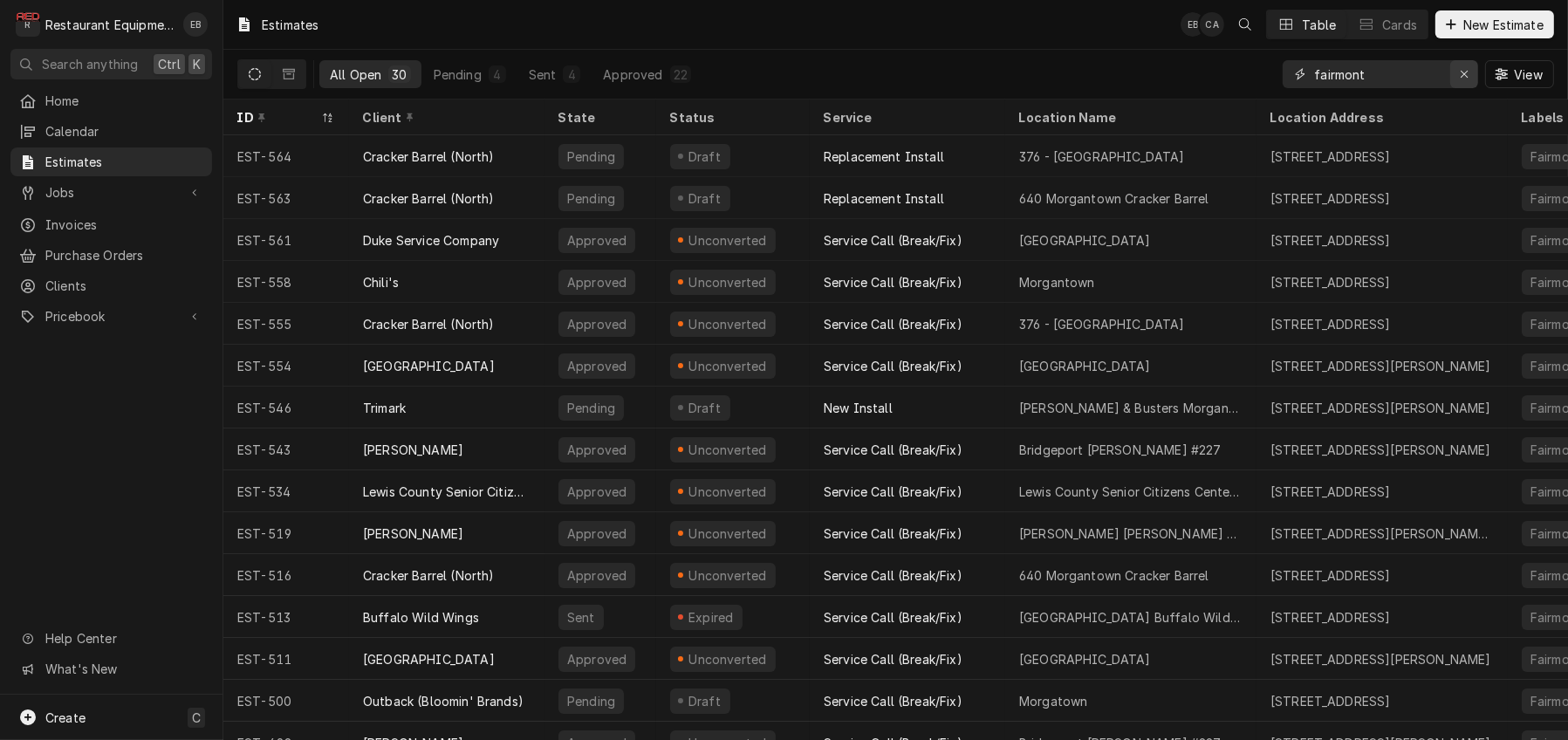
click at [1466, 81] on div "Erase input" at bounding box center [1464, 74] width 18 height 18
click at [1371, 59] on div "View" at bounding box center [1418, 74] width 271 height 49
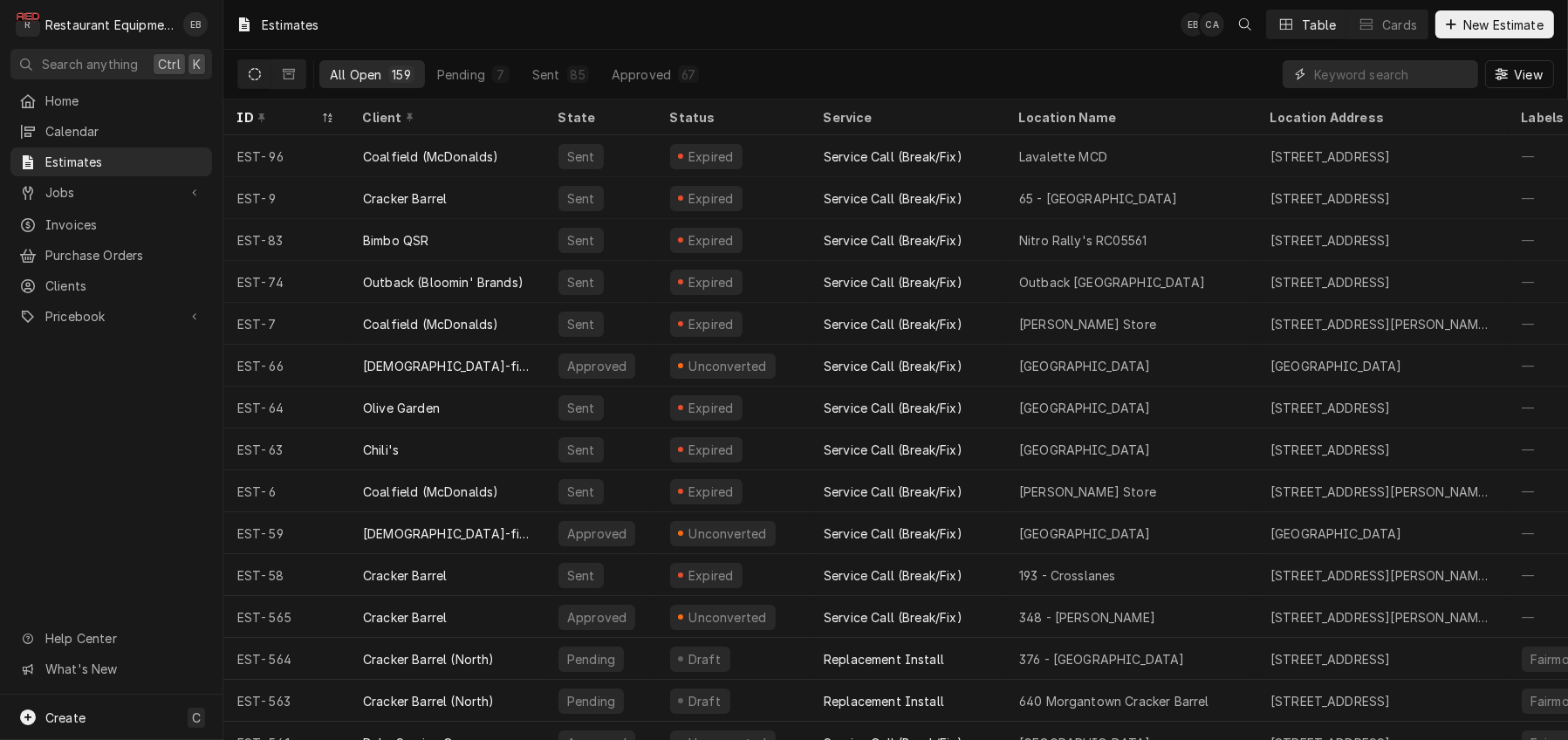
click at [1363, 78] on input "Dynamic Content Wrapper" at bounding box center [1392, 74] width 155 height 28
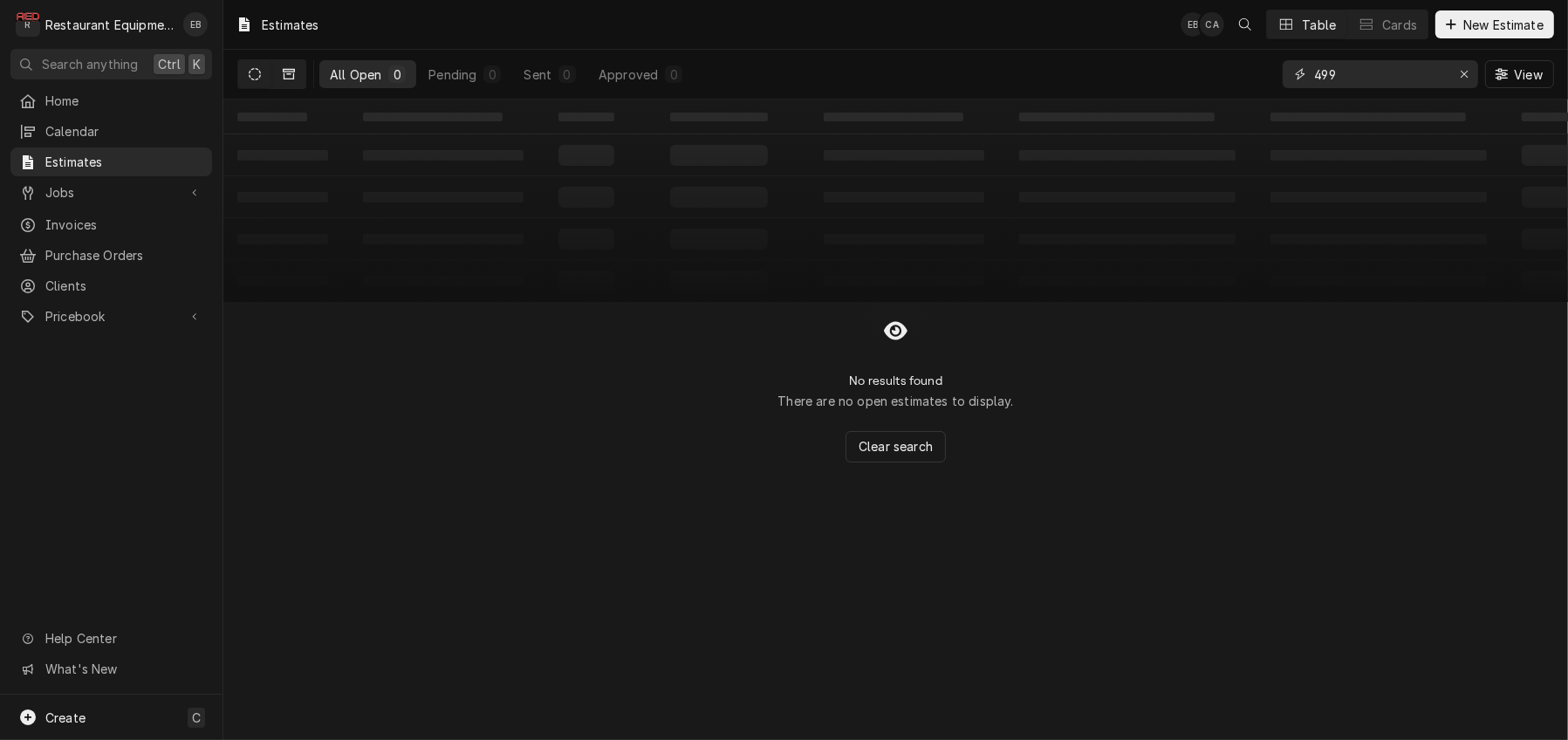
type input "499"
click at [295, 74] on icon "Dynamic Content Wrapper" at bounding box center [288, 74] width 12 height 12
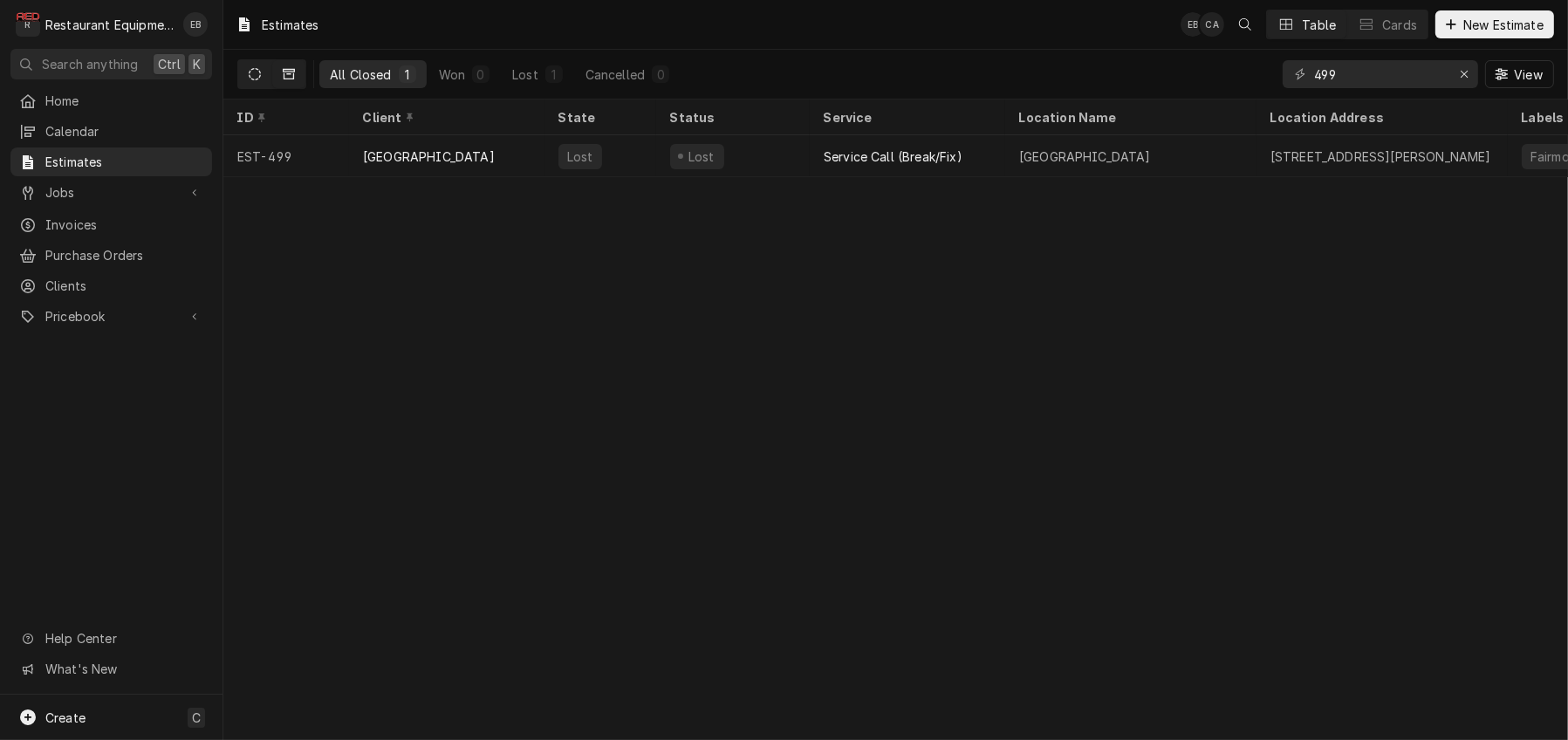
click at [271, 73] on button "Dynamic Content Wrapper" at bounding box center [255, 74] width 33 height 28
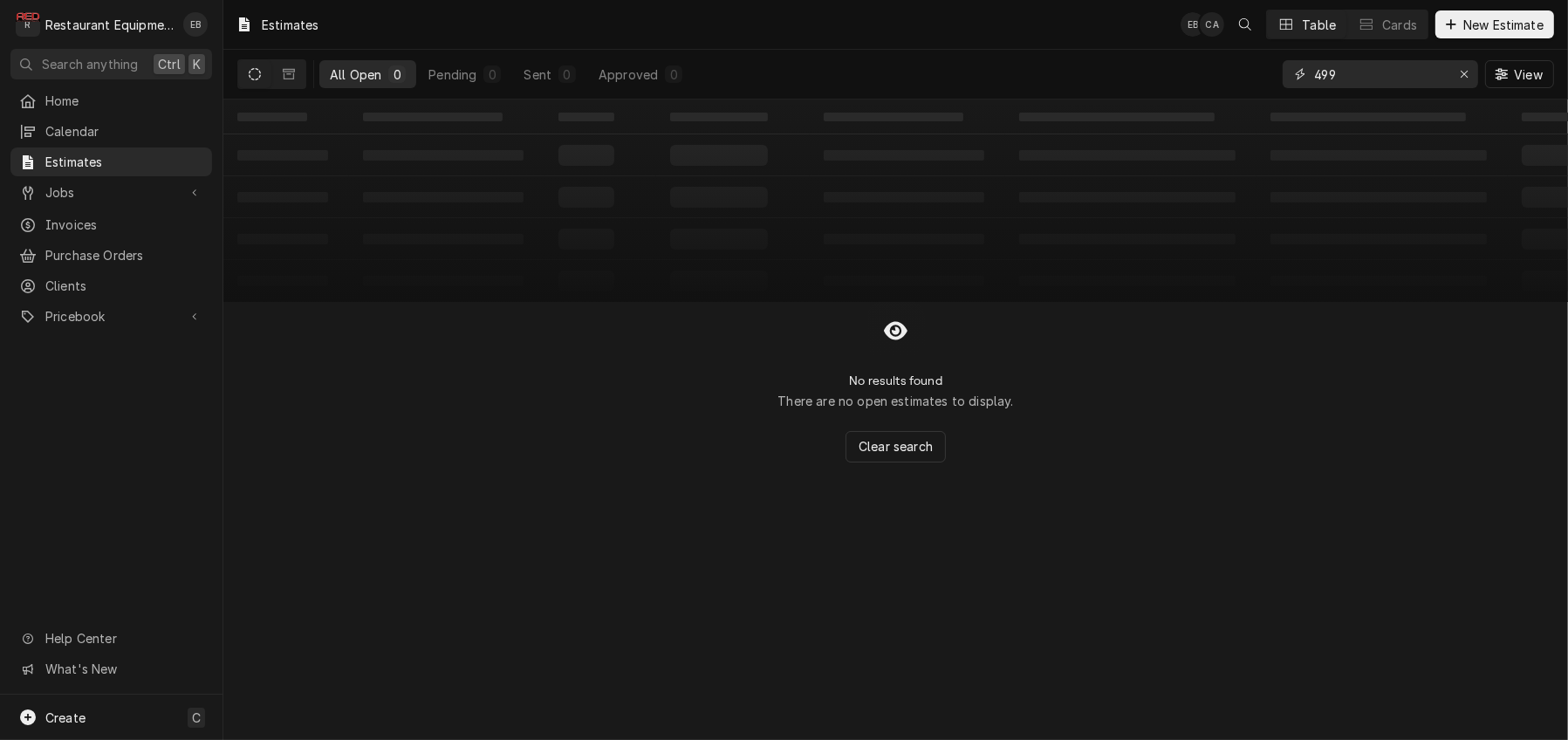
click at [1460, 78] on icon "Erase input" at bounding box center [1465, 74] width 9 height 12
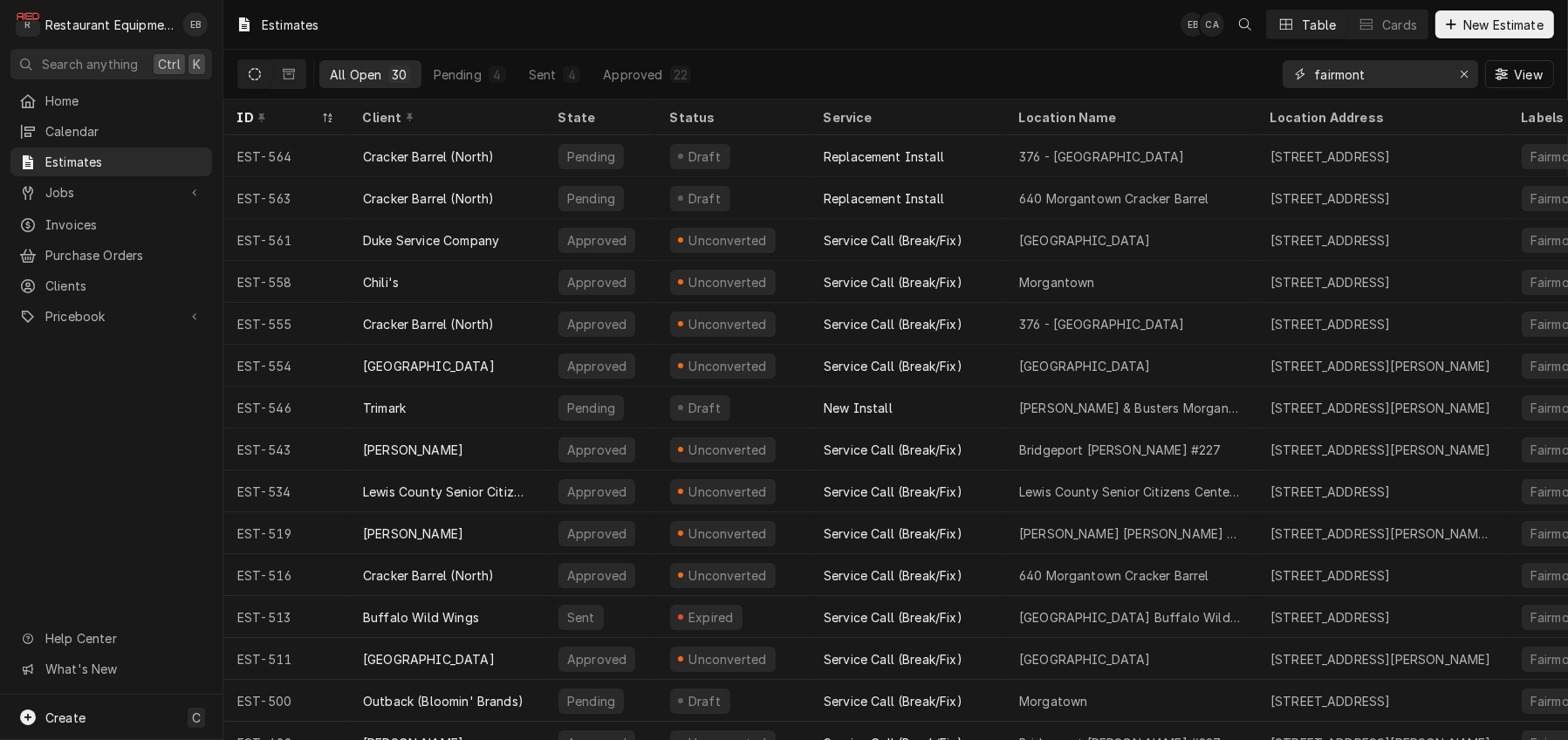
type input "fairmont"
click at [1210, 71] on div "All Open 30 Pending 4 Sent 4 Approved 22 fairmont View" at bounding box center [895, 74] width 1317 height 49
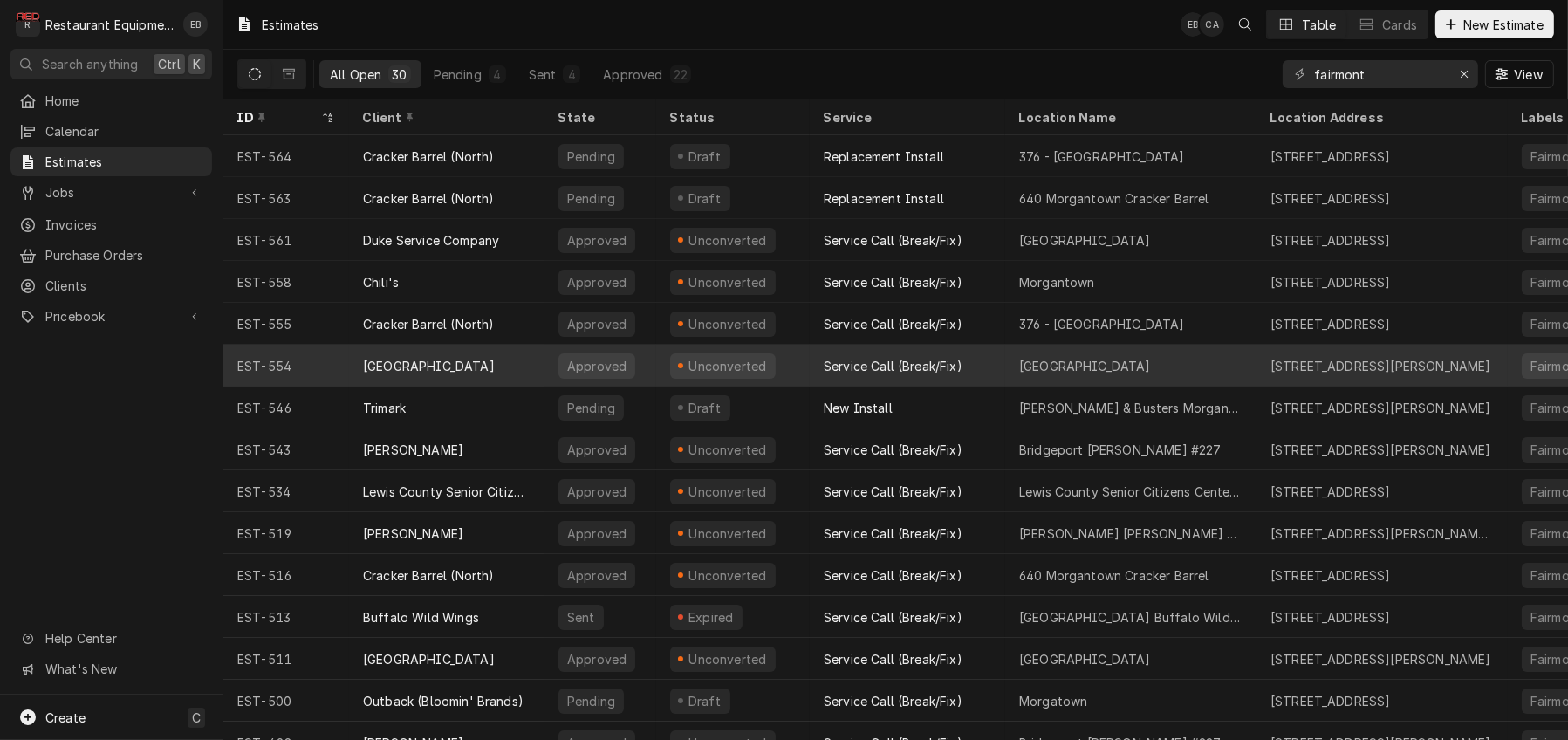
click at [656, 364] on div "Approved" at bounding box center [600, 365] width 112 height 42
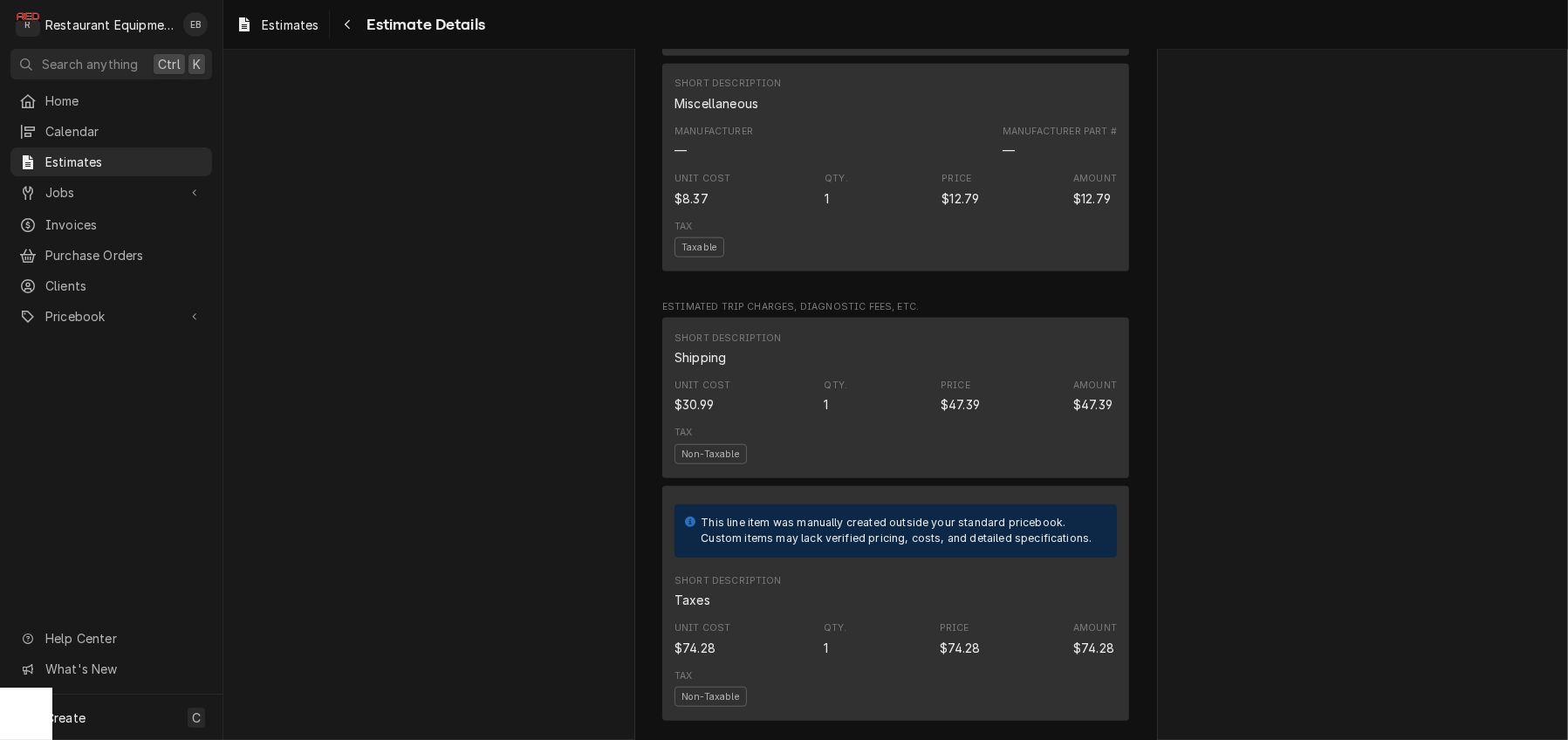
scroll to position [2210, 0]
